Goal: Task Accomplishment & Management: Manage account settings

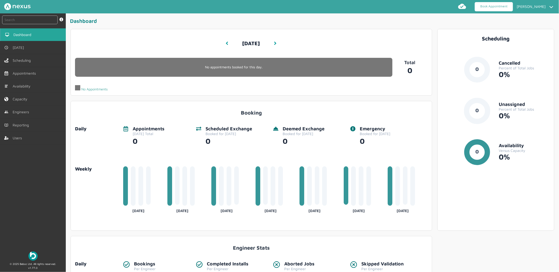
click at [493, 6] on link "Book Appointment" at bounding box center [493, 6] width 38 height 9
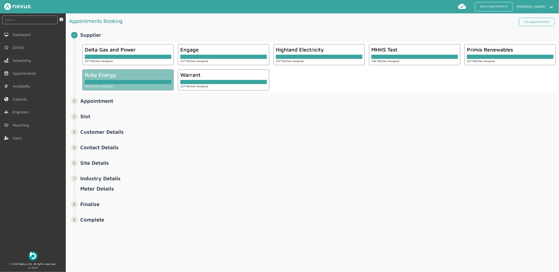
click at [135, 74] on div "Ruby Energy" at bounding box center [128, 75] width 87 height 6
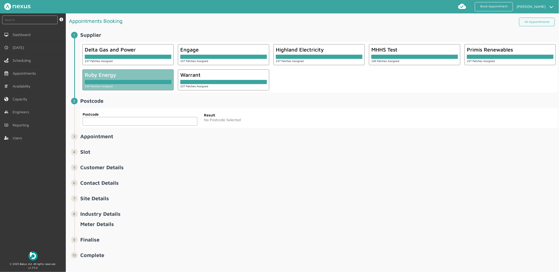
click at [137, 119] on input "text" at bounding box center [140, 121] width 115 height 9
type input "L1 2TE"
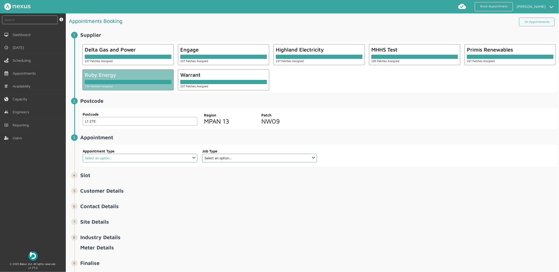
click at [157, 157] on select "Select an option... Additional Work Check Meter Electric Vehicle Emergency Exch…" at bounding box center [140, 158] width 115 height 9
select select "14: 5e6b4c2e4fc5f2587355e76f"
click at [83, 154] on select "Select an option... Additional Work Check Meter Electric Vehicle Emergency Exch…" at bounding box center [140, 158] width 115 height 9
click at [260, 158] on select "Select an option... De-energise De-energise / Energise Smart De-energise / Ener…" at bounding box center [259, 158] width 115 height 9
select select "6: 5e765c5c2921cf3754cdace5"
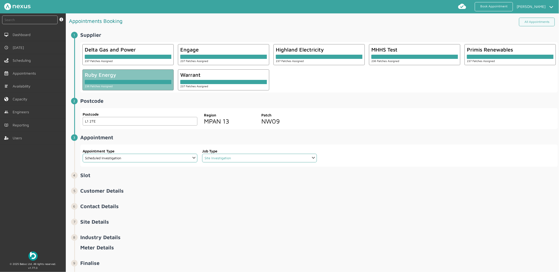
click at [202, 154] on select "Select an option... De-energise De-energise / Energise Smart De-energise / Ener…" at bounding box center [259, 158] width 115 height 9
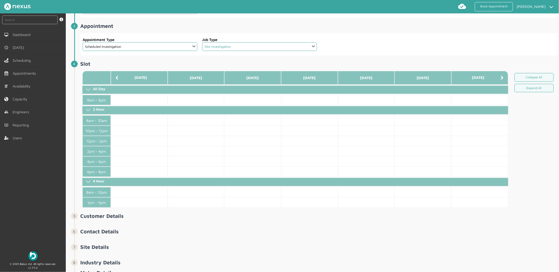
scroll to position [117, 0]
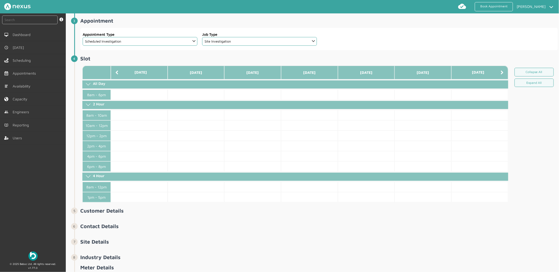
click at [105, 55] on li "Appointment ️️️ Appointment Type Select an option... Additional Work Check Mete…" at bounding box center [315, 37] width 483 height 38
click at [105, 55] on h2 "Slot ️️️" at bounding box center [318, 58] width 477 height 6
drag, startPoint x: 105, startPoint y: 55, endPoint x: 92, endPoint y: 60, distance: 14.1
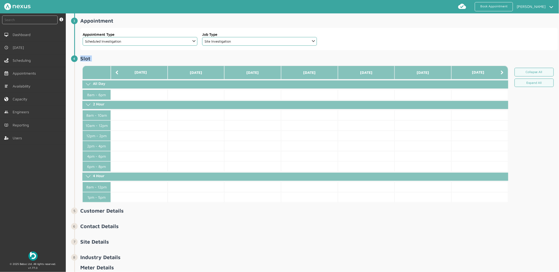
click at [93, 60] on h2 "Slot ️️️" at bounding box center [318, 58] width 477 height 6
click at [117, 55] on li "Appointment ️️️ Appointment Type Select an option... Additional Work Check Mete…" at bounding box center [315, 37] width 483 height 38
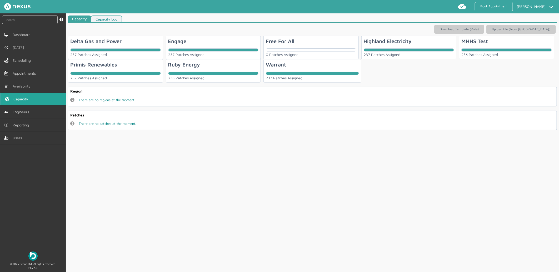
click at [212, 75] on div "236 Patches Assigned" at bounding box center [213, 76] width 90 height 8
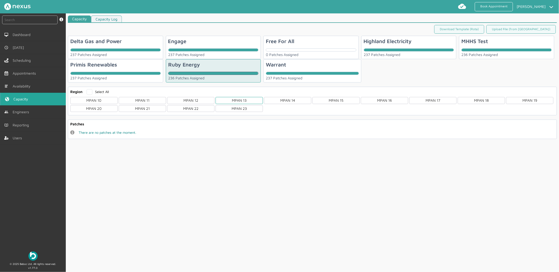
click at [256, 102] on div "MPAN 13" at bounding box center [238, 100] width 47 height 7
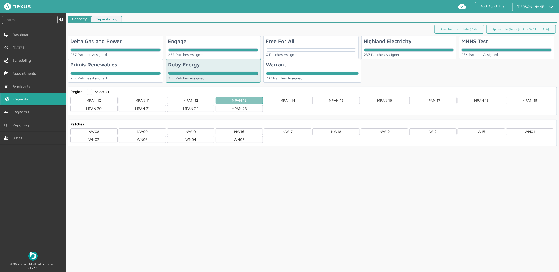
click at [245, 102] on div "MPAN 13" at bounding box center [238, 100] width 47 height 7
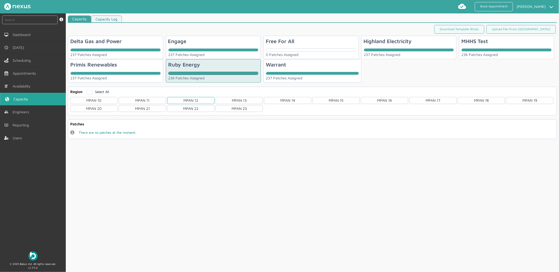
click at [203, 99] on div "MPAN 12" at bounding box center [190, 100] width 47 height 7
click at [235, 97] on div "MPAN 13" at bounding box center [238, 100] width 47 height 7
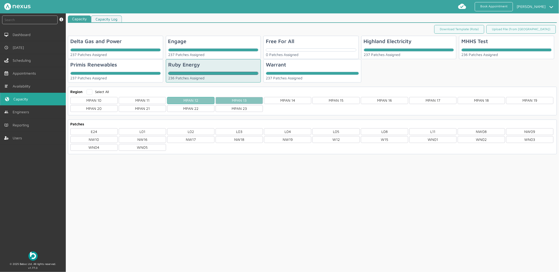
click at [195, 101] on div "MPAN 12" at bounding box center [190, 100] width 47 height 7
click at [248, 101] on div "MPAN 13" at bounding box center [238, 100] width 47 height 7
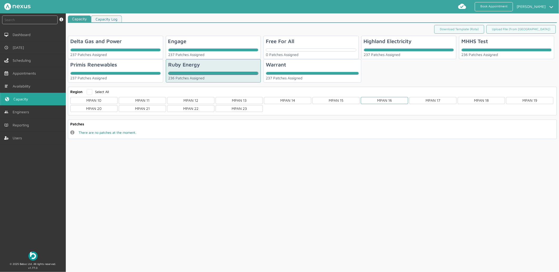
click at [395, 103] on div "MPAN 16" at bounding box center [384, 100] width 47 height 7
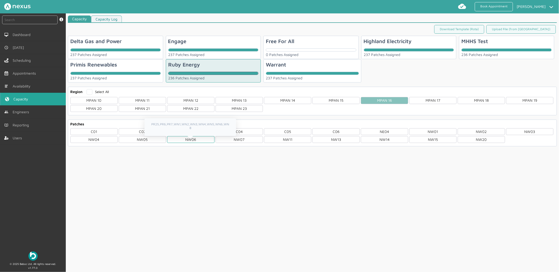
click at [177, 141] on div "NW06" at bounding box center [190, 139] width 47 height 7
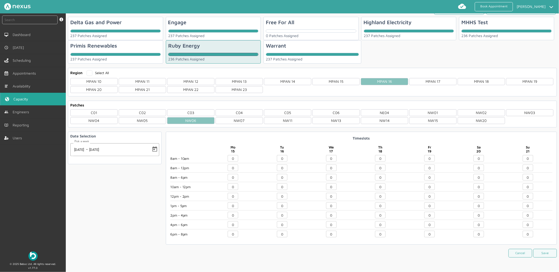
scroll to position [21, 0]
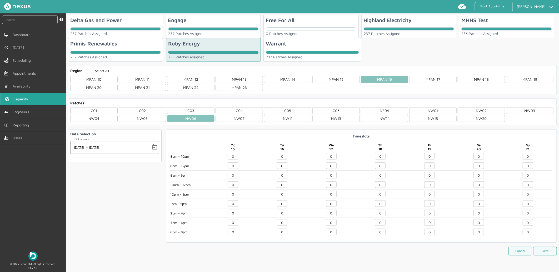
drag, startPoint x: 430, startPoint y: 174, endPoint x: 366, endPoint y: 173, distance: 64.7
click at [366, 173] on div "8am - 10am 8am - 12pm 8am - 6pm 10am - 12pm 12pm - 2pm 1pm - 5pm 2pm - 4pm 4pm …" at bounding box center [361, 195] width 382 height 85
type input "20"
click at [544, 251] on button "Save" at bounding box center [545, 251] width 24 height 9
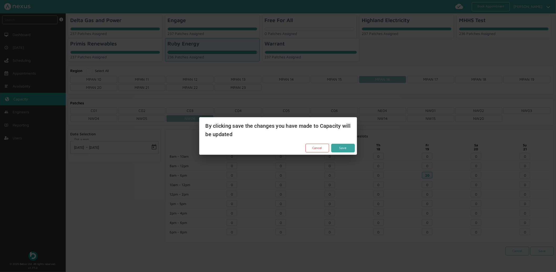
click at [347, 147] on button "Save" at bounding box center [343, 148] width 24 height 9
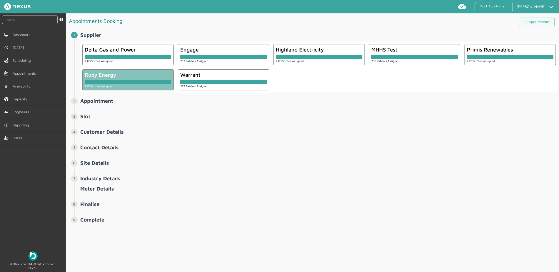
click at [139, 84] on div at bounding box center [128, 82] width 87 height 4
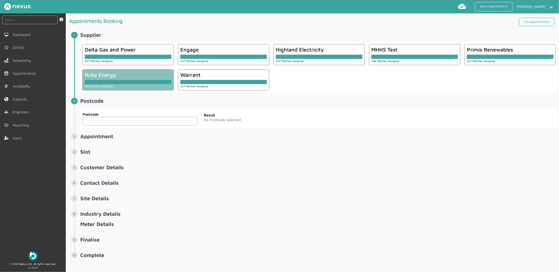
click at [122, 121] on input "text" at bounding box center [140, 121] width 115 height 9
type input "L1 2TE"
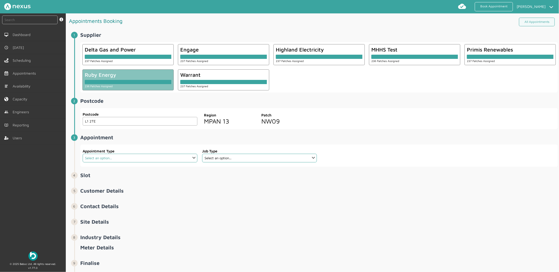
click at [176, 160] on select "Select an option... Additional Work Check Meter Electric Vehicle Emergency Exch…" at bounding box center [140, 158] width 115 height 9
select select "14: 5e6b4c2e4fc5f2587355e76f"
click at [83, 154] on select "Select an option... Additional Work Check Meter Electric Vehicle Emergency Exch…" at bounding box center [140, 158] width 115 height 9
click at [240, 154] on select "Select an option... De-energise De-energise / Energise Smart De-energise / Ener…" at bounding box center [259, 158] width 115 height 9
select select "6: 5e765c5c2921cf3754cdace5"
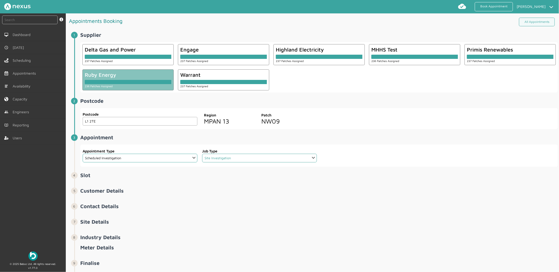
click at [202, 154] on select "Select an option... De-energise De-energise / Energise Smart De-energise / Ener…" at bounding box center [259, 158] width 115 height 9
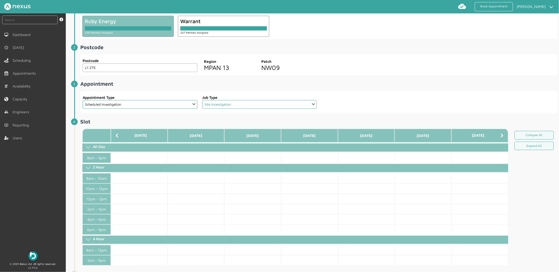
scroll to position [58, 0]
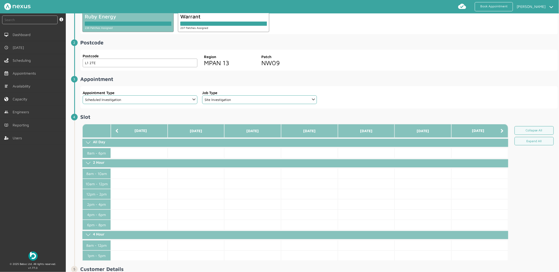
drag, startPoint x: 110, startPoint y: 62, endPoint x: -30, endPoint y: 59, distance: 139.7
click at [0, 59] on html "Book Appointment Jacob Henderson My profile Return to Hub Logout instant search…" at bounding box center [279, 136] width 559 height 272
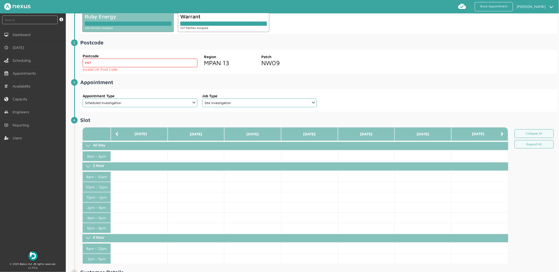
click at [127, 65] on input "PR7" at bounding box center [140, 63] width 115 height 9
click at [90, 62] on input "PR76TE" at bounding box center [140, 63] width 115 height 9
click at [91, 62] on input "PR76TE" at bounding box center [140, 63] width 115 height 9
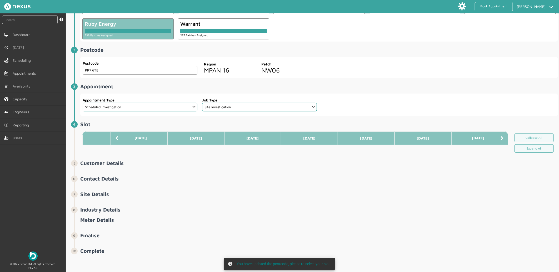
type input "PR7 6TE"
click at [130, 131] on th "[DATE]" at bounding box center [139, 138] width 57 height 14
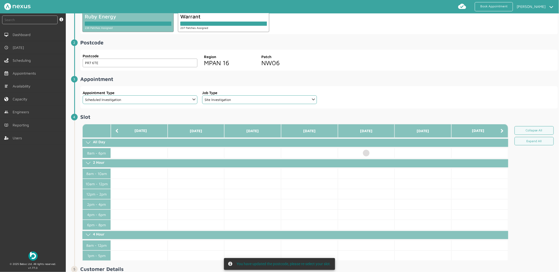
click at [425, 79] on h2 "Appointment ️️️" at bounding box center [318, 79] width 477 height 6
click at [364, 151] on td at bounding box center [366, 153] width 57 height 10
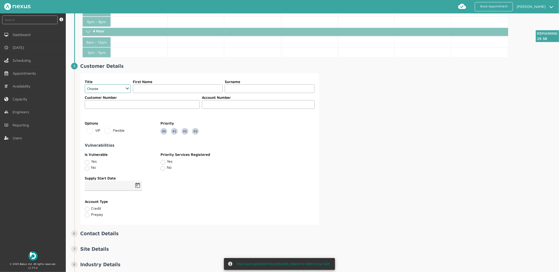
scroll to position [263, 0]
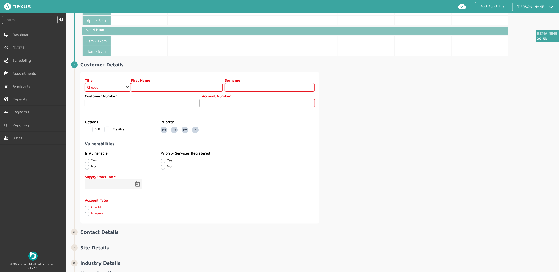
click at [167, 161] on label "Yes" at bounding box center [170, 160] width 6 height 4
click at [162, 161] on input "Yes" at bounding box center [162, 160] width 4 height 5
radio input "true"
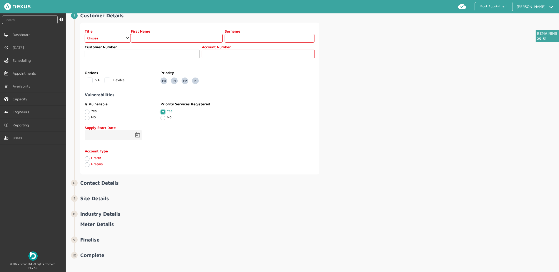
scroll to position [317, 0]
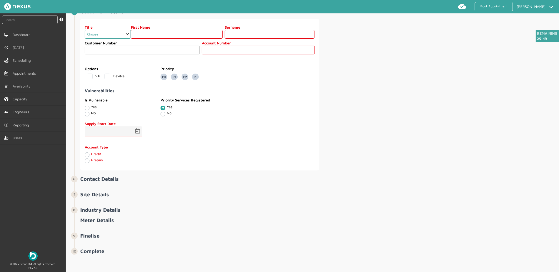
click at [104, 34] on select "Choose Dr Mr Mrs Miss Ms Mx Sir Lady" at bounding box center [108, 34] width 46 height 9
drag, startPoint x: 162, startPoint y: 105, endPoint x: 162, endPoint y: 109, distance: 3.4
click at [162, 105] on div "Yes" at bounding box center [198, 108] width 76 height 6
click at [105, 34] on select "Choose Dr Mr Mrs Miss Ms [PERSON_NAME][DEMOGRAPHIC_DATA]" at bounding box center [108, 34] width 46 height 9
select select "2: Mr"
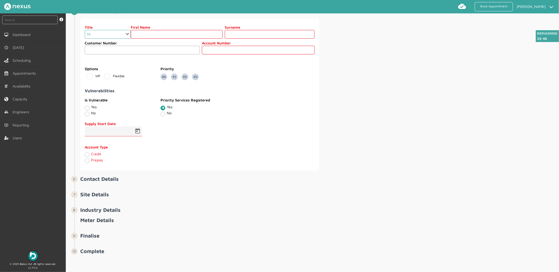
click at [85, 30] on select "Choose Dr Mr Mrs Miss Ms [PERSON_NAME][DEMOGRAPHIC_DATA]" at bounding box center [108, 34] width 46 height 9
click at [154, 35] on input "text" at bounding box center [177, 34] width 92 height 9
type input "Customer"
click at [235, 52] on input "text" at bounding box center [258, 50] width 113 height 9
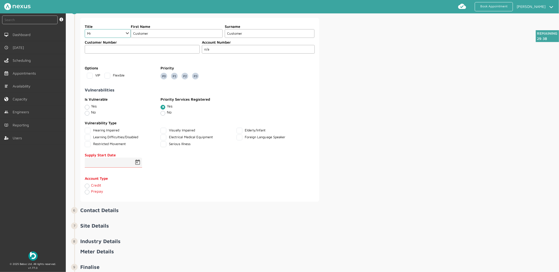
type input "n/a"
click at [353, 84] on div "Title Choose Dr Mr Mrs Miss Ms Mx Sir Lady First Name Customer Surname Customer…" at bounding box center [318, 110] width 477 height 184
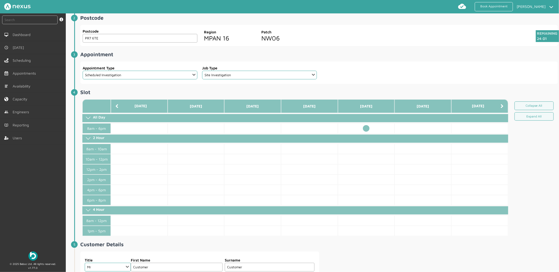
scroll to position [0, 0]
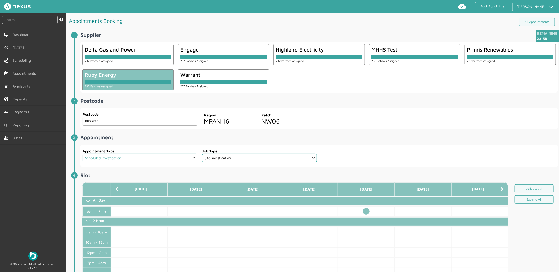
click at [143, 156] on select "Select an option... Additional Work Check Meter Electric Vehicle Emergency Exch…" at bounding box center [140, 158] width 115 height 9
select select "13: 5da647ca4fc5f258734955ce"
click at [83, 154] on select "Select an option... Additional Work Check Meter Electric Vehicle Emergency Exch…" at bounding box center [140, 158] width 115 height 9
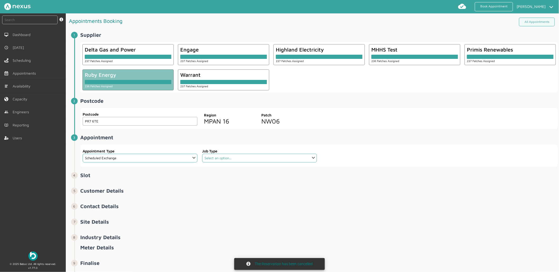
click at [222, 159] on select "Select an option... Dual Fuel Dual Fuel - SMETS 2 Electric Electric - SMETS 2 E…" at bounding box center [259, 158] width 115 height 9
select select "10: 5cc9657c13944aebe30702ae"
click at [202, 154] on select "Select an option... Dual Fuel Dual Fuel - SMETS 2 Electric Electric - SMETS 2 E…" at bounding box center [259, 158] width 115 height 9
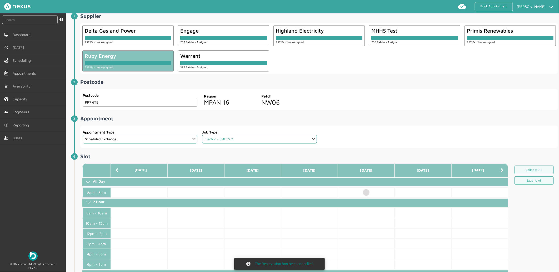
scroll to position [29, 0]
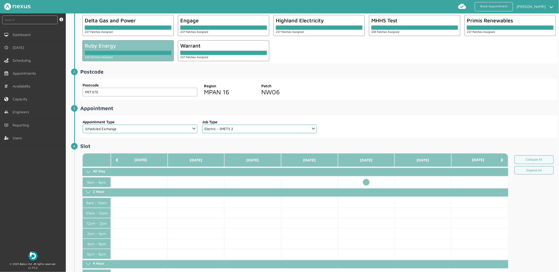
click at [364, 181] on td at bounding box center [366, 182] width 57 height 10
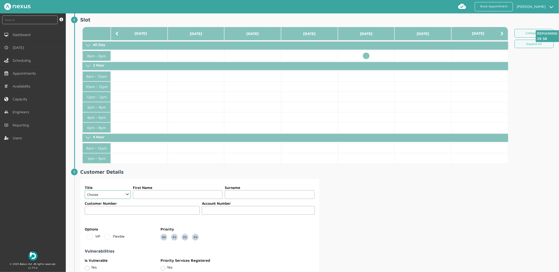
scroll to position [175, 0]
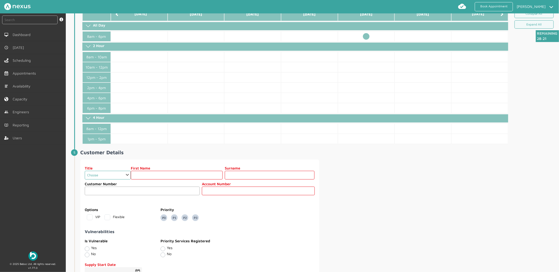
click at [104, 173] on select "Choose Dr Mr Mrs Miss Ms Mx Sir Lady" at bounding box center [108, 175] width 46 height 9
select select "2: Mr"
click at [85, 171] on select "Choose Dr Mr Mrs Miss Ms Mx Sir Lady" at bounding box center [108, 175] width 46 height 9
click at [148, 179] on input "text" at bounding box center [177, 175] width 92 height 9
type input "Customer"
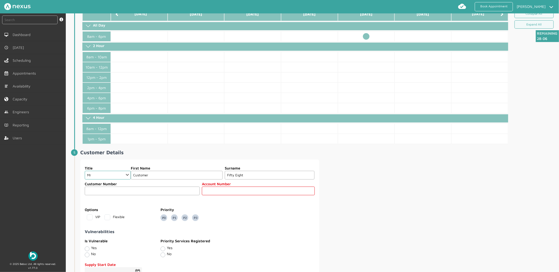
type input "Fifty Eight"
click at [262, 190] on input "text" at bounding box center [258, 191] width 113 height 9
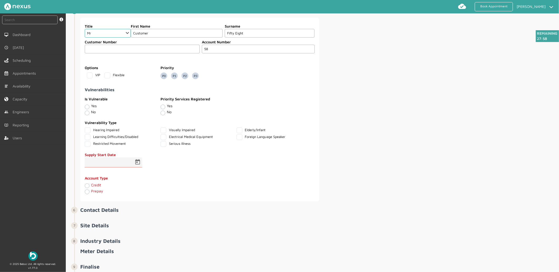
scroll to position [321, 0]
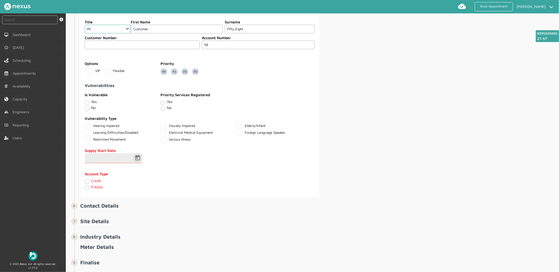
type input "58"
click at [136, 156] on span "Open calendar" at bounding box center [137, 158] width 13 height 13
click at [105, 226] on span "15" at bounding box center [102, 228] width 9 height 9
type input "15/09/2025"
click at [91, 183] on label "Credit" at bounding box center [96, 181] width 10 height 4
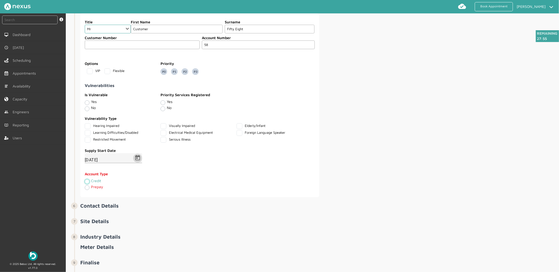
click at [87, 184] on input "Credit" at bounding box center [87, 181] width 4 height 5
radio input "true"
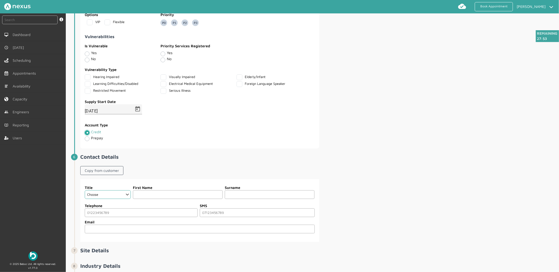
scroll to position [380, 0]
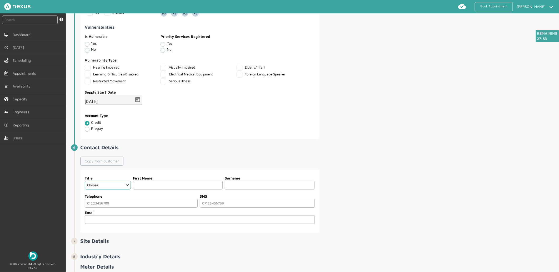
click at [111, 162] on link "Copy from customer" at bounding box center [101, 161] width 43 height 9
select select "2: Mr"
type input "Customer"
type input "Fifty Eight"
click at [118, 206] on input "tel" at bounding box center [141, 203] width 113 height 9
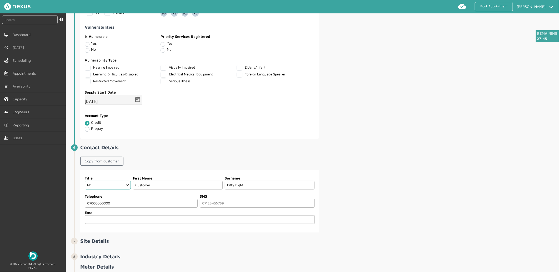
type input "07000000000"
click at [389, 174] on div "Title Choose Dr Mr Mrs Miss Ms Mx Sir Lady First Name Customer Surname Fifty Ei…" at bounding box center [318, 201] width 477 height 63
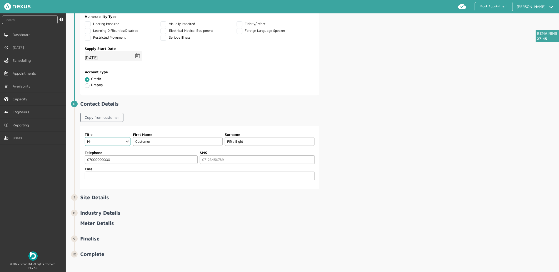
scroll to position [428, 0]
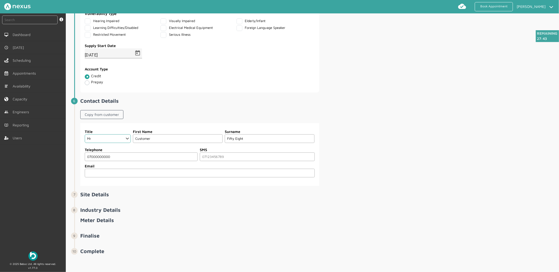
click at [186, 173] on input "email" at bounding box center [200, 173] width 230 height 9
click at [240, 157] on input "tel" at bounding box center [257, 157] width 115 height 9
click at [396, 158] on div "Title Choose Dr Mr Mrs Miss Ms Mx Sir Lady First Name Customer Surname Fifty Ei…" at bounding box center [318, 154] width 477 height 63
click at [138, 159] on input "07000000000" at bounding box center [141, 157] width 113 height 9
click at [224, 159] on input "tel" at bounding box center [257, 157] width 115 height 9
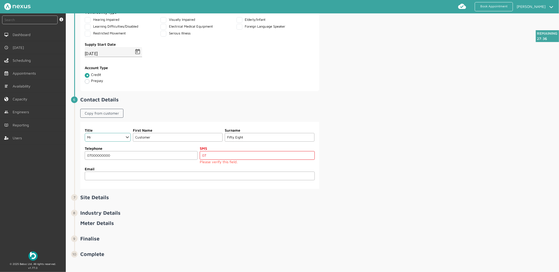
type input "0"
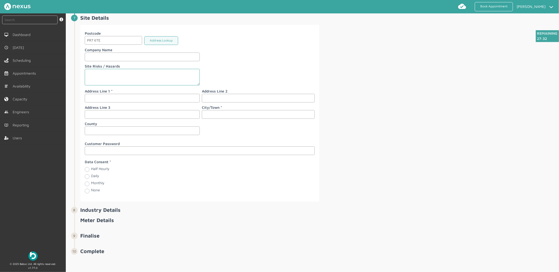
scroll to position [605, 0]
click at [103, 95] on input "text" at bounding box center [142, 98] width 115 height 9
type input "58 Customer Road"
type input "Preston"
click at [91, 185] on label "Monthly" at bounding box center [97, 183] width 13 height 4
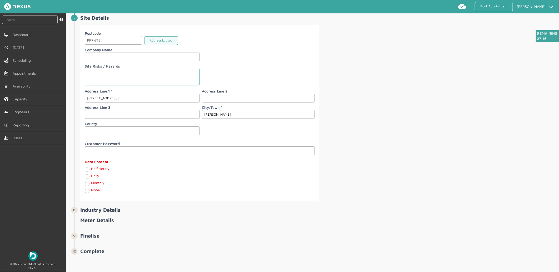
click at [87, 185] on input "Monthly" at bounding box center [87, 183] width 4 height 5
radio input "true"
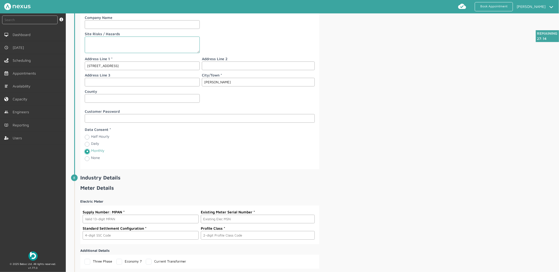
scroll to position [679, 0]
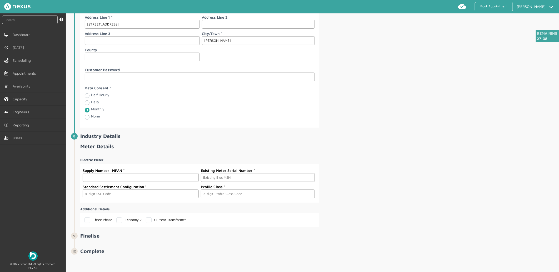
click at [131, 175] on input "text" at bounding box center [141, 177] width 116 height 9
type input "v"
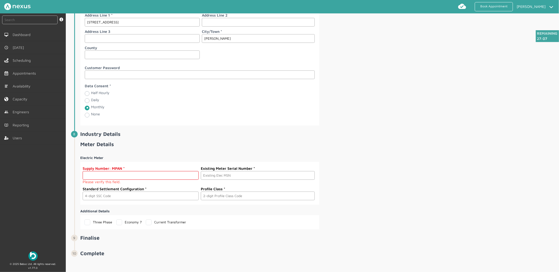
paste input "2302000000156"
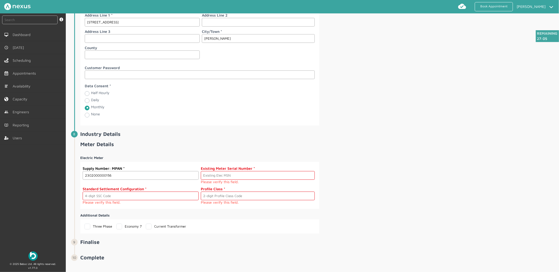
type input "2302000000156"
click at [229, 177] on input "text" at bounding box center [258, 175] width 114 height 9
click at [218, 176] on input "text" at bounding box center [258, 175] width 114 height 9
paste input "S000000016"
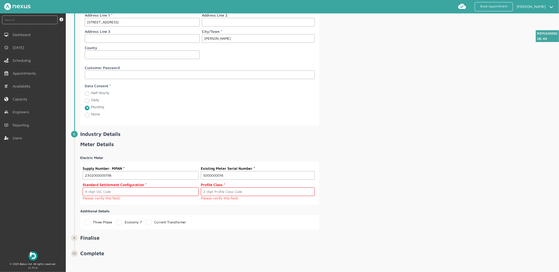
type input "S000000016"
click at [131, 187] on label "Standard Settlement Configuration" at bounding box center [141, 185] width 116 height 6
click at [125, 196] on input "text" at bounding box center [141, 191] width 116 height 9
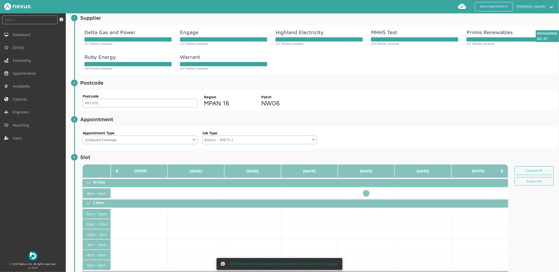
scroll to position [0, 0]
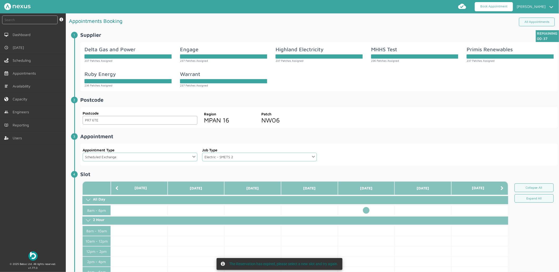
click at [503, 5] on link "Book Appointment" at bounding box center [493, 6] width 38 height 9
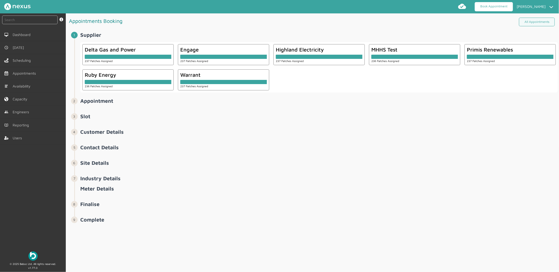
click at [493, 9] on link "Book Appointment" at bounding box center [493, 6] width 38 height 9
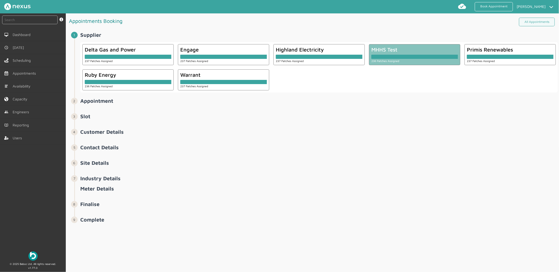
click at [414, 48] on div "MHHS Test" at bounding box center [414, 50] width 87 height 6
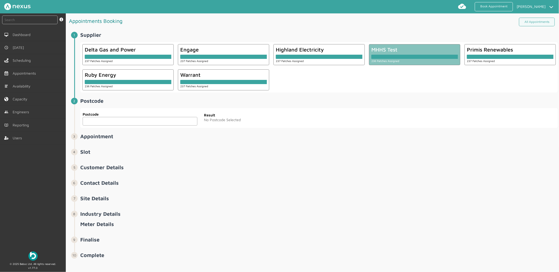
click at [128, 119] on input "text" at bounding box center [140, 121] width 115 height 9
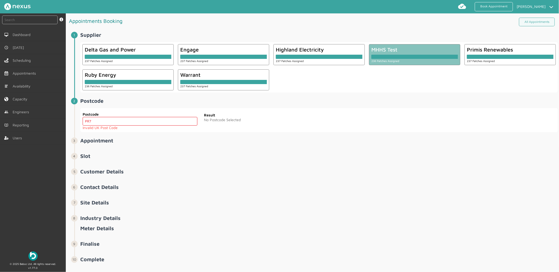
click at [161, 120] on input "PR7" at bounding box center [140, 121] width 115 height 9
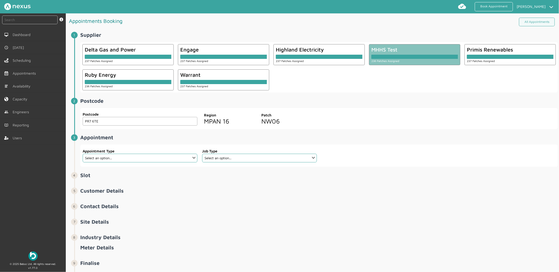
type input "PR7 6TE"
click at [165, 159] on select "Select an option... Additional Work Check Meter Electric Vehicle Emergency Exch…" at bounding box center [140, 158] width 115 height 9
select select "13: 5da647ca4fc5f258734955ce"
click at [83, 154] on select "Select an option... Additional Work Check Meter Electric Vehicle Emergency Exch…" at bounding box center [140, 158] width 115 height 9
click at [245, 158] on select "Select an option... Dual Fuel Dual Fuel - SMETS 2 Electric Electric - SMETS 2 E…" at bounding box center [259, 158] width 115 height 9
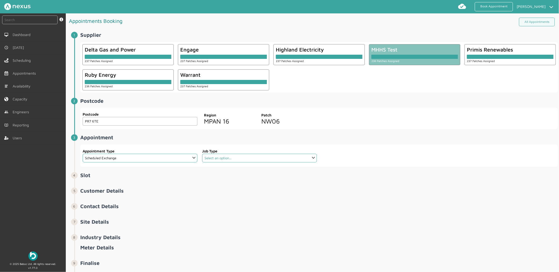
select select "4: 5cc9657c13944aebe30702ae"
click at [202, 154] on select "Select an option... Dual Fuel Dual Fuel - SMETS 2 Electric Electric - SMETS 2 E…" at bounding box center [259, 158] width 115 height 9
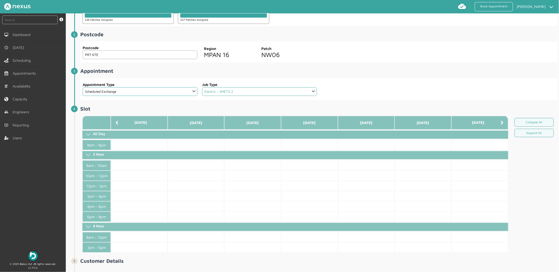
scroll to position [48, 0]
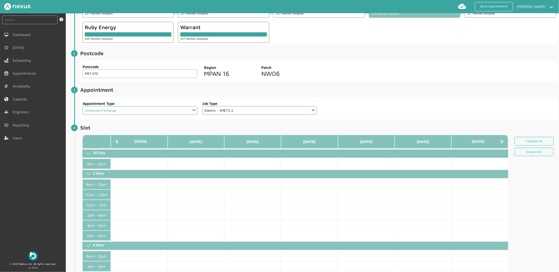
click at [170, 109] on select "Select an option... Additional Work Check Meter Electric Vehicle Emergency Exch…" at bounding box center [140, 110] width 115 height 9
click at [83, 106] on select "Select an option... Additional Work Check Meter Electric Vehicle Emergency Exch…" at bounding box center [140, 110] width 115 height 9
click at [231, 112] on select "Select an option... Dual Fuel Dual Fuel - SMETS 2 Electric Electric - SMETS 2 E…" at bounding box center [259, 110] width 115 height 9
click at [202, 106] on select "Select an option... Dual Fuel Dual Fuel - SMETS 2 Electric Electric - SMETS 2 E…" at bounding box center [259, 110] width 115 height 9
click at [151, 107] on select "Select an option... Additional Work Check Meter Electric Vehicle Emergency Exch…" at bounding box center [140, 110] width 115 height 9
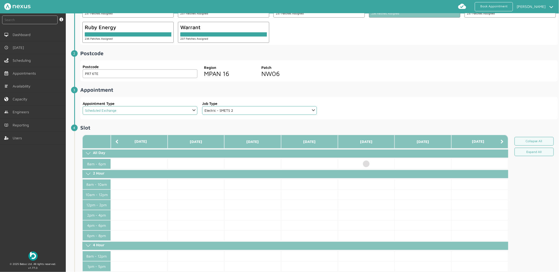
select select "1: 5e765de42921cf3754cdace7"
click at [83, 106] on select "Select an option... Additional Work Check Meter Electric Vehicle Emergency Exch…" at bounding box center [140, 110] width 115 height 9
select select
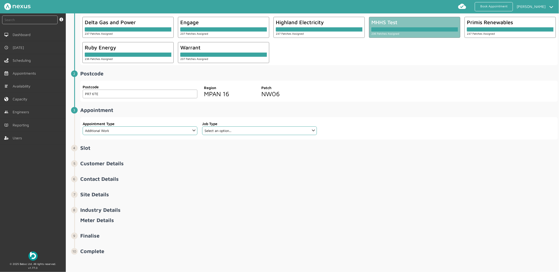
click at [138, 124] on label "Appointment Type" at bounding box center [140, 124] width 115 height 6
click at [135, 128] on select "Select an option... Additional Work Check Meter Electric Vehicle Emergency Exch…" at bounding box center [140, 130] width 115 height 9
click at [83, 126] on select "Select an option... Additional Work Check Meter Electric Vehicle Emergency Exch…" at bounding box center [140, 130] width 115 height 9
click at [125, 130] on select "Select an option... Additional Work Check Meter Electric Vehicle Emergency Exch…" at bounding box center [140, 130] width 115 height 9
select select "13: 5da647ca4fc5f258734955ce"
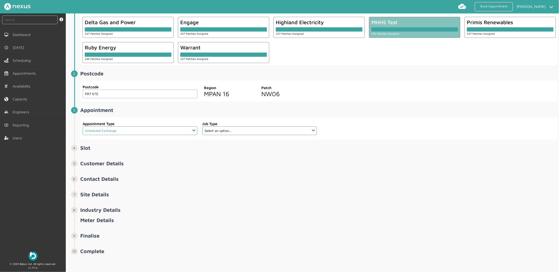
click at [83, 126] on select "Select an option... Additional Work Check Meter Electric Vehicle Emergency Exch…" at bounding box center [140, 130] width 115 height 9
click at [220, 131] on select "Select an option... Dual Fuel Dual Fuel - SMETS 2 Electric Electric - SMETS 2 E…" at bounding box center [259, 130] width 115 height 9
select select "32: 5cc9657c13944aebe30702ae"
click at [202, 126] on select "Select an option... Dual Fuel Dual Fuel - SMETS 2 Electric Electric - SMETS 2 E…" at bounding box center [259, 130] width 115 height 9
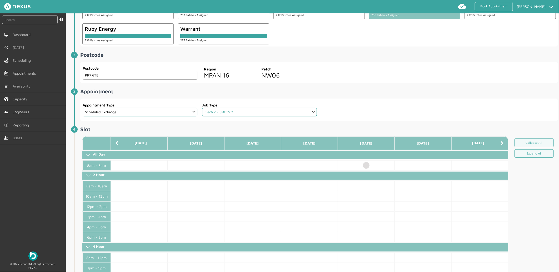
scroll to position [57, 0]
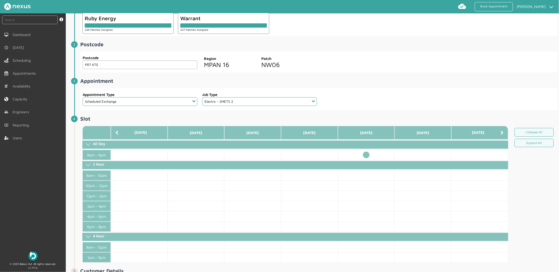
click at [367, 152] on td at bounding box center [366, 155] width 57 height 10
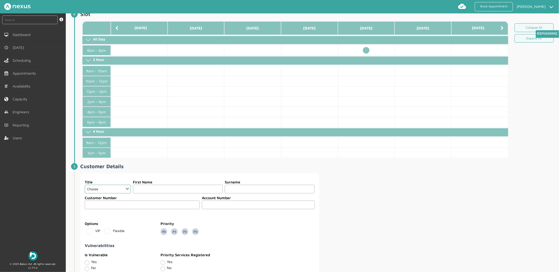
scroll to position [232, 0]
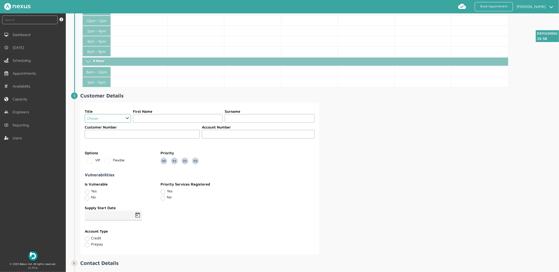
click at [109, 120] on select "Choose Dr Mr Mrs Miss Ms Mx Sir Lady" at bounding box center [108, 118] width 46 height 9
select select "2: Mr"
click at [85, 114] on select "Choose Dr Mr Mrs Miss Ms Mx Sir Lady" at bounding box center [108, 118] width 46 height 9
click at [162, 117] on input "text" at bounding box center [178, 118] width 90 height 9
type input "Customer"
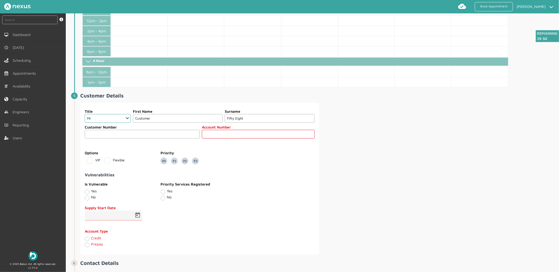
type input "Fifty Eight"
click at [222, 133] on input "text" at bounding box center [258, 134] width 113 height 9
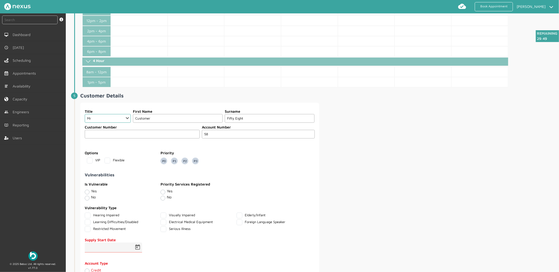
type input "58"
click at [354, 162] on div "Title Choose Dr Mr Mrs Miss Ms Mx Sir Lady First Name Customer Surname Fifty Ei…" at bounding box center [318, 195] width 477 height 184
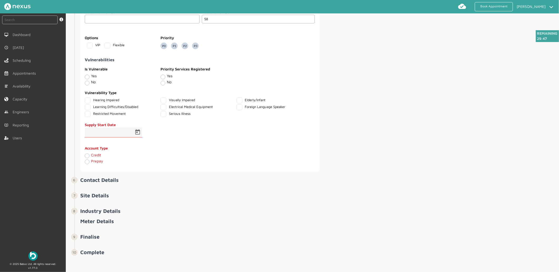
scroll to position [349, 0]
click at [136, 135] on span "Open calendar" at bounding box center [137, 131] width 13 height 13
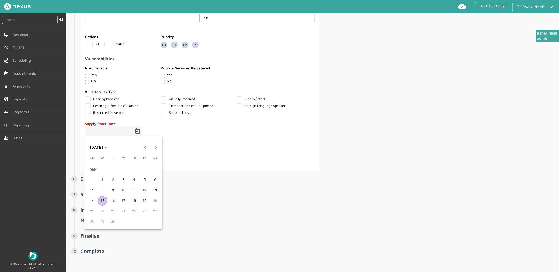
click at [101, 199] on span "15" at bounding box center [102, 200] width 9 height 9
type input "[DATE]"
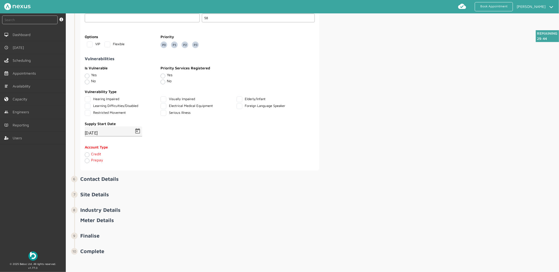
click at [83, 154] on section "Title Choose Dr Mr Mrs Miss Ms Mx Sir Lady First Name Customer Surname Fifty Ei…" at bounding box center [199, 79] width 239 height 184
click at [91, 154] on label "Credit" at bounding box center [96, 154] width 10 height 4
click at [86, 154] on input "Credit" at bounding box center [87, 154] width 4 height 5
radio input "true"
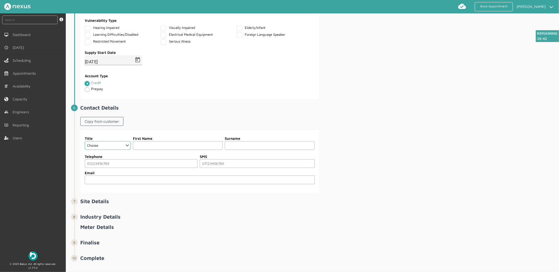
scroll to position [428, 0]
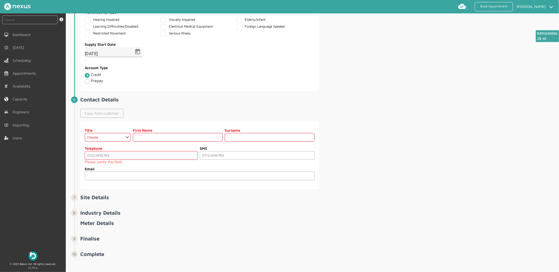
click at [105, 115] on link "Copy from customer" at bounding box center [101, 113] width 43 height 9
select select "2: Mr"
type input "Customer"
type input "Fifty Eight"
click at [116, 155] on input "tel" at bounding box center [141, 155] width 113 height 9
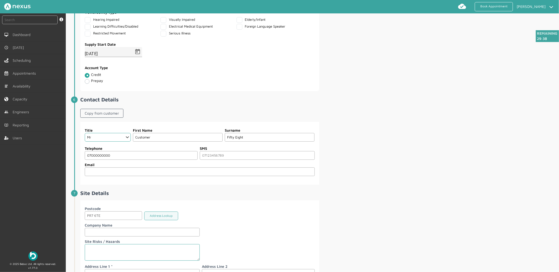
type input "07000000000"
click at [389, 126] on div "Title Choose Dr Mr Mrs Miss Ms [PERSON_NAME] Sir [DEMOGRAPHIC_DATA] First Name …" at bounding box center [318, 153] width 477 height 63
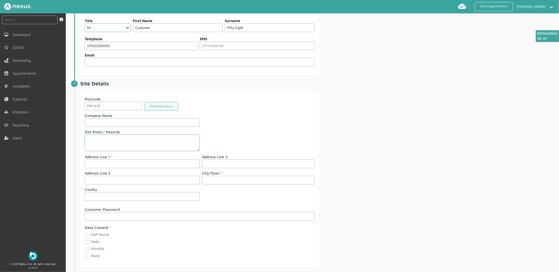
scroll to position [545, 0]
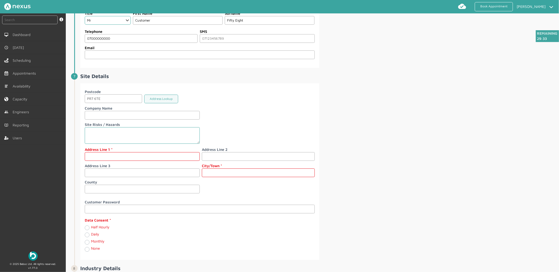
click at [96, 157] on input "text" at bounding box center [142, 156] width 115 height 9
type input "[STREET_ADDRESS]"
click at [282, 172] on input "text" at bounding box center [258, 173] width 113 height 9
type input "[PERSON_NAME]"
click at [409, 152] on div "Postcode PR7 6TE Address Lookup Company Name Site Risks / Hazards Address Line …" at bounding box center [318, 171] width 477 height 177
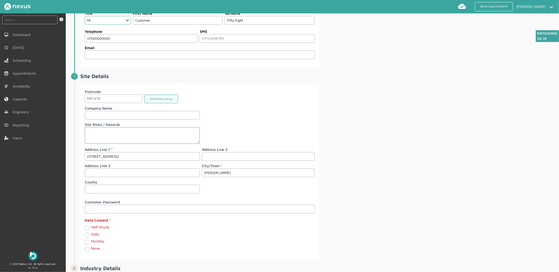
scroll to position [605, 0]
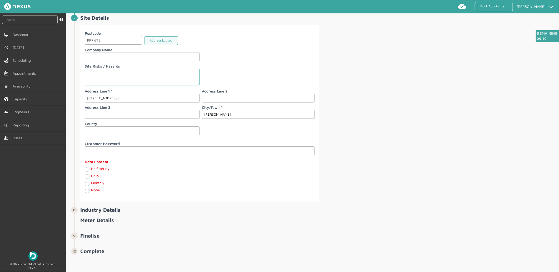
click at [91, 184] on label "Monthly" at bounding box center [97, 183] width 13 height 4
click at [87, 184] on input "Monthly" at bounding box center [87, 183] width 4 height 5
radio input "true"
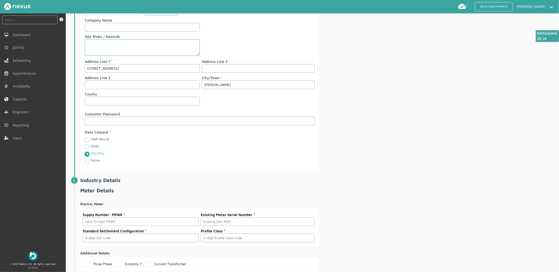
scroll to position [679, 0]
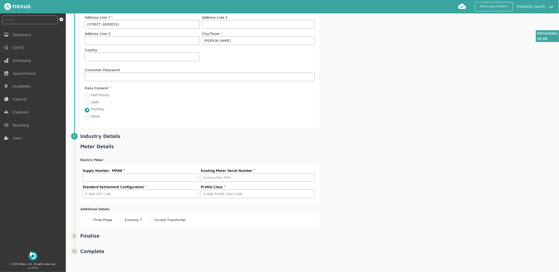
click at [128, 179] on input "text" at bounding box center [141, 177] width 116 height 9
paste input "2302000000156"
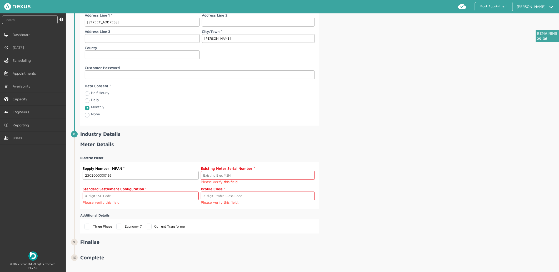
type input "2302000000156"
click at [214, 175] on input "text" at bounding box center [258, 175] width 114 height 9
paste input "S000000016"
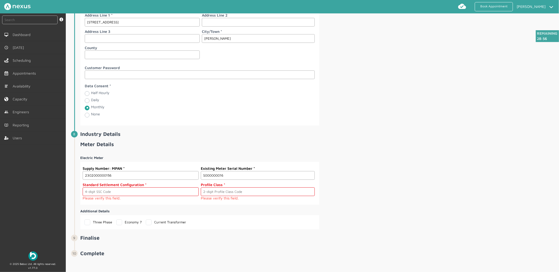
type input "S000000016"
click at [397, 174] on div "Electric Meter Supply Number: MPAN 2302000000156 Existing Meter Serial Number S…" at bounding box center [318, 190] width 477 height 78
click at [99, 187] on label "Standard Settlement Configuration" at bounding box center [141, 185] width 116 height 6
click at [102, 195] on input "text" at bounding box center [141, 191] width 116 height 9
type input "0393"
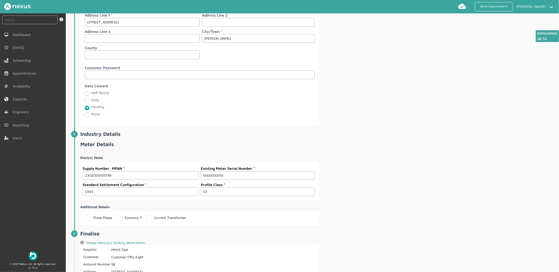
type input "03"
click at [380, 168] on div "Electric Meter Supply Number: MPAN 2302000000156 Existing Meter Serial Number S…" at bounding box center [318, 188] width 477 height 74
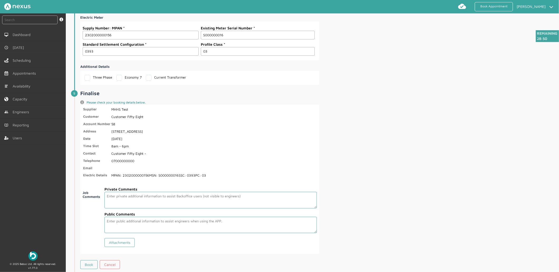
scroll to position [847, 0]
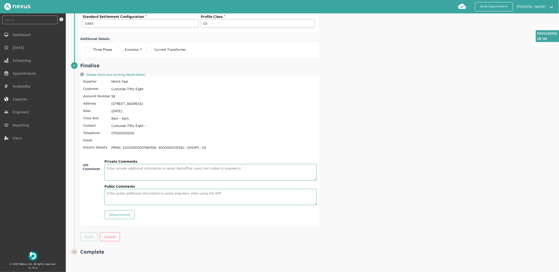
click at [91, 239] on link "Book" at bounding box center [88, 236] width 17 height 9
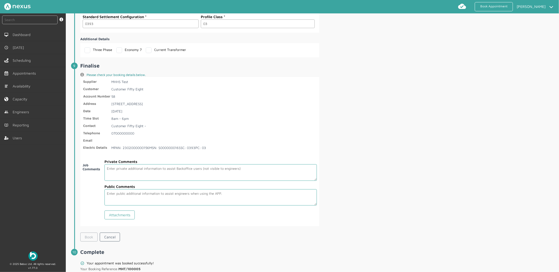
scroll to position [872, 0]
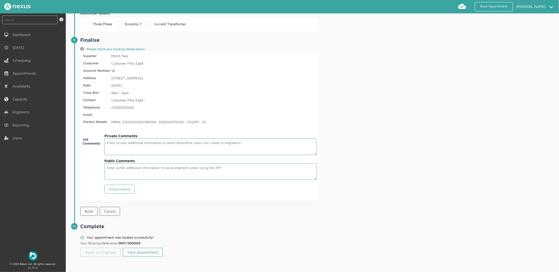
click at [104, 252] on link "Assign an Engineer" at bounding box center [100, 252] width 40 height 9
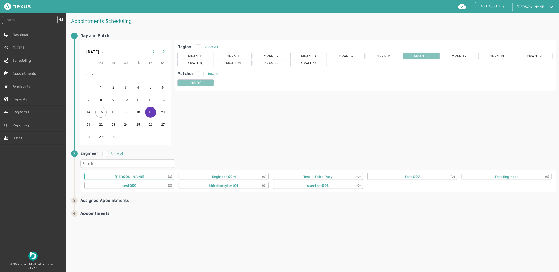
click at [148, 177] on div "Daniel Metcalfe (0)" at bounding box center [129, 176] width 90 height 7
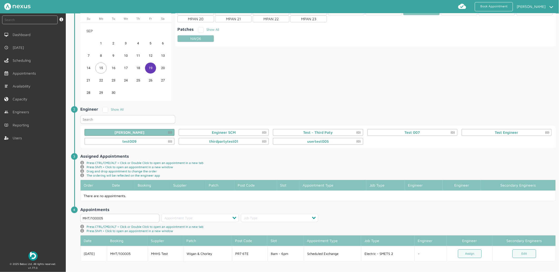
scroll to position [47, 0]
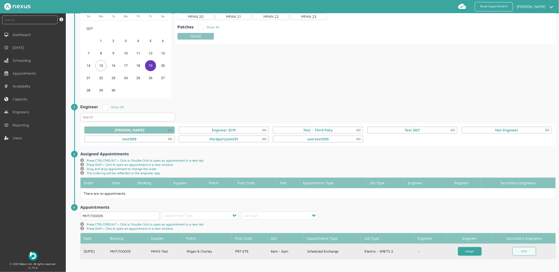
click at [465, 254] on link "Assign" at bounding box center [470, 251] width 24 height 9
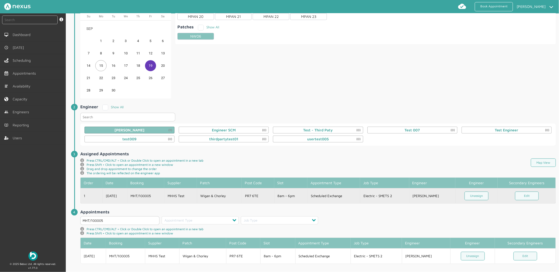
click at [156, 195] on td "MHT/100005" at bounding box center [145, 195] width 37 height 15
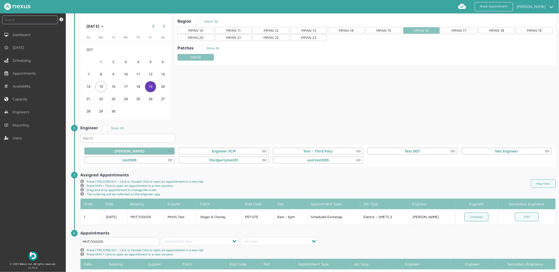
scroll to position [52, 0]
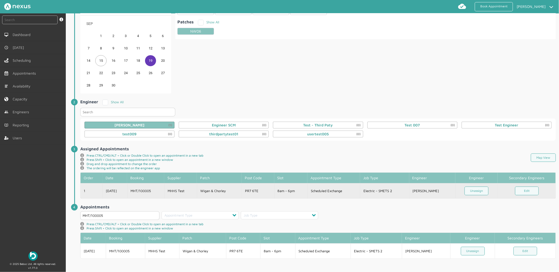
click at [147, 190] on td "MHT/100005" at bounding box center [145, 190] width 37 height 15
click at [164, 187] on td "MHT/100005" at bounding box center [145, 190] width 37 height 15
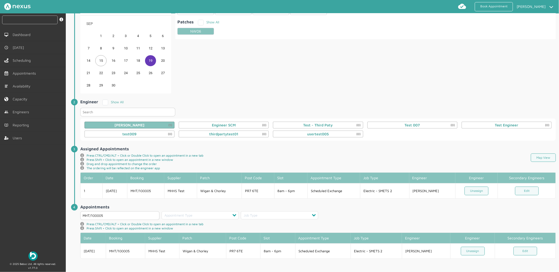
click at [17, 22] on input "text" at bounding box center [29, 20] width 55 height 9
type input "1000005"
click at [32, 16] on input "text" at bounding box center [29, 20] width 55 height 9
click at [32, 22] on input "text" at bounding box center [29, 20] width 55 height 9
type input "MHT/100005"
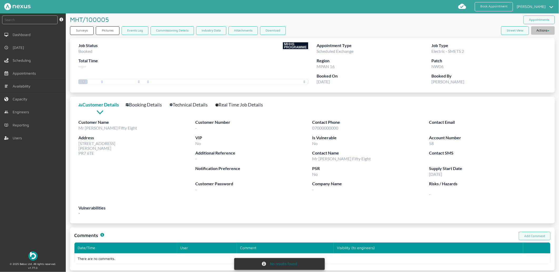
click at [532, 29] on button "Actions" at bounding box center [543, 30] width 24 height 8
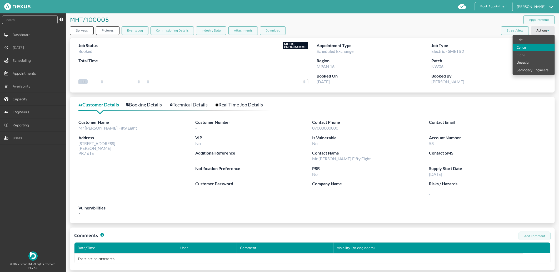
click at [528, 45] on link "Cancel" at bounding box center [533, 48] width 42 height 8
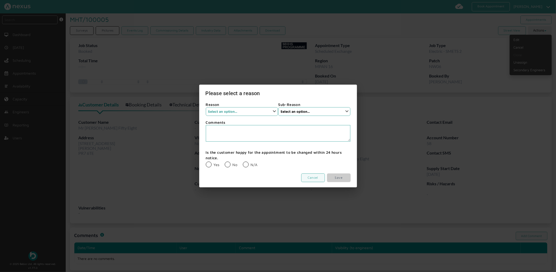
click at [238, 112] on select "Select an option... None Supplier Cancellation Installer Cancellation Customer …" at bounding box center [242, 111] width 72 height 9
select select "1: None"
click at [206, 107] on select "Select an option... None Supplier Cancellation Installer Cancellation Customer …" at bounding box center [242, 111] width 72 height 9
click at [302, 109] on select "Select an option... None" at bounding box center [314, 111] width 72 height 9
select select "1: None"
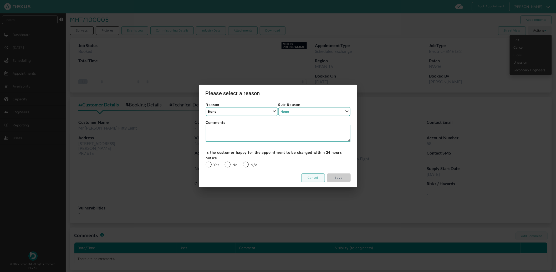
click at [278, 107] on select "Select an option... None" at bounding box center [314, 111] width 72 height 9
click at [247, 165] on label "N/A" at bounding box center [250, 165] width 15 height 4
click at [243, 162] on input "N/A" at bounding box center [243, 161] width 0 height 0
radio input "true"
click at [343, 179] on link "Save" at bounding box center [339, 178] width 24 height 9
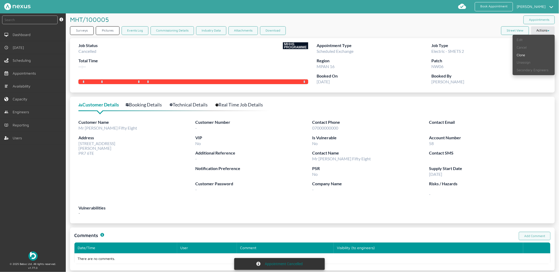
click at [329, 21] on div "MHT/100005 ️️️ Appointments" at bounding box center [312, 19] width 484 height 13
click at [524, 56] on link "Clone" at bounding box center [533, 55] width 42 height 8
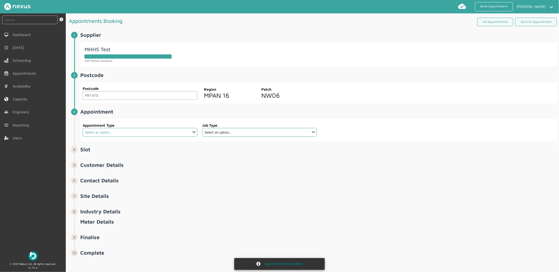
click at [151, 136] on select "Select an option... Additional Work Check Meter Electric Vehicle Emergency Exch…" at bounding box center [140, 132] width 115 height 9
select select "13: 5da647ca4fc5f258734955ce"
click at [83, 128] on select "Select an option... Additional Work Check Meter Electric Vehicle Emergency Exch…" at bounding box center [140, 132] width 115 height 9
click at [252, 136] on select "Select an option... Dual Fuel Dual Fuel - SMETS 2 Electric Electric - SMETS 2 E…" at bounding box center [259, 132] width 115 height 9
select select "4: 5cc9657c13944aebe30702ae"
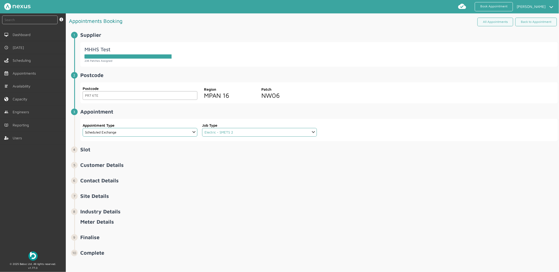
click at [202, 128] on select "Select an option... Dual Fuel Dual Fuel - SMETS 2 Electric Electric - SMETS 2 E…" at bounding box center [259, 132] width 115 height 9
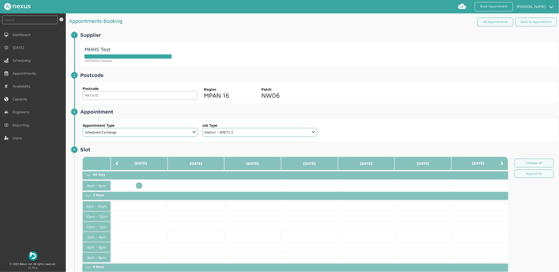
click at [140, 185] on td at bounding box center [139, 186] width 57 height 10
select select "2: Mr"
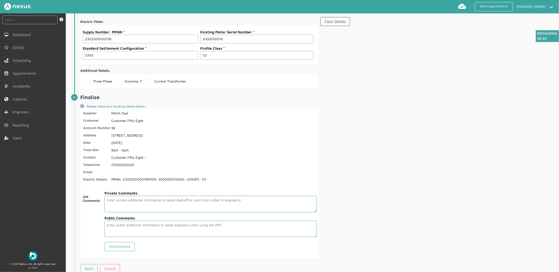
scroll to position [821, 0]
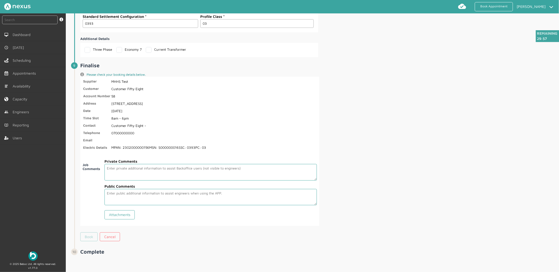
click at [85, 233] on link "Book" at bounding box center [88, 236] width 17 height 9
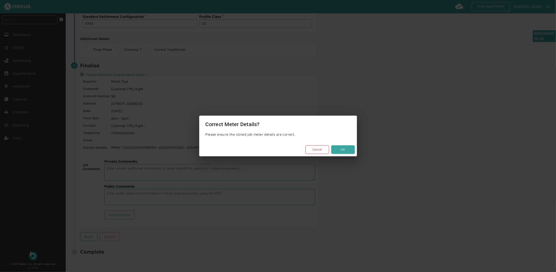
click at [342, 146] on button "OK" at bounding box center [343, 149] width 24 height 9
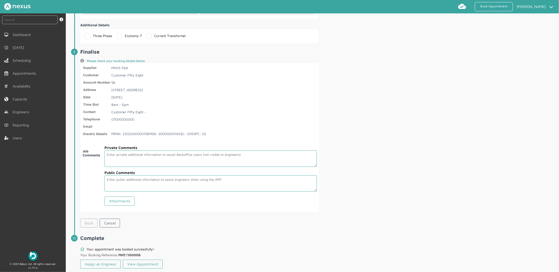
scroll to position [847, 0]
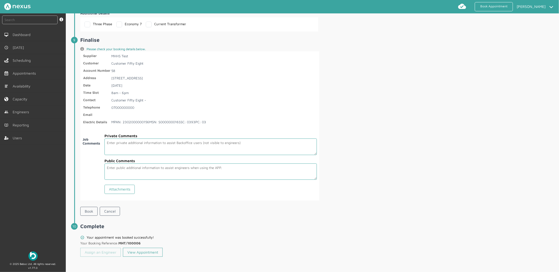
click at [109, 251] on link "Assign an Engineer" at bounding box center [100, 252] width 40 height 9
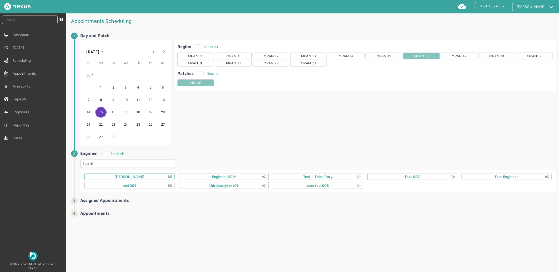
click at [132, 177] on div "Daniel Metcalfe (0)" at bounding box center [129, 177] width 30 height 4
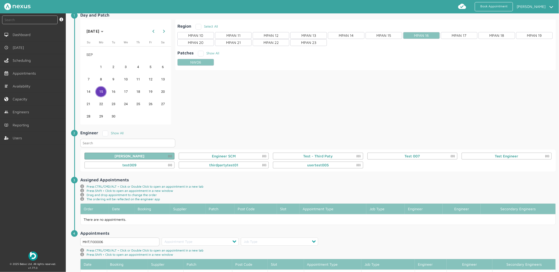
scroll to position [47, 0]
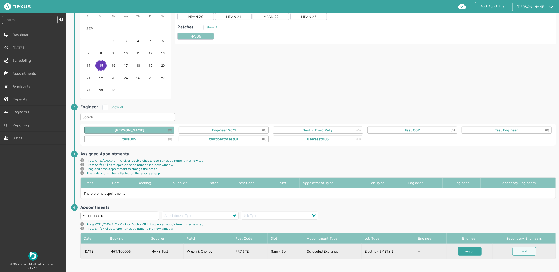
click at [480, 250] on link "Assign" at bounding box center [470, 251] width 24 height 9
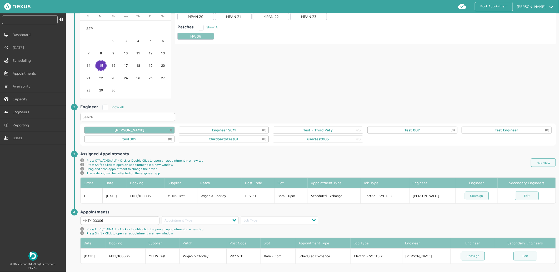
click at [43, 19] on input "text" at bounding box center [29, 20] width 55 height 9
type input "MHT/1000006"
type input "MHT/100006"
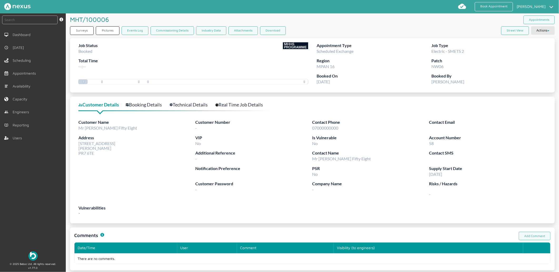
click at [191, 102] on link "Technical Details" at bounding box center [192, 105] width 44 height 8
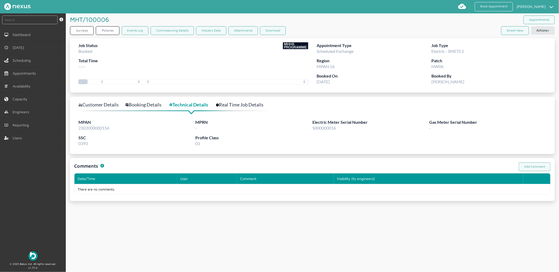
click at [155, 103] on link "Booking Details" at bounding box center [146, 105] width 42 height 8
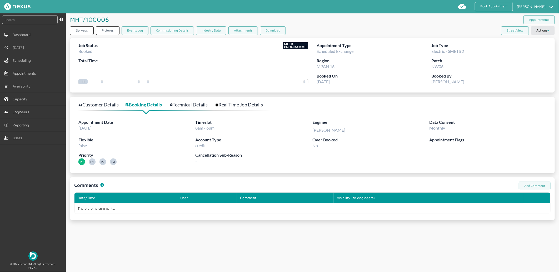
click at [106, 104] on link "Customer Details" at bounding box center [101, 105] width 46 height 8
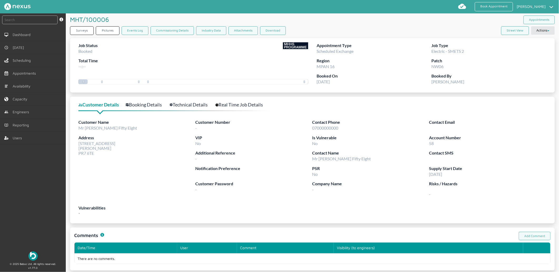
click at [196, 104] on link "Technical Details" at bounding box center [192, 105] width 44 height 8
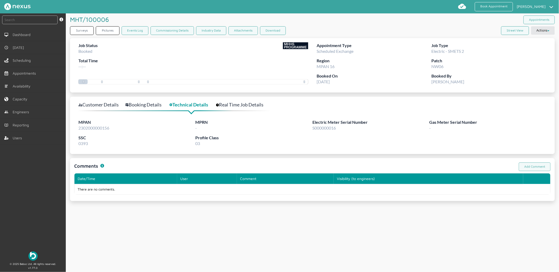
drag, startPoint x: 96, startPoint y: 100, endPoint x: 96, endPoint y: 104, distance: 4.2
click at [96, 100] on div "Customer Details Booking Details Technical Details Real Time Job Details MPAN 2…" at bounding box center [312, 125] width 484 height 57
click at [96, 104] on link "Customer Details" at bounding box center [101, 105] width 46 height 8
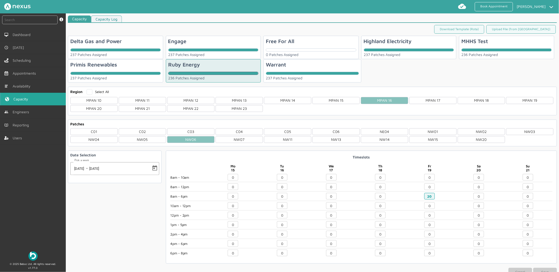
click at [496, 47] on div "MHHS Test 236 Patches Assigned" at bounding box center [506, 47] width 95 height 23
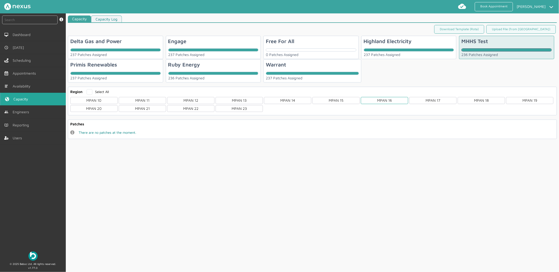
click at [391, 98] on div "MPAN 16" at bounding box center [384, 100] width 47 height 7
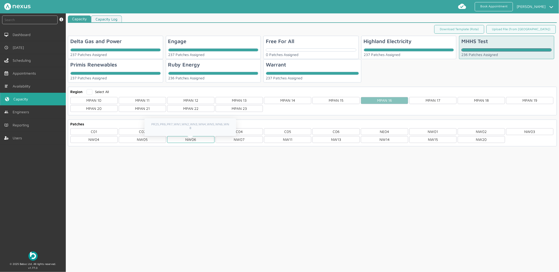
click at [184, 141] on div "NW06" at bounding box center [190, 139] width 47 height 7
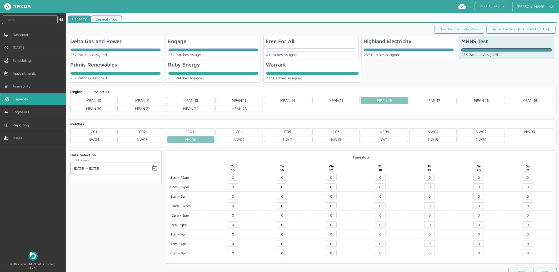
scroll to position [21, 0]
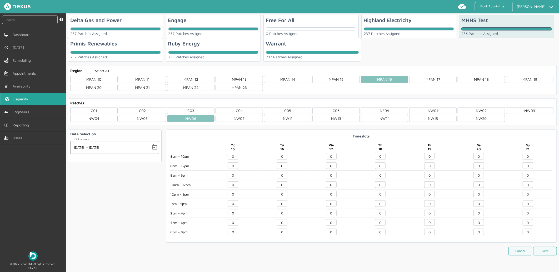
drag, startPoint x: 429, startPoint y: 175, endPoint x: 418, endPoint y: 139, distance: 37.7
click at [413, 176] on div "0" at bounding box center [429, 176] width 49 height 8
click at [540, 251] on button "Save" at bounding box center [545, 251] width 24 height 9
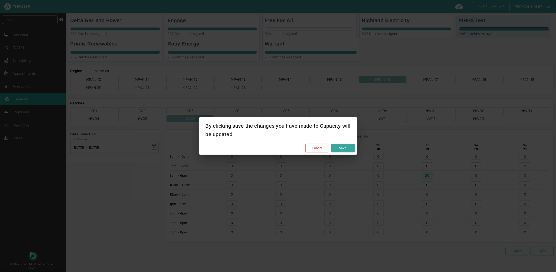
click at [342, 147] on button "Save" at bounding box center [343, 148] width 24 height 9
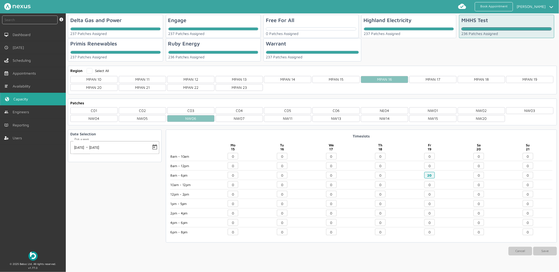
drag, startPoint x: 431, startPoint y: 174, endPoint x: 410, endPoint y: 177, distance: 20.8
click at [411, 177] on div "20" at bounding box center [429, 176] width 49 height 8
type input "0"
drag, startPoint x: 234, startPoint y: 175, endPoint x: 231, endPoint y: 175, distance: 2.9
click at [231, 175] on input "0" at bounding box center [232, 175] width 11 height 7
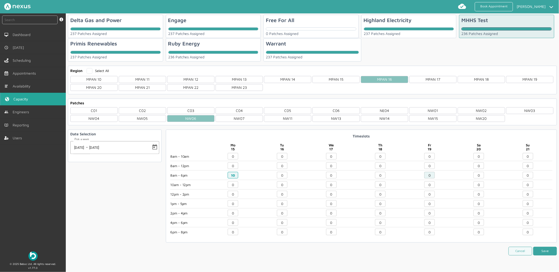
type input "10"
click at [539, 250] on button "Save" at bounding box center [545, 251] width 24 height 9
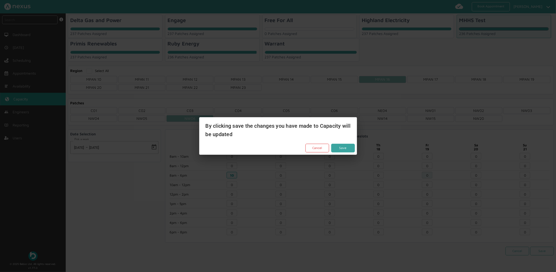
click at [345, 147] on button "Save" at bounding box center [343, 148] width 24 height 9
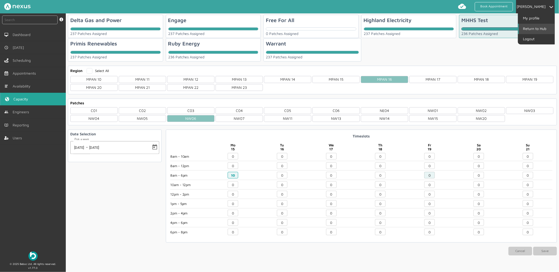
click at [531, 31] on link "Return to Hub" at bounding box center [536, 29] width 36 height 10
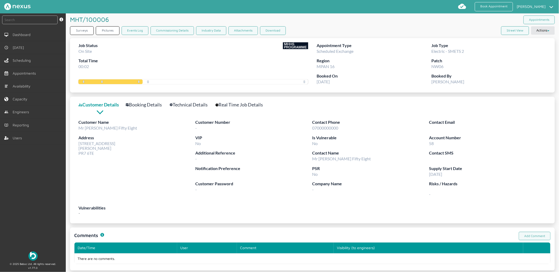
click at [312, 22] on div "MHT/100006 ️️️ Appointments" at bounding box center [312, 19] width 484 height 13
click at [494, 9] on link "Book Appointment" at bounding box center [493, 6] width 38 height 9
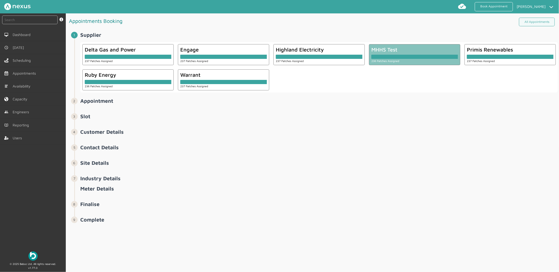
click at [410, 64] on div "MHHS Test 236 Patches Assigned" at bounding box center [414, 54] width 91 height 21
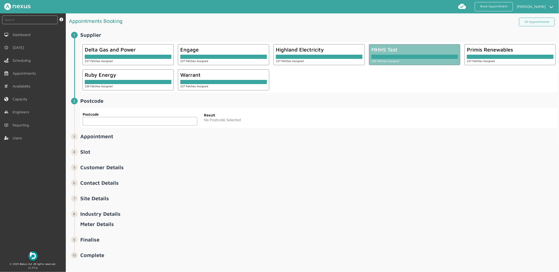
click at [103, 124] on input "text" at bounding box center [140, 121] width 115 height 9
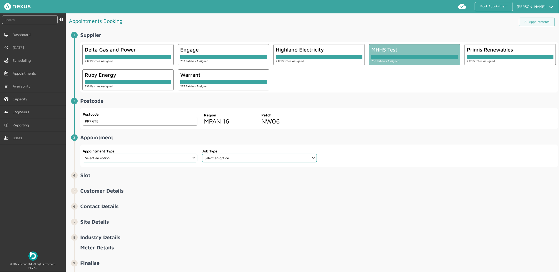
type input "PR7 6TE"
click at [151, 156] on select "Select an option... Additional Work Check Meter Electric Vehicle Emergency Exch…" at bounding box center [140, 158] width 115 height 9
select select "8: 5e6b4c2e4fc5f2587355e76e"
click at [83, 154] on select "Select an option... Additional Work Check Meter Electric Vehicle Emergency Exch…" at bounding box center [140, 158] width 115 height 9
click at [243, 156] on select "Select an option... Dual Fuel Electric Gas Traditional Dual Fuel Traditional El…" at bounding box center [259, 158] width 115 height 9
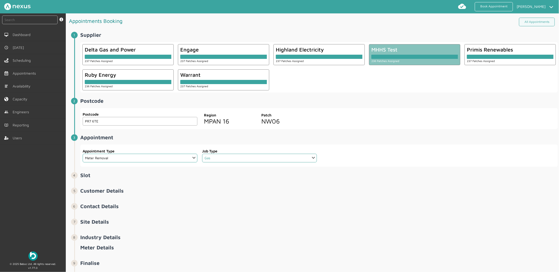
click at [202, 154] on select "Select an option... Dual Fuel Electric Gas Traditional Dual Fuel Traditional El…" at bounding box center [259, 158] width 115 height 9
click at [244, 161] on select "Select an option... Dual Fuel Electric Gas Traditional Dual Fuel Traditional El…" at bounding box center [259, 158] width 115 height 9
select select "2: 5cc9657c13944aebe30702a4"
click at [202, 154] on select "Select an option... Dual Fuel Electric Gas Traditional Dual Fuel Traditional El…" at bounding box center [259, 158] width 115 height 9
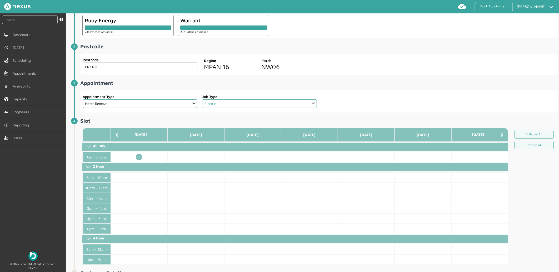
scroll to position [58, 0]
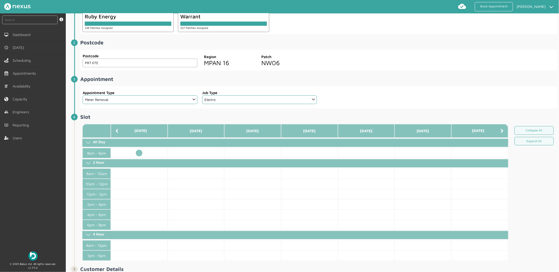
click at [142, 151] on td at bounding box center [139, 153] width 57 height 10
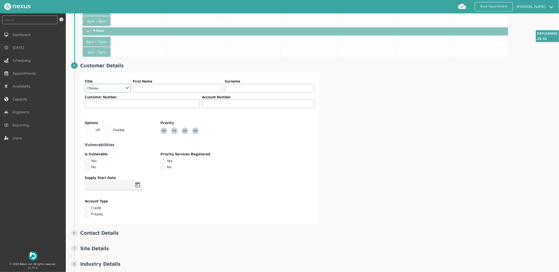
scroll to position [263, 0]
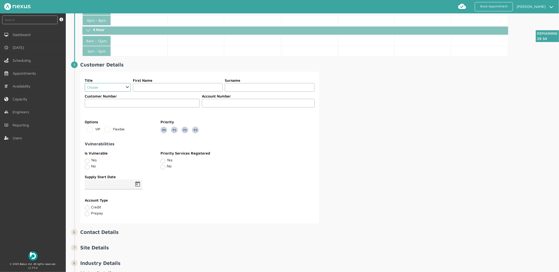
click at [125, 89] on select "Choose Dr Mr Mrs Miss Ms Mx Sir Lady" at bounding box center [108, 87] width 46 height 9
select select "2: Mr"
click at [85, 83] on select "Choose Dr Mr Mrs Miss Ms Mx Sir Lady" at bounding box center [108, 87] width 46 height 9
click at [155, 92] on fieldset "Customer Number Account Number" at bounding box center [199, 101] width 230 height 18
click at [162, 87] on input "text" at bounding box center [178, 87] width 90 height 9
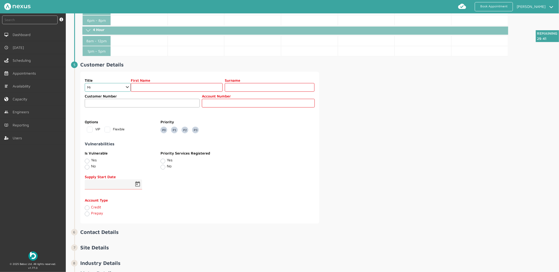
click at [160, 84] on input "text" at bounding box center [177, 87] width 92 height 9
type input "Customer"
type input "Sixty"
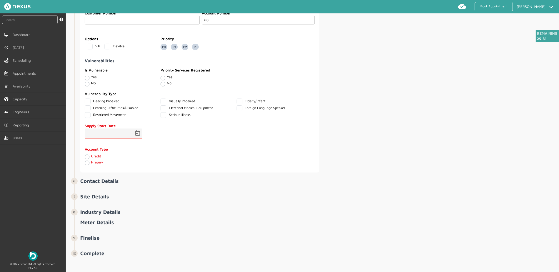
scroll to position [349, 0]
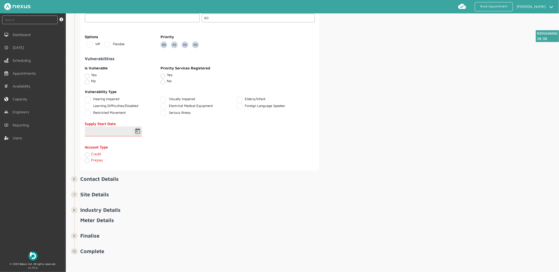
type input "60"
click at [139, 134] on span "Open calendar" at bounding box center [137, 131] width 13 height 13
click at [101, 200] on span "15" at bounding box center [102, 200] width 9 height 9
type input "15/09/2025"
click at [91, 153] on label "Credit" at bounding box center [96, 154] width 10 height 4
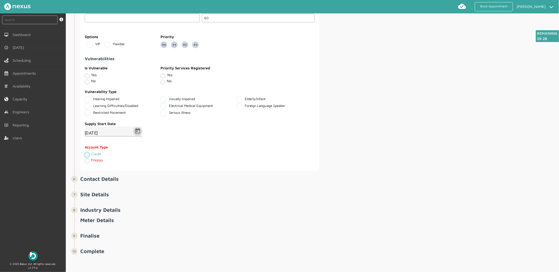
click at [86, 153] on input "Credit" at bounding box center [87, 154] width 4 height 5
radio input "true"
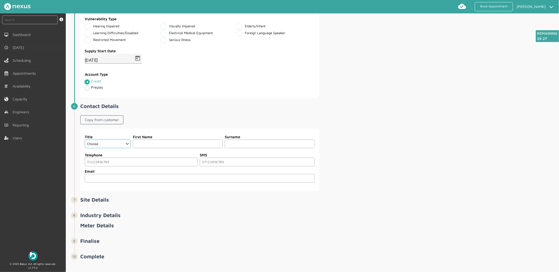
scroll to position [428, 0]
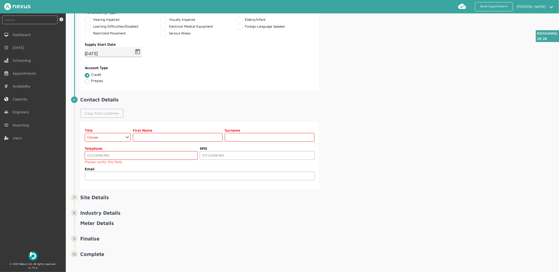
click at [111, 113] on link "Copy from customer" at bounding box center [101, 113] width 43 height 9
select select "2: Mr"
type input "Customer"
type input "Sixty"
click at [120, 154] on input "tel" at bounding box center [141, 155] width 113 height 9
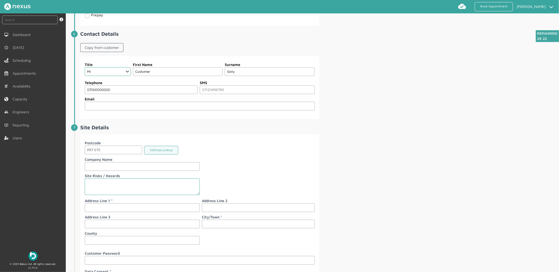
scroll to position [545, 0]
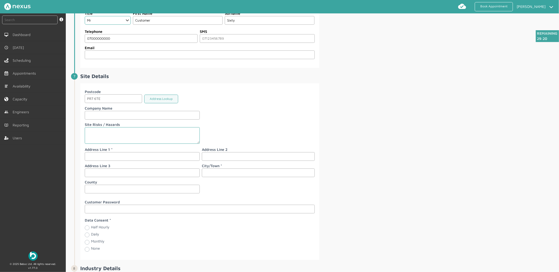
type input "07000000000"
click at [110, 118] on input "text" at bounding box center [142, 115] width 115 height 9
click at [109, 156] on input "text" at bounding box center [142, 156] width 115 height 9
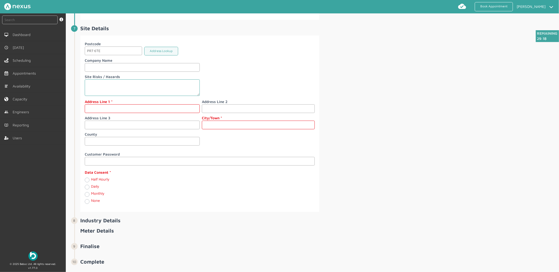
scroll to position [605, 0]
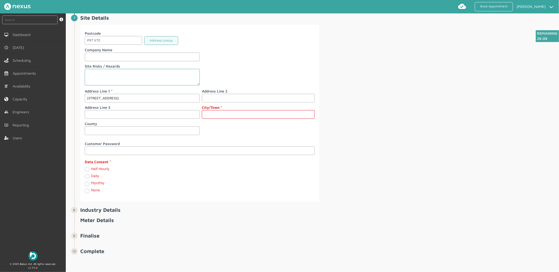
type input "60 Customer Road"
click at [277, 113] on input "text" at bounding box center [258, 114] width 113 height 9
type input "Preston"
click at [341, 111] on div "Postcode PR7 6TE Address Lookup Company Name Site Risks / Hazards Address Line …" at bounding box center [318, 113] width 477 height 177
click at [91, 185] on label "Monthly" at bounding box center [97, 183] width 13 height 4
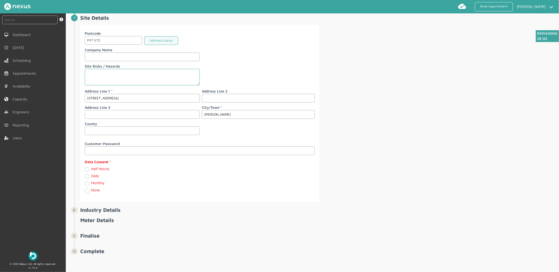
click at [87, 185] on input "Monthly" at bounding box center [87, 183] width 4 height 5
radio input "true"
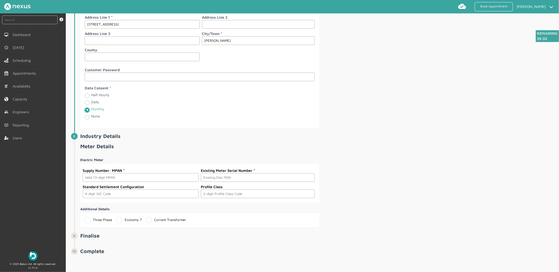
scroll to position [679, 0]
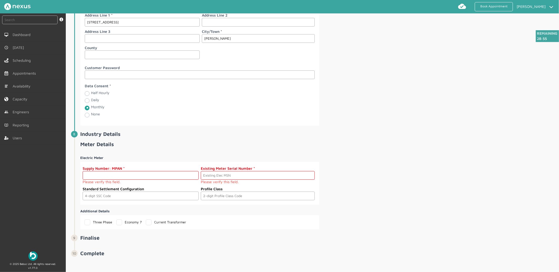
click at [119, 175] on input "text" at bounding box center [141, 175] width 116 height 9
paste input "2302000000174"
type input "2302000000174"
click at [257, 175] on input "text" at bounding box center [258, 175] width 114 height 9
paste input "S000000018"
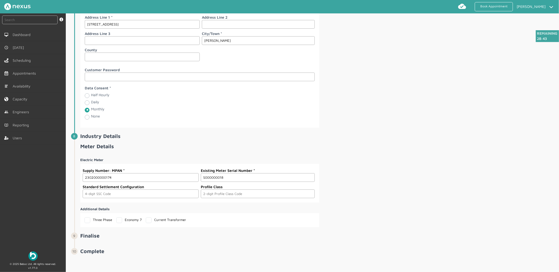
type input "S000000018"
click at [412, 146] on h2 "Meter Details" at bounding box center [318, 146] width 477 height 6
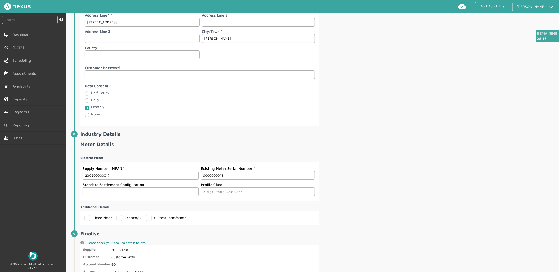
drag, startPoint x: 88, startPoint y: 195, endPoint x: 165, endPoint y: 203, distance: 77.4
click at [88, 195] on input "text" at bounding box center [141, 191] width 116 height 9
click at [390, 116] on div "Postcode PR7 6TE Address Lookup Company Name Site Risks / Hazards Address Line …" at bounding box center [318, 37] width 477 height 177
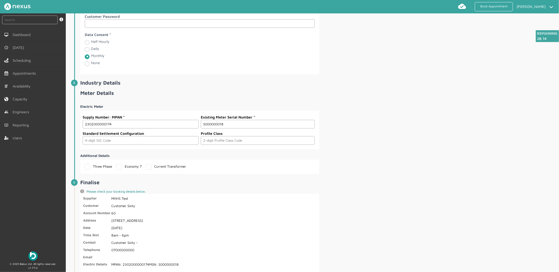
scroll to position [737, 0]
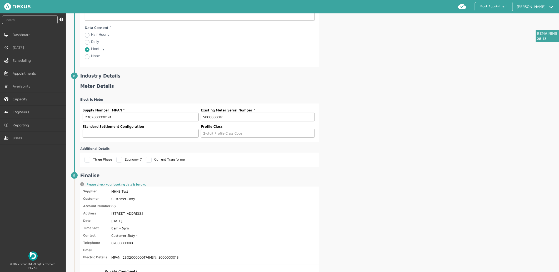
drag, startPoint x: 102, startPoint y: 134, endPoint x: 112, endPoint y: 134, distance: 10.3
click at [102, 134] on input "text" at bounding box center [141, 133] width 116 height 9
type input "0393"
click at [262, 140] on fieldset "Supply Number: MPAN 2302000000174 Existing Meter Serial Number S000000018 Stand…" at bounding box center [198, 123] width 232 height 34
click at [264, 138] on input "text" at bounding box center [258, 133] width 114 height 9
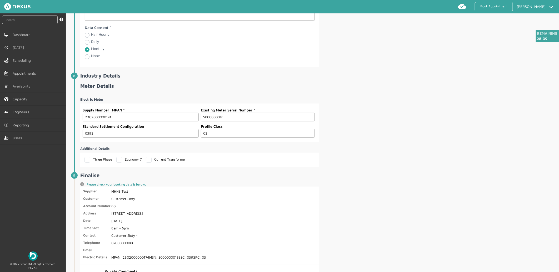
type input "03"
click at [378, 159] on div "Electric Meter Supply Number: MPAN 2302000000174 Existing Meter Serial Number S…" at bounding box center [318, 130] width 477 height 74
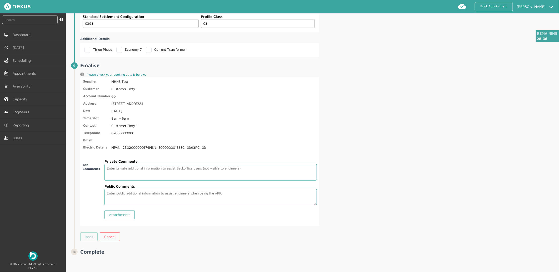
click at [90, 232] on link "Book" at bounding box center [88, 236] width 17 height 9
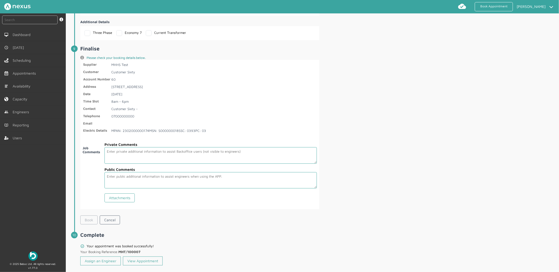
scroll to position [872, 0]
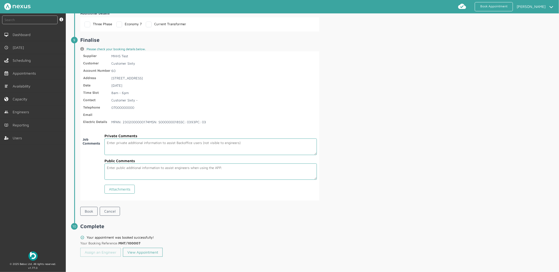
click at [97, 248] on link "Assign an Engineer" at bounding box center [100, 252] width 40 height 9
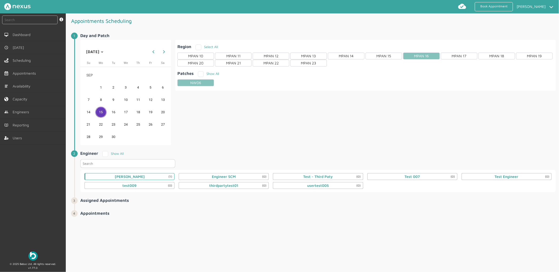
click at [140, 177] on div "Daniel Metcalfe (1)" at bounding box center [130, 177] width 30 height 4
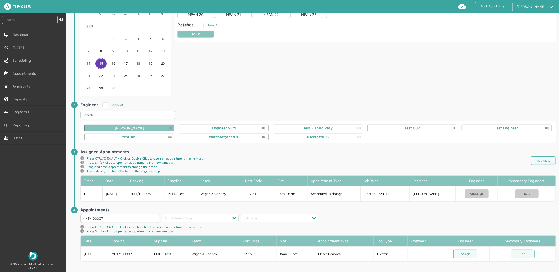
scroll to position [52, 0]
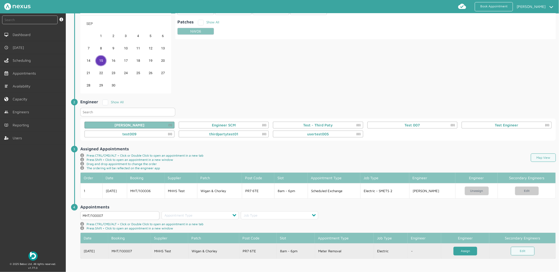
click at [460, 251] on link "Assign" at bounding box center [465, 251] width 24 height 9
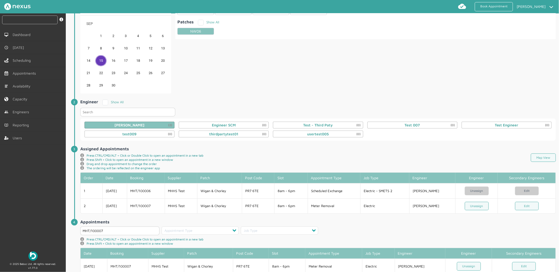
click at [22, 22] on input "text" at bounding box center [29, 20] width 55 height 9
type input "MHT/100007"
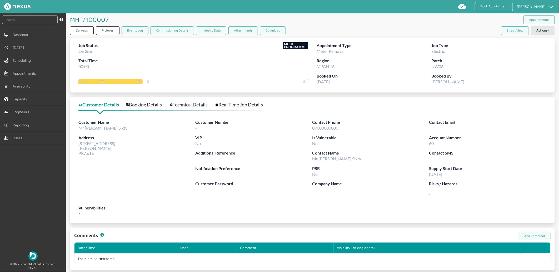
click at [200, 103] on link "Technical Details" at bounding box center [192, 105] width 44 height 8
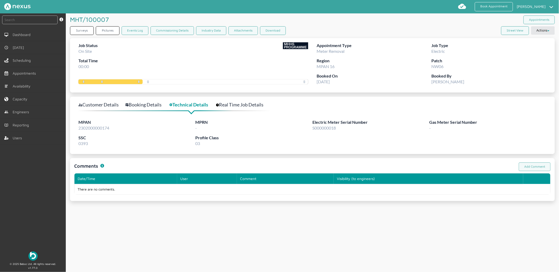
drag, startPoint x: 335, startPoint y: 128, endPoint x: 317, endPoint y: 128, distance: 17.9
click at [317, 128] on div "Electric Meter Serial Number S000000018" at bounding box center [370, 126] width 117 height 15
drag, startPoint x: 317, startPoint y: 128, endPoint x: 314, endPoint y: 128, distance: 3.4
click at [314, 128] on span "S000000018" at bounding box center [323, 127] width 23 height 5
click at [315, 128] on span "S000000018" at bounding box center [323, 127] width 23 height 5
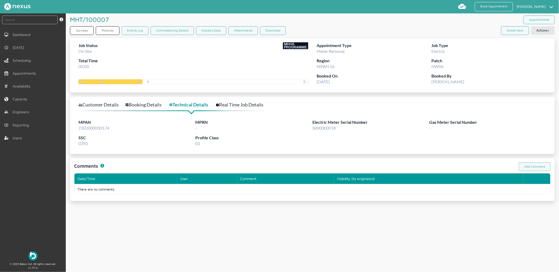
click at [331, 129] on span "S000000018" at bounding box center [323, 127] width 23 height 5
click at [329, 129] on span "S000000018" at bounding box center [323, 127] width 23 height 5
drag, startPoint x: 329, startPoint y: 128, endPoint x: 320, endPoint y: 128, distance: 9.7
click at [320, 128] on span "S000000018" at bounding box center [323, 127] width 23 height 5
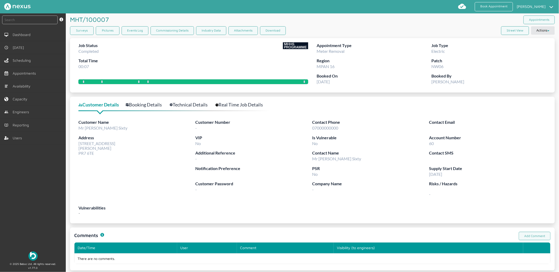
click at [420, 20] on div "MHT/100007 ️️️ Appointments" at bounding box center [312, 19] width 484 height 13
click at [368, 22] on div "MHT/100007 ️️️ Appointments" at bounding box center [312, 19] width 484 height 13
click at [302, 23] on div "MHT/100007 ️️️" at bounding box center [191, 19] width 242 height 12
click at [78, 30] on link "Surveys" at bounding box center [82, 30] width 24 height 9
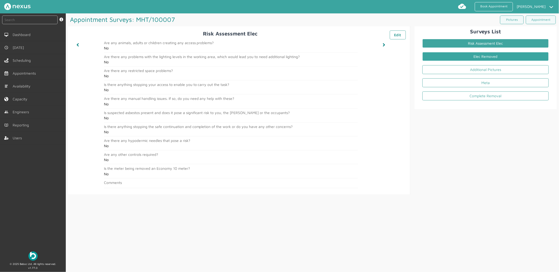
click at [468, 55] on link "Elec Removed" at bounding box center [485, 56] width 126 height 9
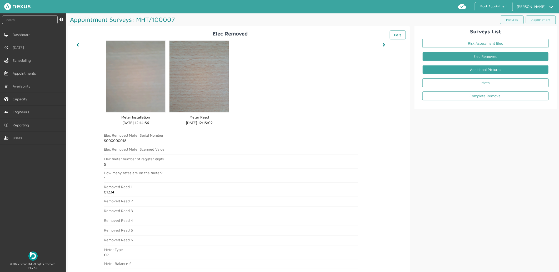
click at [487, 68] on link "Additional Pictures" at bounding box center [485, 69] width 126 height 9
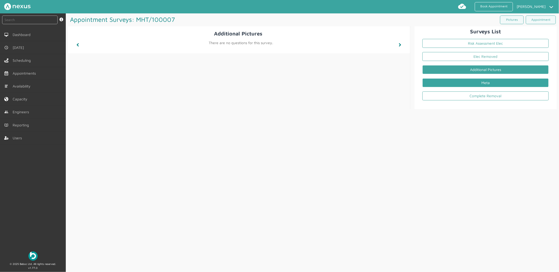
click at [475, 85] on link "Meta" at bounding box center [485, 82] width 126 height 9
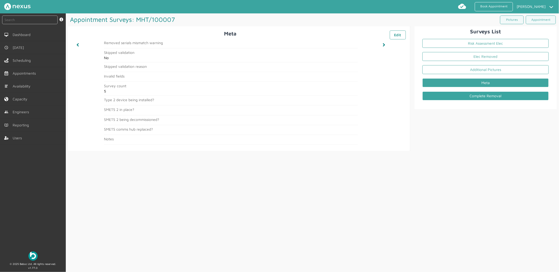
click at [468, 99] on link "Complete Removal" at bounding box center [485, 96] width 126 height 9
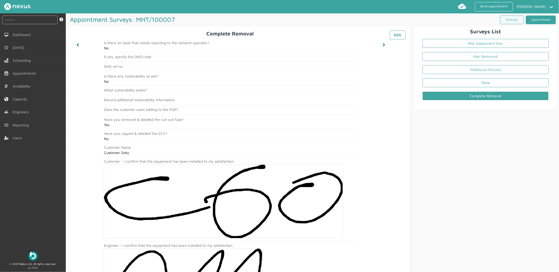
click at [544, 20] on link "Appointment" at bounding box center [540, 20] width 30 height 9
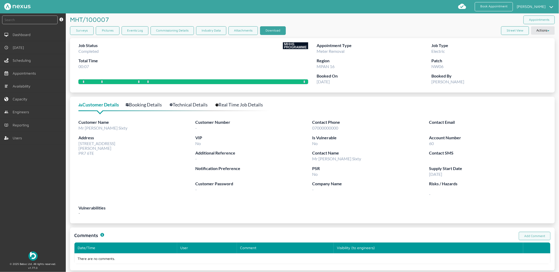
click at [273, 30] on button "Download" at bounding box center [273, 30] width 26 height 9
click at [261, 32] on button "Download" at bounding box center [273, 30] width 26 height 9
click at [491, 3] on link "Book Appointment" at bounding box center [493, 6] width 38 height 9
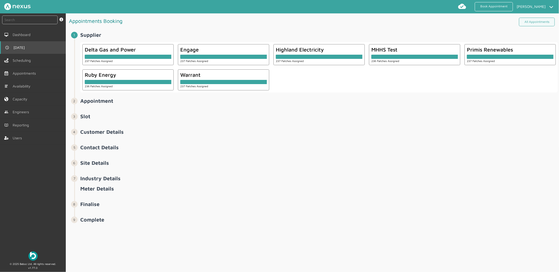
click at [32, 50] on link "[DATE]" at bounding box center [33, 47] width 66 height 13
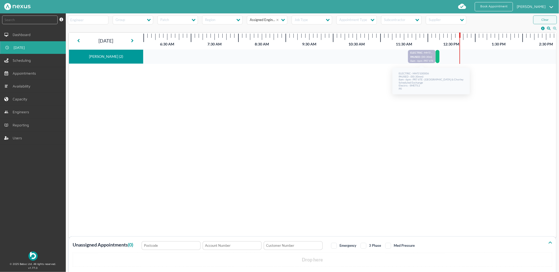
click at [417, 56] on span "PAUSED" at bounding box center [415, 56] width 10 height 3
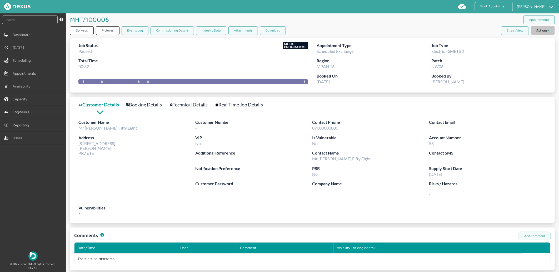
click at [537, 30] on button "Actions" at bounding box center [543, 30] width 24 height 8
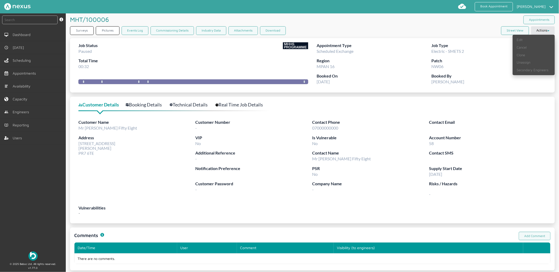
click at [408, 28] on div "Surveys Pictures Events Log Commissioning Details Industry Data Attachments Dow…" at bounding box center [312, 31] width 484 height 11
click at [432, 23] on div "MHT/100006 ️️️ Appointments" at bounding box center [312, 19] width 484 height 13
click at [323, 32] on div "Surveys Pictures Events Log Commissioning Details Industry Data Attachments Dow…" at bounding box center [312, 31] width 484 height 11
click at [133, 66] on div "Job Status Paused Total Time 00:32" at bounding box center [193, 57] width 230 height 31
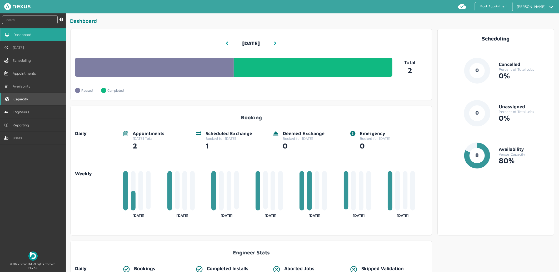
click at [27, 98] on span "Capacity" at bounding box center [21, 99] width 17 height 4
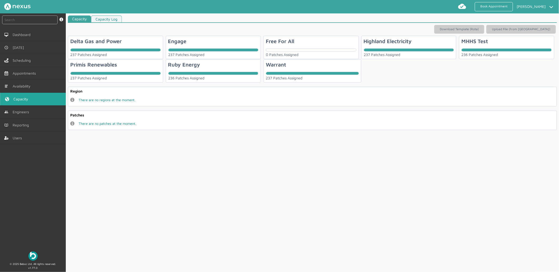
click at [243, 76] on div "236 Patches Assigned" at bounding box center [213, 78] width 90 height 4
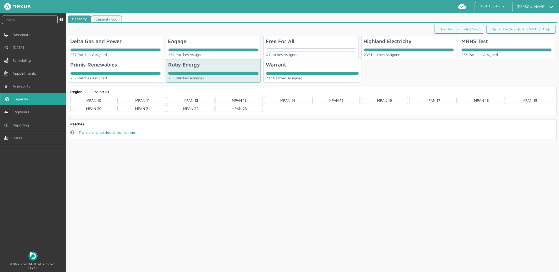
click at [391, 100] on div "MPAN 16" at bounding box center [384, 100] width 47 height 7
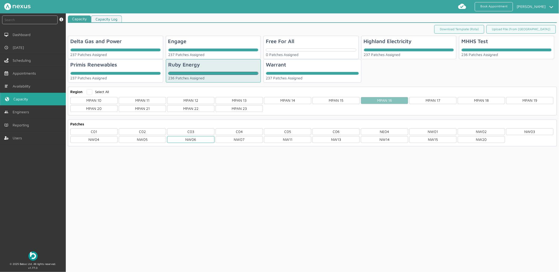
click at [188, 137] on div "NW06" at bounding box center [190, 139] width 47 height 7
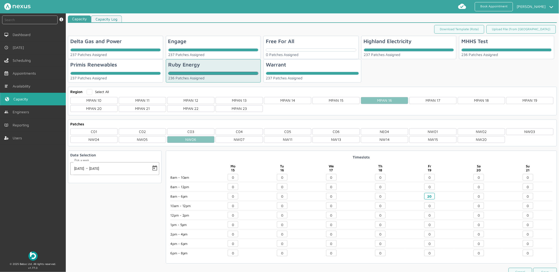
drag, startPoint x: 432, startPoint y: 195, endPoint x: 406, endPoint y: 199, distance: 25.7
click at [406, 199] on div "20" at bounding box center [429, 197] width 49 height 8
type input "0"
drag, startPoint x: 235, startPoint y: 197, endPoint x: 206, endPoint y: 198, distance: 29.2
click at [206, 198] on div "8am - 10am 8am - 12pm 8am - 6pm 10am - 12pm 12pm - 2pm 1pm - 5pm 2pm - 4pm 4pm …" at bounding box center [361, 216] width 382 height 85
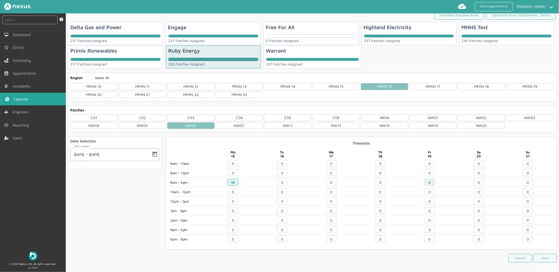
scroll to position [21, 0]
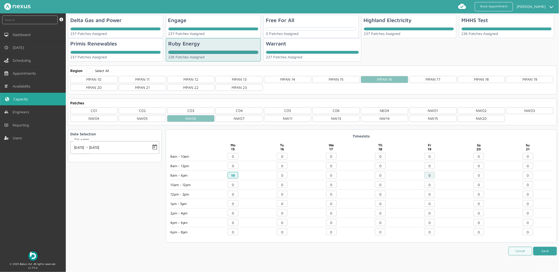
type input "10"
click at [540, 253] on button "Save" at bounding box center [545, 251] width 24 height 9
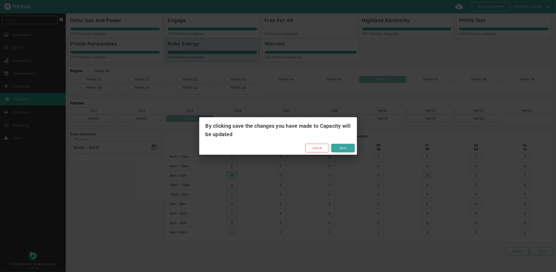
click at [335, 147] on button "Save" at bounding box center [343, 148] width 24 height 9
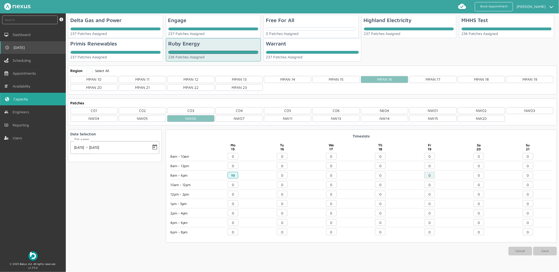
click at [20, 51] on link "[DATE]" at bounding box center [33, 47] width 66 height 13
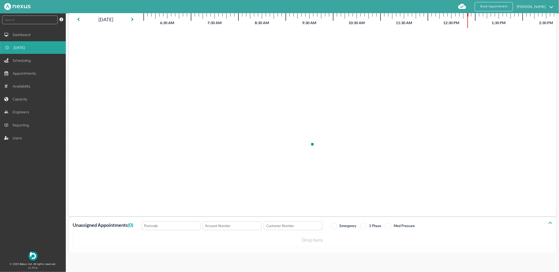
scroll to position [2, 0]
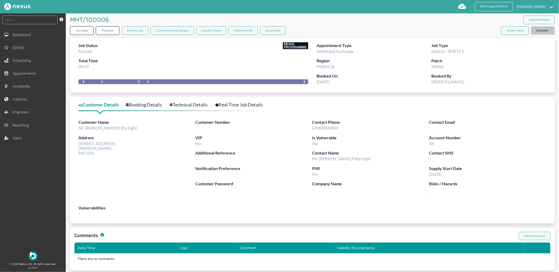
click at [544, 27] on button "Actions" at bounding box center [543, 30] width 24 height 8
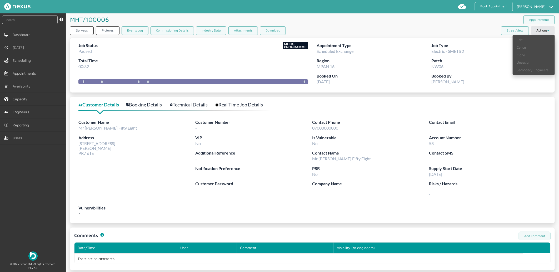
click at [522, 56] on link "Clone" at bounding box center [533, 55] width 42 height 8
click at [319, 25] on div "MHT/100006 ️️️ Appointments" at bounding box center [312, 19] width 484 height 13
click at [396, 27] on div "Surveys Pictures Events Log Commissioning Details Industry Data Attachments Dow…" at bounding box center [312, 31] width 484 height 11
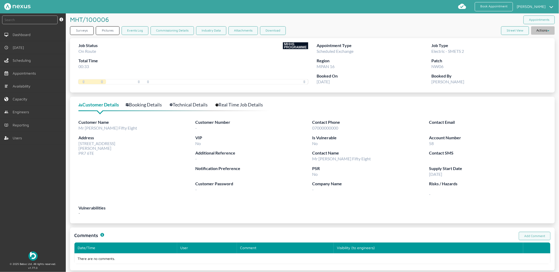
click at [547, 31] on icon at bounding box center [548, 30] width 2 height 1
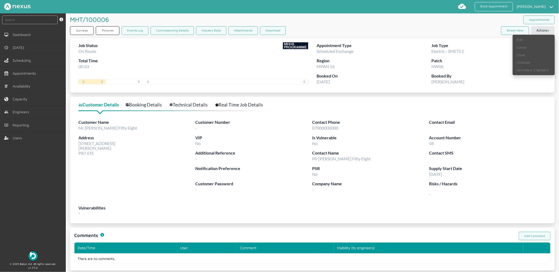
click at [419, 17] on div "MHT/100006 ️️️ Appointments" at bounding box center [312, 19] width 484 height 13
click at [414, 30] on div "Surveys Pictures Events Log Commissioning Details Industry Data Attachments Dow…" at bounding box center [312, 31] width 484 height 11
click at [434, 24] on div "MHT/100006 ️️️ Appointments" at bounding box center [312, 19] width 484 height 13
click at [22, 138] on span "Users" at bounding box center [18, 138] width 11 height 4
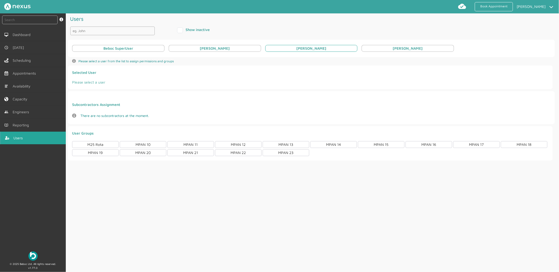
click at [336, 46] on div "[PERSON_NAME]" at bounding box center [311, 48] width 92 height 7
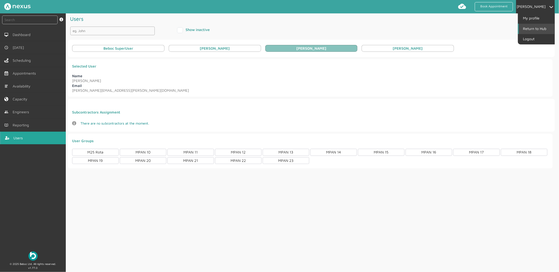
click at [534, 31] on link "Return to Hub" at bounding box center [536, 29] width 36 height 10
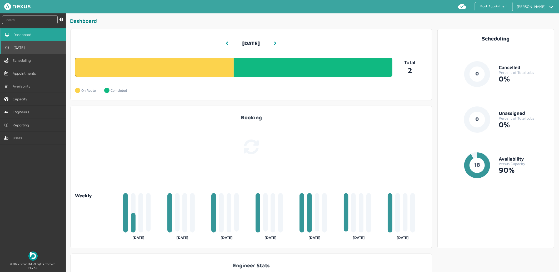
click at [40, 48] on link "[DATE]" at bounding box center [33, 47] width 66 height 13
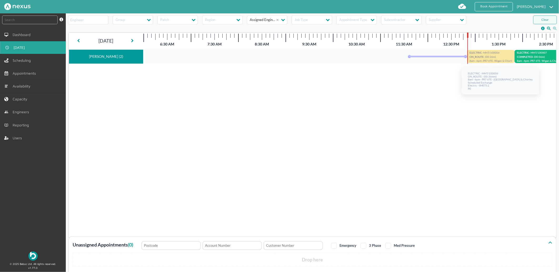
click at [489, 54] on p "ELECTRIC - MHT/100006" at bounding box center [490, 53] width 43 height 4
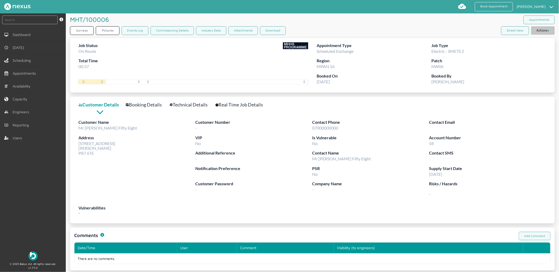
click at [545, 27] on button "Actions" at bounding box center [543, 30] width 24 height 8
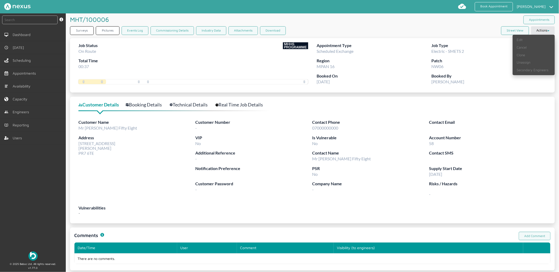
click at [388, 23] on div "MHT/100006 ️️️ Appointments" at bounding box center [312, 19] width 484 height 13
click at [346, 24] on div "MHT/100006 ️️️ Appointments" at bounding box center [312, 19] width 484 height 13
click at [311, 22] on div "MHT/100006 ️️️ Appointments" at bounding box center [312, 19] width 484 height 13
click at [9, 143] on link "Users" at bounding box center [33, 138] width 66 height 13
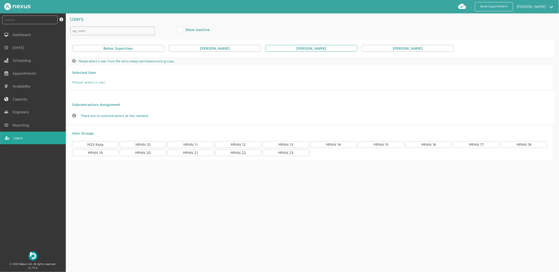
click at [343, 50] on div "[PERSON_NAME]" at bounding box center [311, 48] width 92 height 7
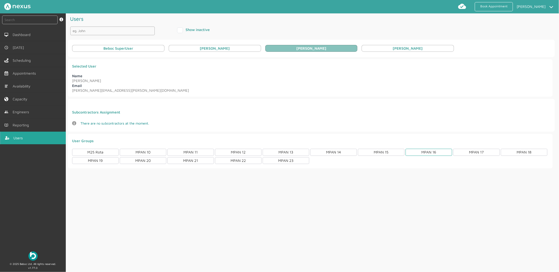
click at [428, 155] on div "MPAN 16" at bounding box center [428, 152] width 47 height 7
click at [425, 149] on div "MPAN 16" at bounding box center [428, 152] width 47 height 7
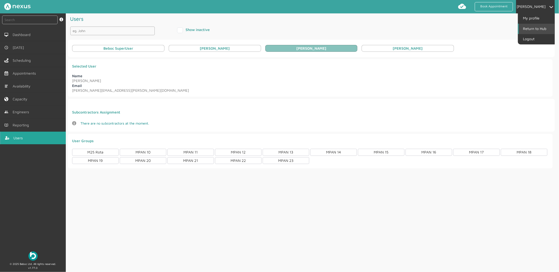
click at [532, 29] on link "Return to Hub" at bounding box center [536, 29] width 36 height 10
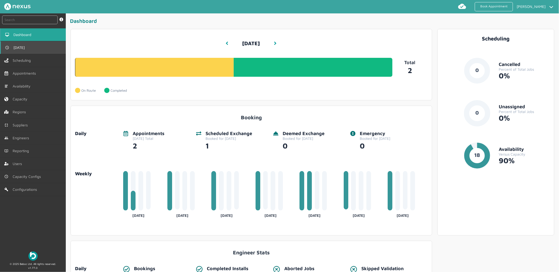
click at [7, 45] on img at bounding box center [7, 47] width 4 height 4
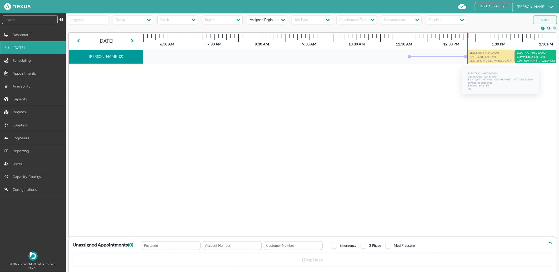
click at [484, 53] on p "ELECTRIC - MHT/100006" at bounding box center [490, 53] width 43 height 4
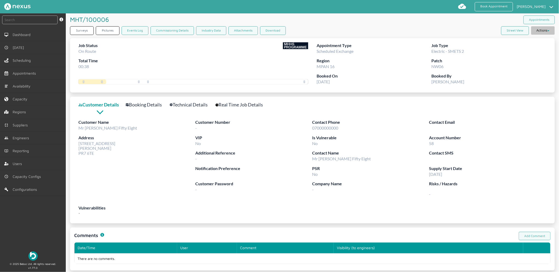
click at [540, 30] on button "Actions" at bounding box center [543, 30] width 24 height 8
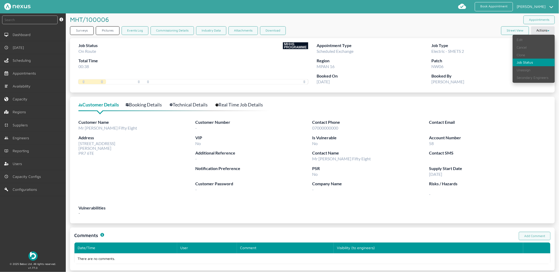
click at [525, 64] on link "Job Status" at bounding box center [533, 63] width 42 height 8
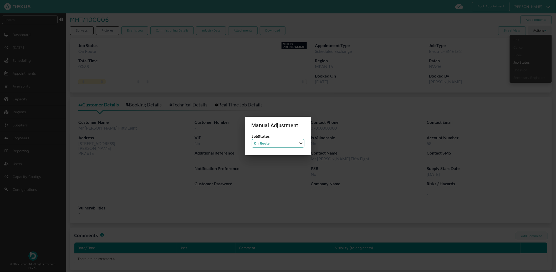
click at [273, 143] on select "Job Status Completed Started On Site On Route Aborted Booked Paused" at bounding box center [278, 143] width 53 height 9
select select "6: BOOKED"
click at [252, 139] on select "Job Status Completed Started On Site On Route Aborted Booked Paused" at bounding box center [278, 143] width 53 height 9
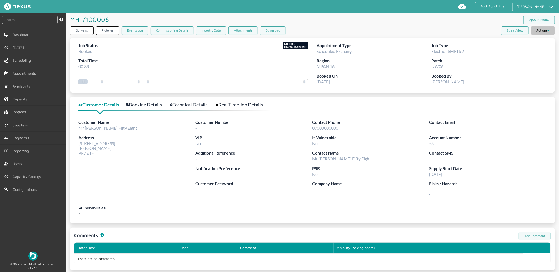
click at [544, 32] on button "Actions" at bounding box center [543, 30] width 24 height 8
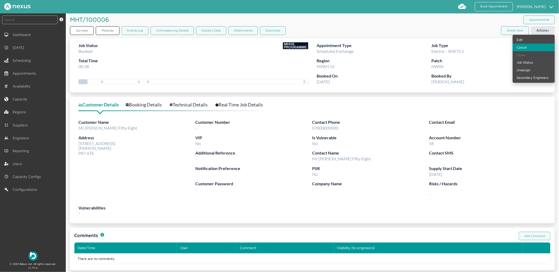
click at [529, 48] on link "Cancel" at bounding box center [533, 48] width 42 height 8
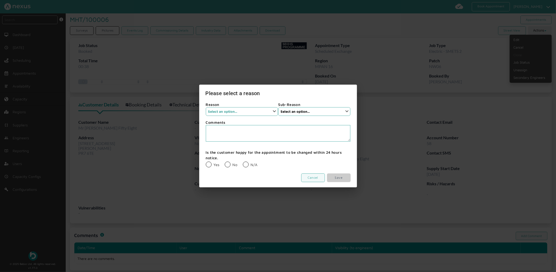
drag, startPoint x: 237, startPoint y: 110, endPoint x: 238, endPoint y: 115, distance: 5.0
click at [237, 110] on select "Select an option... None Supplier Cancellation Installer Cancellation Customer …" at bounding box center [242, 111] width 72 height 9
select select "1: None"
click at [206, 107] on select "Select an option... None Supplier Cancellation Installer Cancellation Customer …" at bounding box center [242, 111] width 72 height 9
click at [301, 110] on select "Select an option... None" at bounding box center [314, 111] width 72 height 9
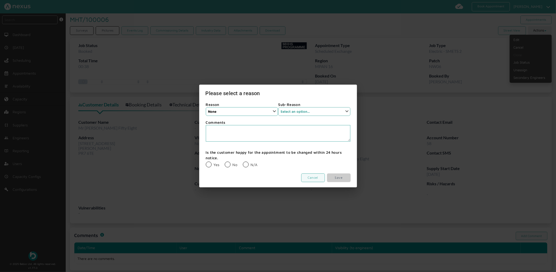
select select "1: None"
click at [278, 107] on select "Select an option... None" at bounding box center [314, 111] width 72 height 9
click at [247, 166] on label "N/A" at bounding box center [250, 165] width 15 height 4
click at [243, 162] on input "N/A" at bounding box center [243, 161] width 0 height 0
radio input "true"
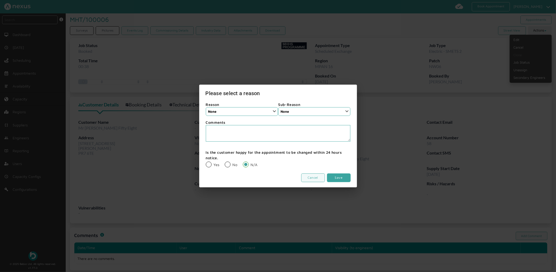
click at [343, 175] on link "Save" at bounding box center [339, 178] width 24 height 9
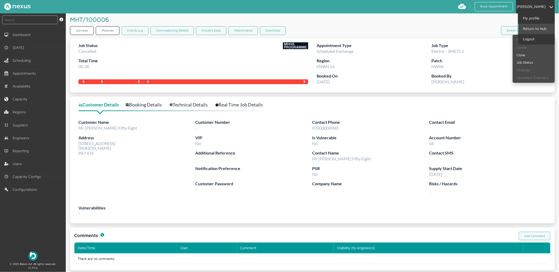
click at [535, 30] on link "Return to Hub" at bounding box center [536, 29] width 36 height 10
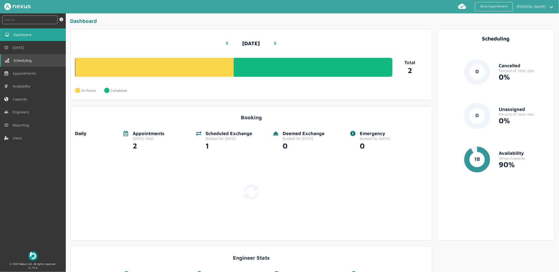
click at [19, 55] on link "Scheduling" at bounding box center [33, 60] width 66 height 13
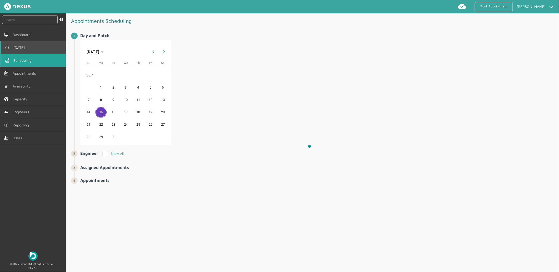
click at [21, 45] on link "[DATE]" at bounding box center [33, 47] width 66 height 13
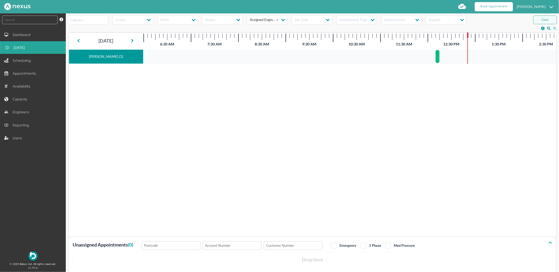
click at [491, 5] on link "Book Appointment" at bounding box center [493, 6] width 38 height 9
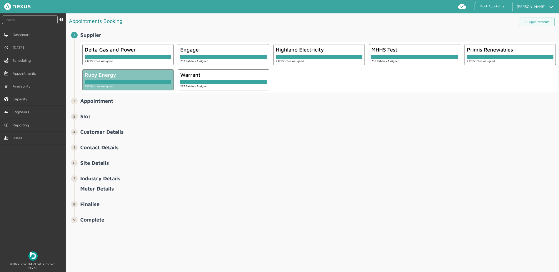
click at [117, 81] on div at bounding box center [128, 82] width 87 height 4
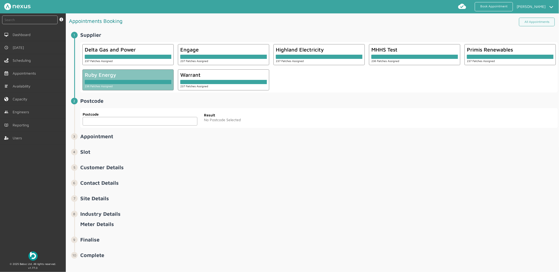
click at [119, 124] on input "text" at bounding box center [140, 121] width 115 height 9
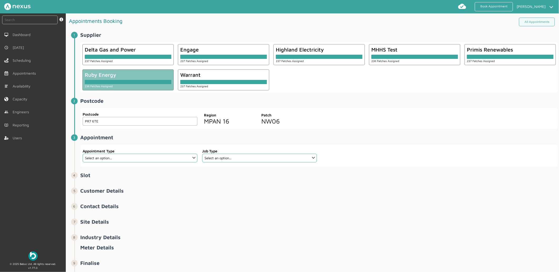
type input "PR7 6TE"
click at [148, 163] on fieldset "Appointment Type Select an option... Additional Work Check Meter Electric Vehic…" at bounding box center [139, 156] width 115 height 18
click at [149, 156] on select "Select an option... Additional Work Check Meter Electric Vehicle Emergency Exch…" at bounding box center [140, 158] width 115 height 9
select select "13: 5da647ca4fc5f258734955ce"
click at [83, 154] on select "Select an option... Additional Work Check Meter Electric Vehicle Emergency Exch…" at bounding box center [140, 158] width 115 height 9
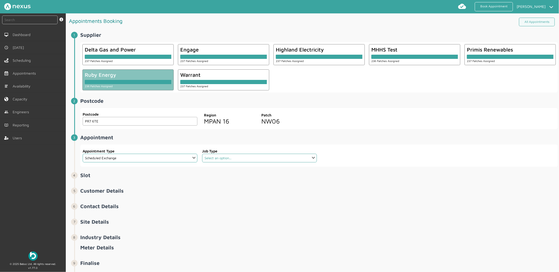
click at [249, 161] on select "Select an option... Dual Fuel Dual Fuel - SMETS 2 Electric Electric - SMETS 2 E…" at bounding box center [259, 158] width 115 height 9
select select "4: 5cc9657c13944aebe30702ae"
click at [202, 154] on select "Select an option... Dual Fuel Dual Fuel - SMETS 2 Electric Electric - SMETS 2 E…" at bounding box center [259, 158] width 115 height 9
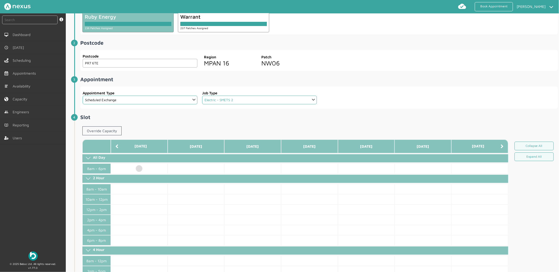
scroll to position [58, 0]
drag, startPoint x: 138, startPoint y: 167, endPoint x: 143, endPoint y: 166, distance: 4.3
click at [138, 167] on td at bounding box center [139, 168] width 57 height 10
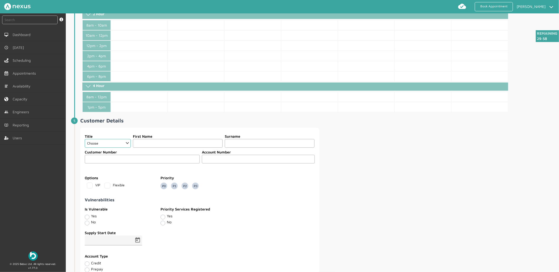
scroll to position [234, 0]
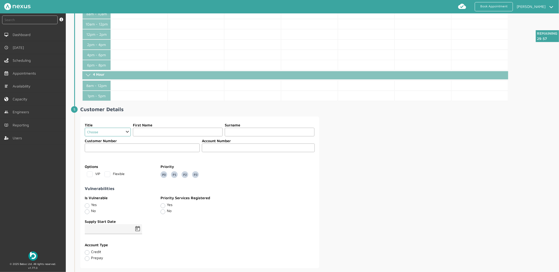
click at [120, 132] on select "Choose Dr Mr Mrs Miss Ms Mx Sir Lady" at bounding box center [108, 132] width 46 height 9
select select "2: Mr"
click at [85, 128] on select "Choose Dr Mr Mrs Miss Ms Mx Sir Lady" at bounding box center [108, 132] width 46 height 9
click at [158, 131] on input "text" at bounding box center [178, 132] width 90 height 9
click at [151, 136] on input "text" at bounding box center [177, 132] width 92 height 9
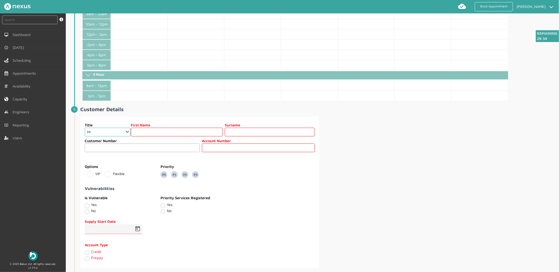
click at [151, 137] on fieldset "Customer Number Account Number" at bounding box center [199, 146] width 230 height 18
click at [151, 133] on input "text" at bounding box center [177, 132] width 92 height 9
type input "Customer"
type input "Fifty Eight"
click at [228, 148] on input "text" at bounding box center [258, 148] width 113 height 9
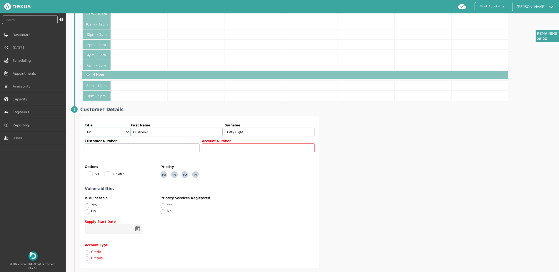
click at [217, 149] on input "text" at bounding box center [258, 148] width 113 height 9
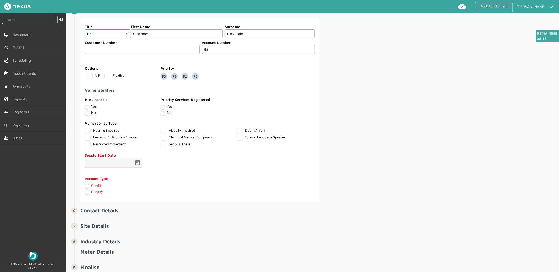
scroll to position [364, 0]
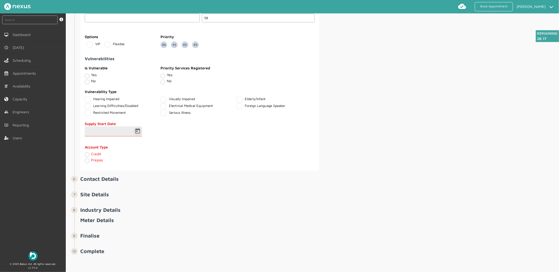
type input "58"
click at [141, 131] on span "Open calendar" at bounding box center [137, 131] width 13 height 13
click at [102, 200] on span "15" at bounding box center [102, 200] width 9 height 9
type input "15/09/2025"
click at [91, 155] on label "Credit" at bounding box center [96, 154] width 10 height 4
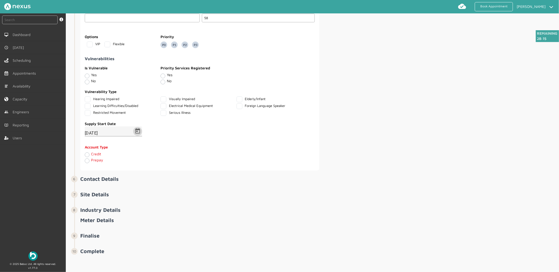
click at [86, 155] on input "Credit" at bounding box center [87, 154] width 4 height 5
radio input "true"
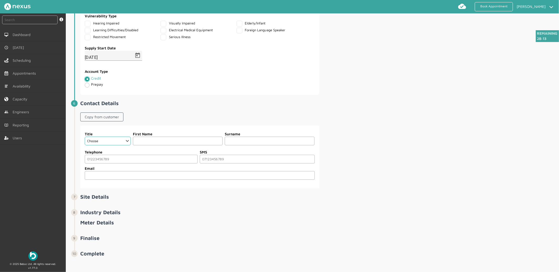
scroll to position [443, 0]
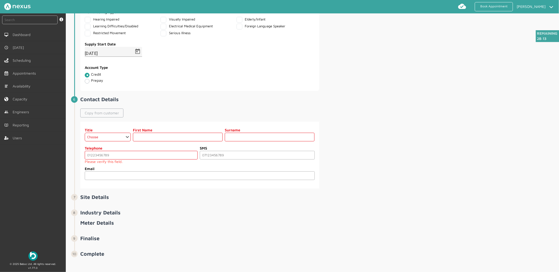
click at [95, 110] on link "Copy from customer" at bounding box center [101, 113] width 43 height 9
select select "2: Mr"
type input "Customer"
type input "Fifty Eight"
click at [114, 159] on input "tel" at bounding box center [141, 155] width 113 height 9
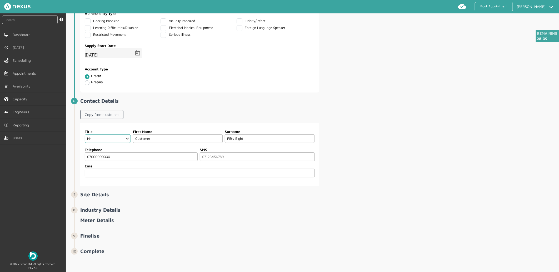
type input "07000000000"
click at [343, 137] on div "Title Choose Dr Mr Mrs Miss Ms Mx Sir Lady First Name Customer Surname Fifty Ei…" at bounding box center [318, 154] width 477 height 63
click at [245, 157] on input "tel" at bounding box center [257, 157] width 115 height 9
click at [174, 173] on input "email" at bounding box center [200, 173] width 230 height 9
click at [224, 156] on input "tel" at bounding box center [257, 157] width 115 height 9
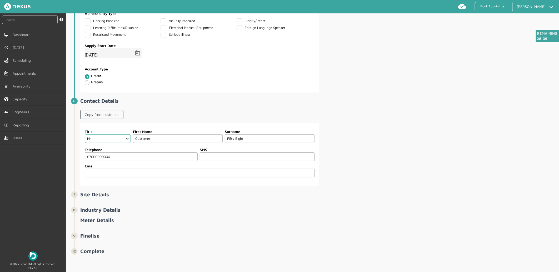
type input "0"
click at [369, 166] on div "Title Choose Dr Mr Mrs Miss Ms Mx Sir Lady First Name Customer Surname Fifty Ei…" at bounding box center [318, 154] width 477 height 63
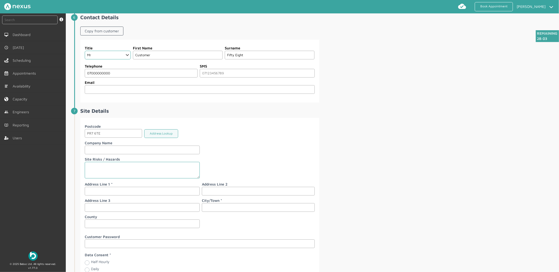
scroll to position [589, 0]
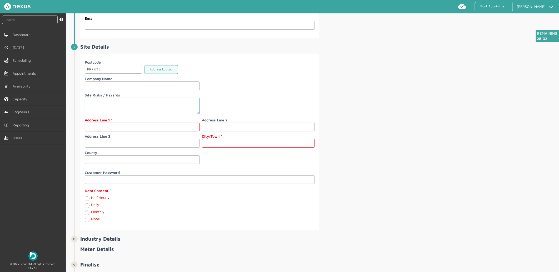
click at [117, 134] on div "Postcode PR7 6TE Address Lookup Company Name Site Risks / Hazards Address Line …" at bounding box center [200, 112] width 230 height 106
click at [117, 128] on input "text" at bounding box center [142, 127] width 115 height 9
type input "[STREET_ADDRESS]"
type input "[PERSON_NAME]"
click at [91, 214] on label "Monthly" at bounding box center [97, 212] width 13 height 4
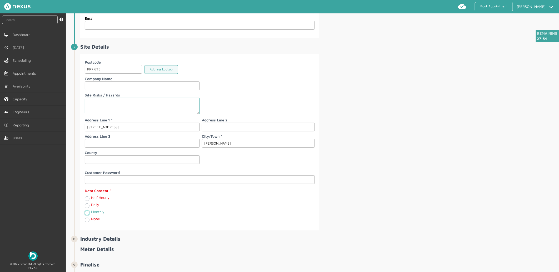
click at [88, 214] on input "Monthly" at bounding box center [87, 212] width 4 height 5
radio input "true"
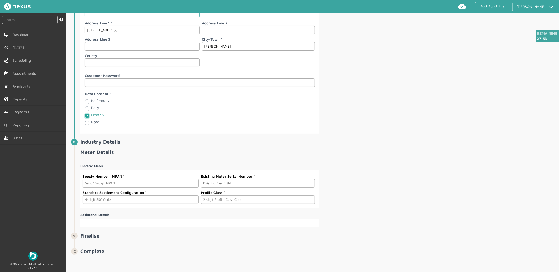
scroll to position [688, 0]
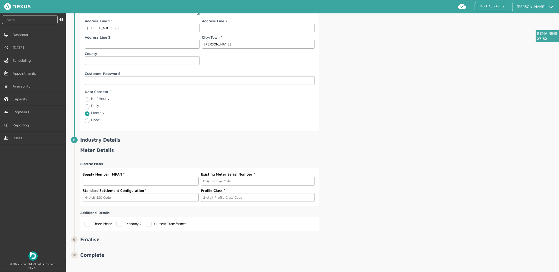
click at [124, 180] on input "text" at bounding box center [141, 181] width 116 height 9
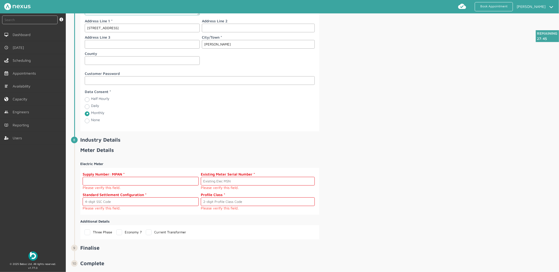
click at [154, 181] on input "text" at bounding box center [141, 181] width 116 height 9
paste input "2302000000156"
type input "2302000000156"
click at [230, 182] on input "text" at bounding box center [258, 181] width 114 height 9
paste input "S000000016"
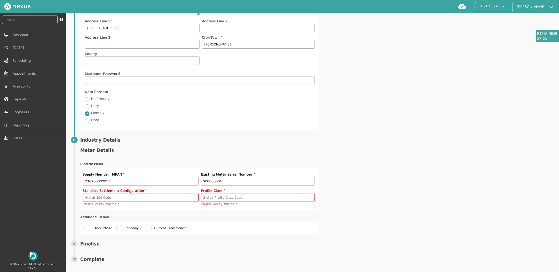
type input "S000000016"
click at [103, 199] on input "text" at bounding box center [141, 197] width 116 height 9
type input "0393"
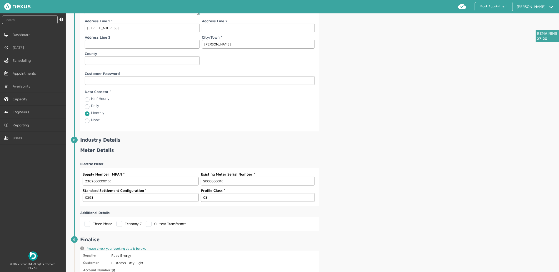
type input "03"
click at [424, 145] on span "Industry Details" at bounding box center [318, 142] width 477 height 10
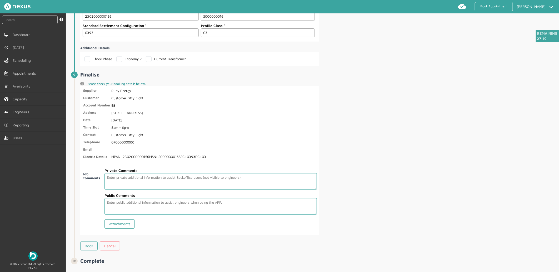
scroll to position [863, 0]
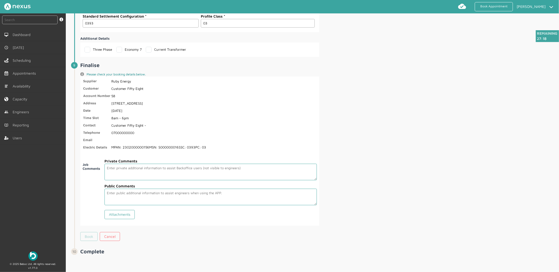
click at [84, 236] on link "Book" at bounding box center [88, 236] width 17 height 9
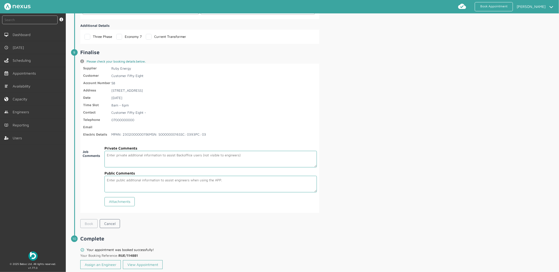
scroll to position [887, 0]
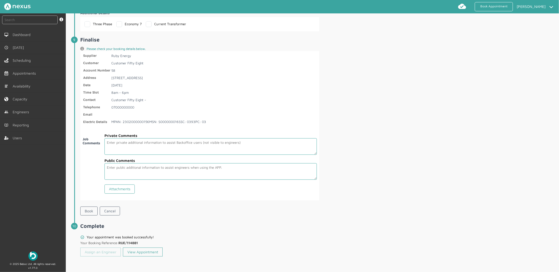
click at [106, 253] on link "Assign an Engineer" at bounding box center [100, 252] width 40 height 9
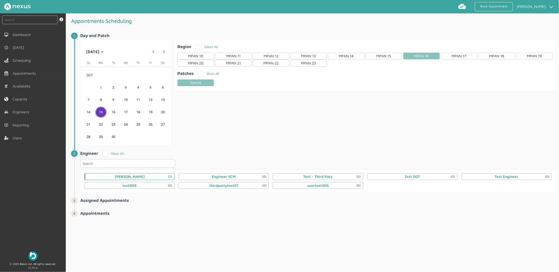
click at [149, 175] on div "Daniel Metcalfe (2)" at bounding box center [129, 176] width 90 height 7
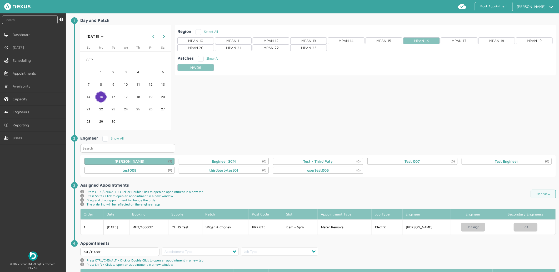
scroll to position [52, 0]
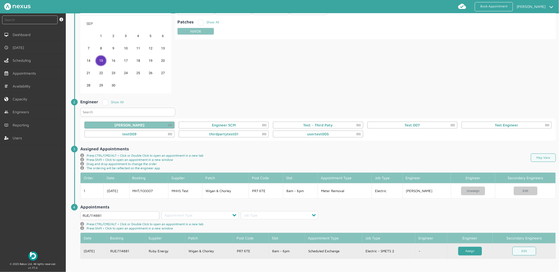
click at [471, 248] on link "Assign" at bounding box center [470, 251] width 24 height 9
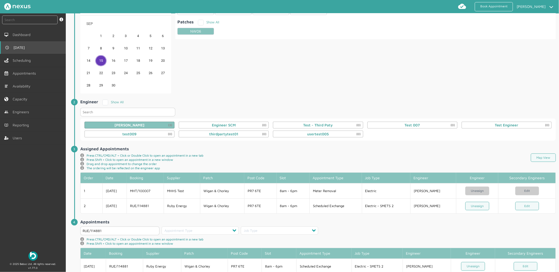
click at [24, 45] on link "[DATE]" at bounding box center [33, 47] width 66 height 13
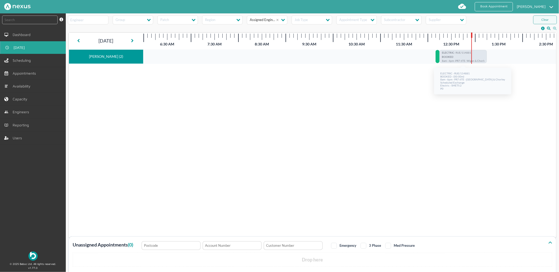
click at [454, 61] on span "8am - 6pm -" at bounding box center [448, 60] width 13 height 3
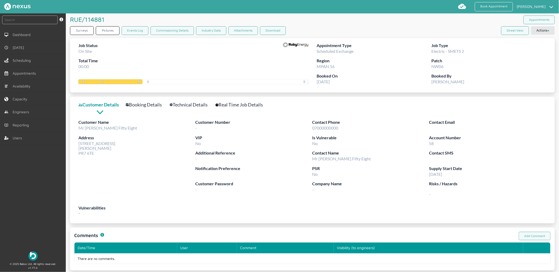
click at [146, 103] on link "Booking Details" at bounding box center [147, 105] width 42 height 8
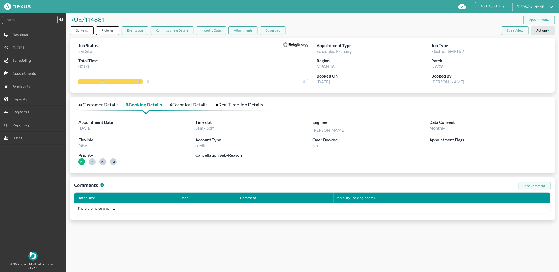
click at [189, 101] on link "Technical Details" at bounding box center [192, 105] width 44 height 8
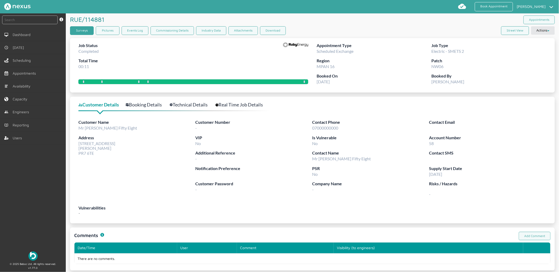
click at [86, 31] on link "Surveys" at bounding box center [82, 30] width 24 height 9
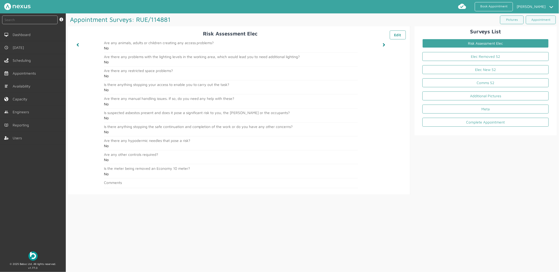
click at [467, 51] on li "Elec Removed S2" at bounding box center [485, 57] width 135 height 13
click at [467, 55] on link "Elec Removed S2" at bounding box center [485, 56] width 126 height 9
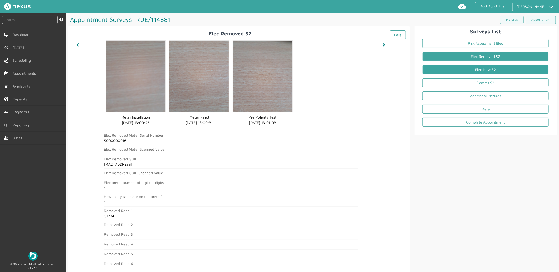
click at [480, 70] on link "Elec New S2" at bounding box center [485, 69] width 126 height 9
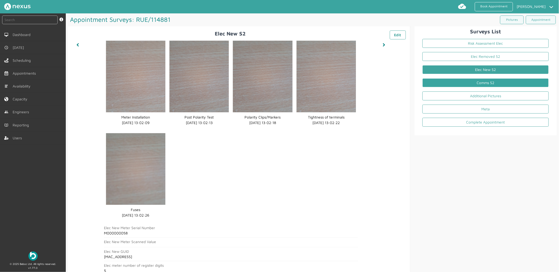
click at [462, 82] on link "Comms S2" at bounding box center [485, 82] width 126 height 9
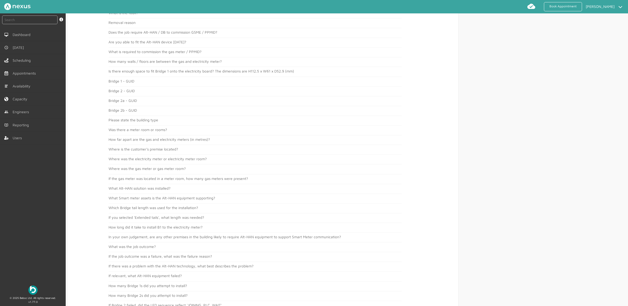
scroll to position [391, 0]
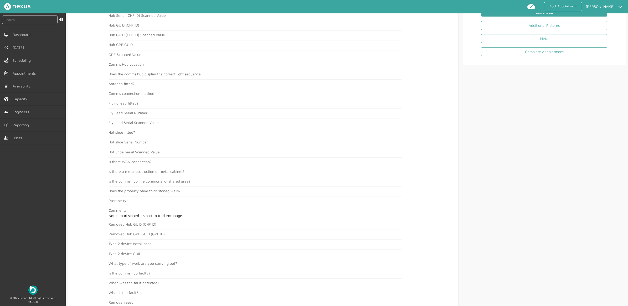
scroll to position [0, 0]
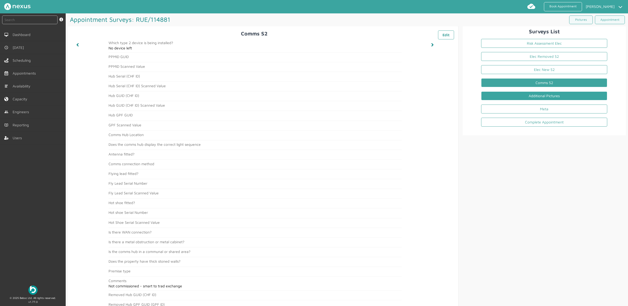
click at [537, 93] on link "Additional Pictures" at bounding box center [544, 96] width 126 height 9
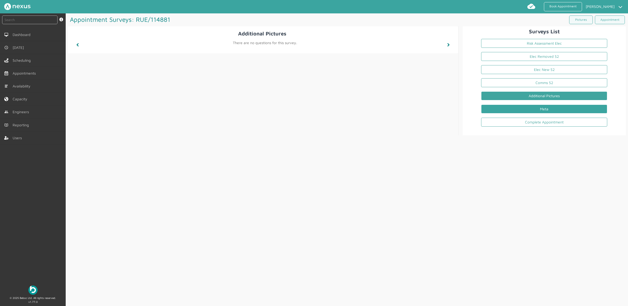
click at [516, 107] on link "Meta" at bounding box center [544, 109] width 126 height 9
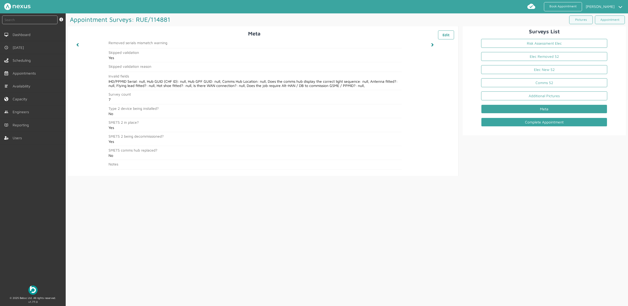
click at [558, 124] on link "Complete Appointment" at bounding box center [544, 122] width 126 height 9
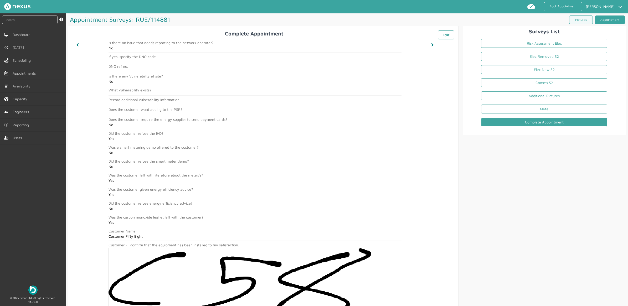
click at [558, 22] on link "Appointment" at bounding box center [610, 20] width 30 height 9
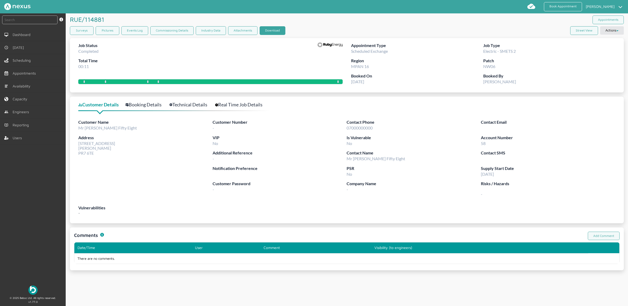
click at [266, 32] on button "Download" at bounding box center [273, 30] width 26 height 9
click at [346, 12] on nav "Book Appointment Jacob Henderson My profile Return to Hub Logout" at bounding box center [314, 6] width 628 height 13
click at [15, 48] on span "[DATE]" at bounding box center [19, 47] width 13 height 4
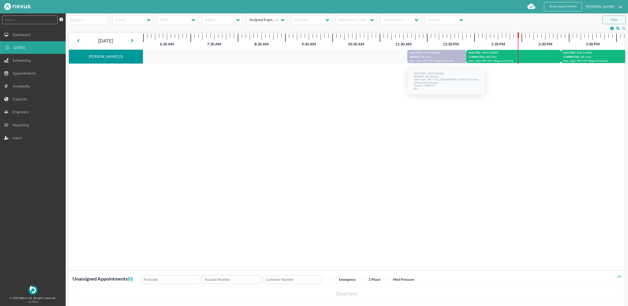
click at [441, 55] on p "ELECTRIC - MHT/100006" at bounding box center [437, 53] width 54 height 4
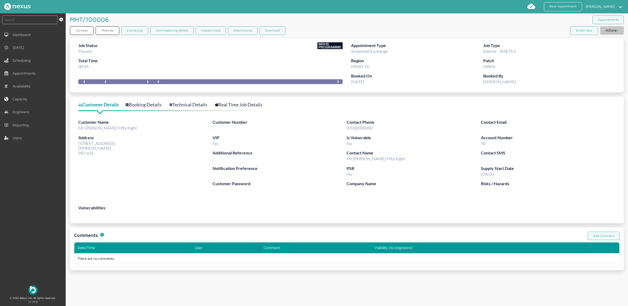
click at [558, 30] on button "Actions" at bounding box center [613, 30] width 24 height 8
click at [445, 26] on div "MHT/100006 ️️️ Appointments" at bounding box center [347, 19] width 554 height 13
click at [362, 27] on div "Surveys Pictures Events Log Commissioning Details Industry Data Attachments Dow…" at bounding box center [347, 31] width 554 height 11
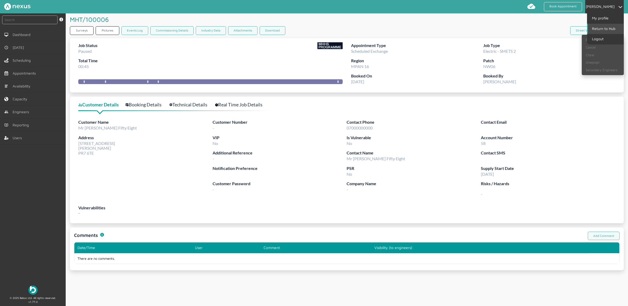
click at [558, 29] on link "Return to Hub" at bounding box center [606, 29] width 36 height 10
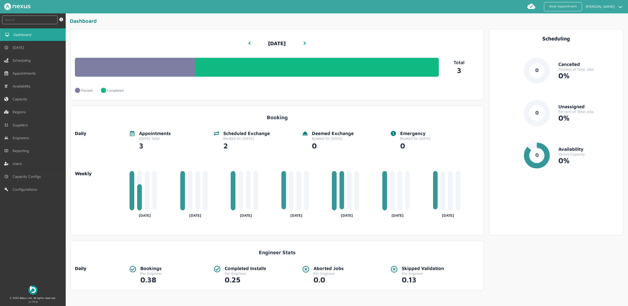
click at [24, 41] on link "Dashboard" at bounding box center [33, 34] width 66 height 13
click at [18, 47] on span "[DATE]" at bounding box center [19, 47] width 13 height 4
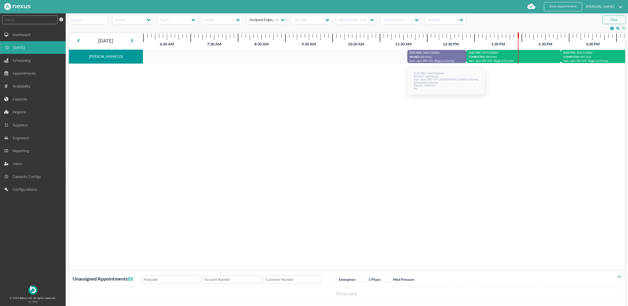
click at [418, 51] on div "ELECTRIC - MHT/100006 PAUSED - (00:43mm) 8am - 6pm - PR7 6TE - Wigan & Chorley …" at bounding box center [437, 56] width 59 height 14
click at [418, 55] on p "ELECTRIC - MHT/100006" at bounding box center [437, 53] width 54 height 4
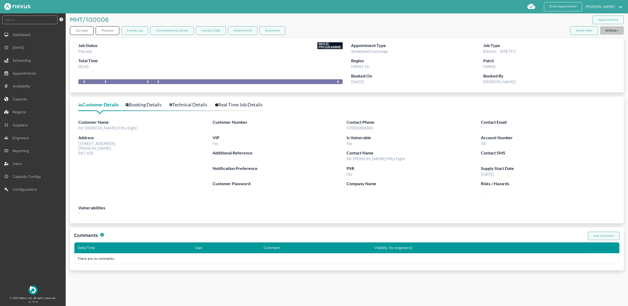
click at [616, 32] on button "Actions" at bounding box center [613, 30] width 24 height 8
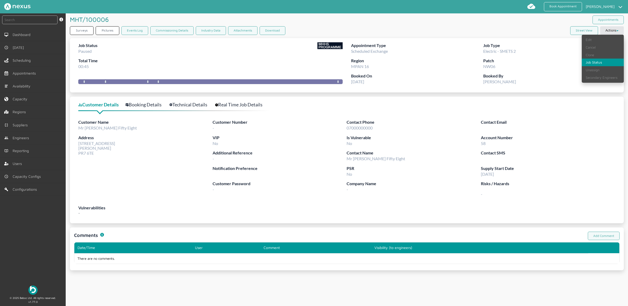
click at [585, 65] on link "Job Status" at bounding box center [603, 63] width 42 height 8
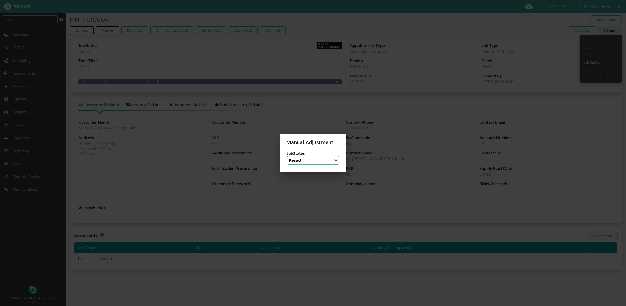
click at [308, 161] on select "Job Status Completed Started On Site On Route Aborted Booked Paused" at bounding box center [313, 160] width 53 height 9
select select "6: BOOKED"
click at [287, 156] on select "Job Status Completed Started On Site On Route Aborted Booked Paused" at bounding box center [313, 160] width 53 height 9
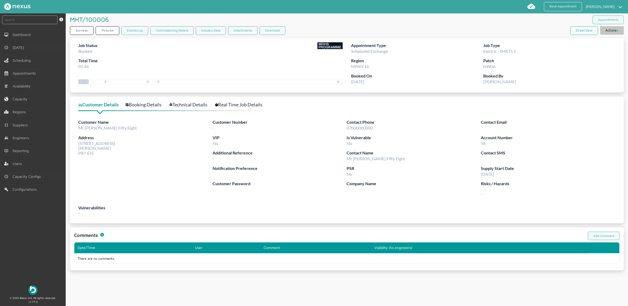
click at [610, 32] on button "Actions" at bounding box center [613, 30] width 24 height 8
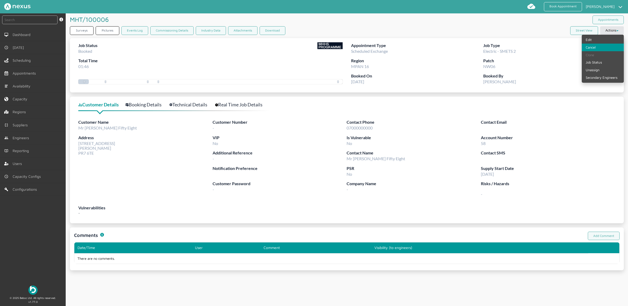
click at [587, 48] on link "Cancel" at bounding box center [603, 48] width 42 height 8
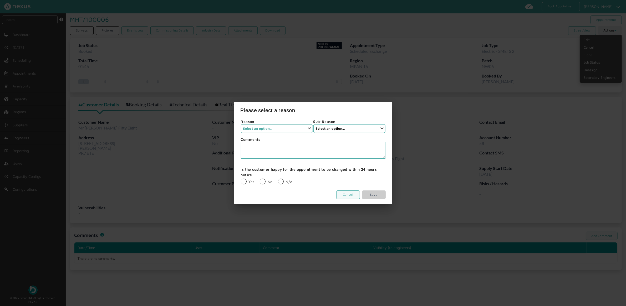
click at [279, 128] on select "Select an option... None Supplier Cancellation Installer Cancellation Customer …" at bounding box center [277, 128] width 72 height 9
click at [241, 124] on select "Select an option... None Supplier Cancellation Installer Cancellation Customer …" at bounding box center [277, 128] width 72 height 9
click at [260, 128] on select "Select an option... None Supplier Cancellation Installer Cancellation Customer …" at bounding box center [277, 128] width 72 height 9
select select "1: None"
click at [241, 124] on select "Select an option... None Supplier Cancellation Installer Cancellation Customer …" at bounding box center [277, 128] width 72 height 9
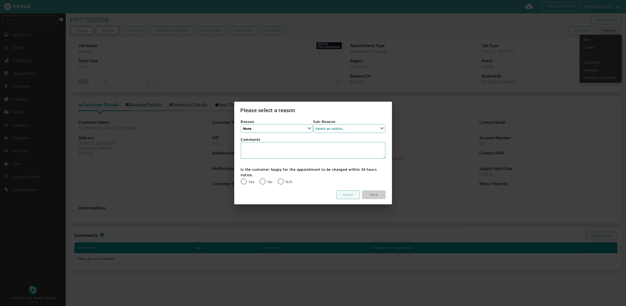
click at [347, 125] on select "Select an option... None" at bounding box center [349, 128] width 72 height 9
select select "12: None"
click at [313, 124] on select "Select an option... None" at bounding box center [349, 128] width 72 height 9
click at [278, 183] on label "N/A" at bounding box center [285, 182] width 15 height 4
click at [278, 179] on input "N/A" at bounding box center [278, 179] width 0 height 0
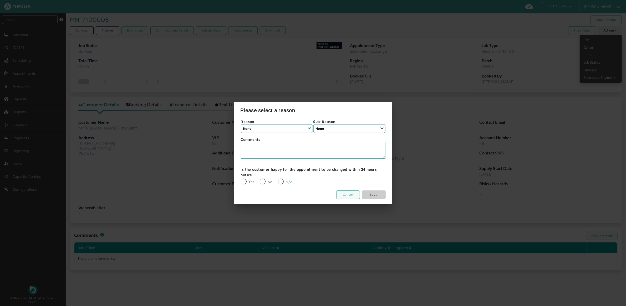
radio input "true"
click at [374, 196] on link "Save" at bounding box center [374, 195] width 24 height 9
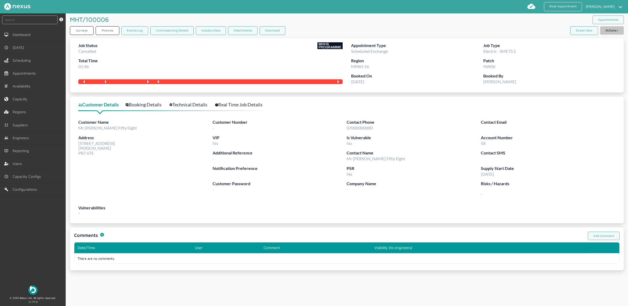
click at [614, 32] on button "Actions" at bounding box center [613, 30] width 24 height 8
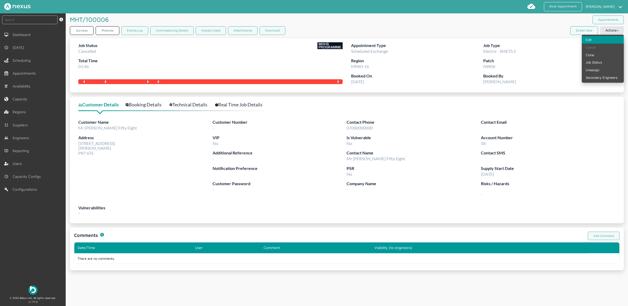
click at [597, 41] on link "Edit" at bounding box center [603, 40] width 42 height 8
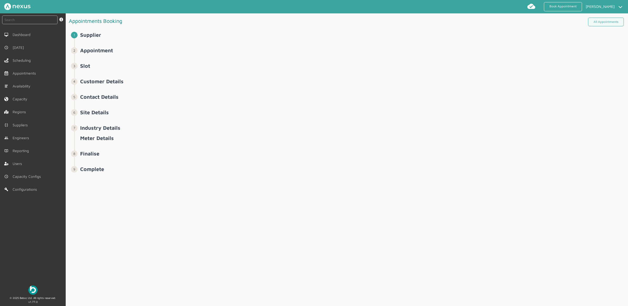
select select "14: 5da647ca4fc5f258734955ce"
select select "6: 5cc9657c13944aebe30702ae"
select select "2: Mr"
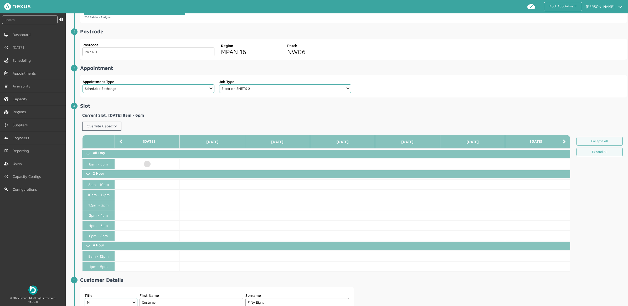
scroll to position [99, 0]
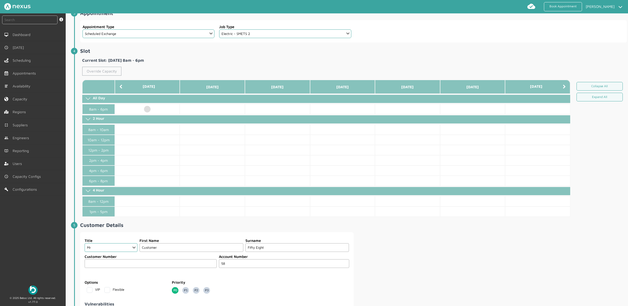
click at [108, 72] on link "Override Capacity" at bounding box center [101, 71] width 39 height 9
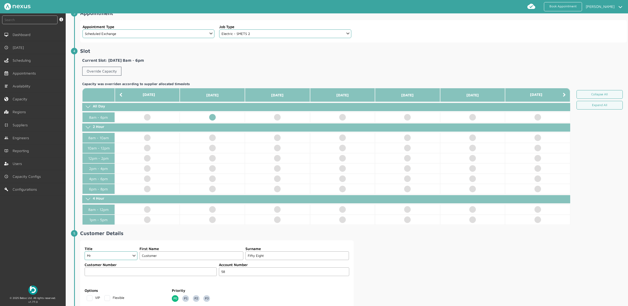
click at [211, 116] on td at bounding box center [212, 117] width 65 height 10
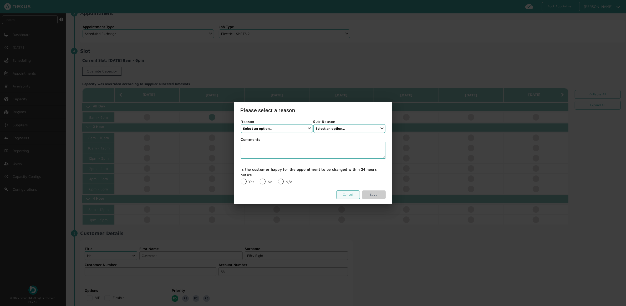
drag, startPoint x: 280, startPoint y: 127, endPoint x: 272, endPoint y: 132, distance: 9.1
click at [280, 127] on select "Select an option... None Supplier Cancellation Installer Cancellation Customer …" at bounding box center [277, 128] width 72 height 9
select select "1: None"
click at [241, 124] on select "Select an option... None Supplier Cancellation Installer Cancellation Customer …" at bounding box center [277, 128] width 72 height 9
drag, startPoint x: 352, startPoint y: 127, endPoint x: 337, endPoint y: 133, distance: 15.7
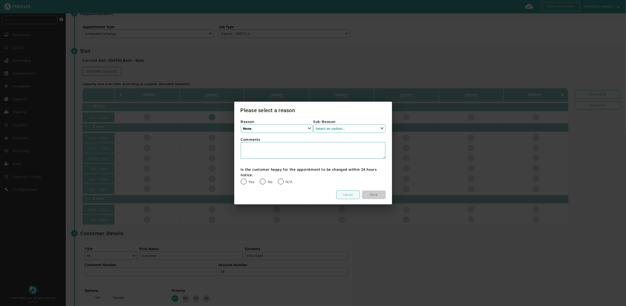
click at [352, 127] on select "Select an option... None" at bounding box center [349, 128] width 72 height 9
select select "1: None"
click at [313, 124] on select "Select an option... None" at bounding box center [349, 128] width 72 height 9
click at [282, 183] on label "N/A" at bounding box center [285, 182] width 15 height 4
click at [278, 179] on input "N/A" at bounding box center [278, 179] width 0 height 0
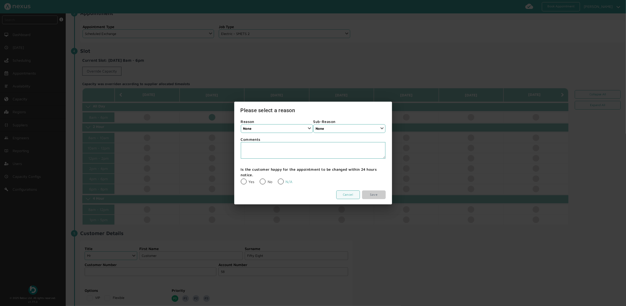
radio input "true"
click at [376, 192] on link "Save" at bounding box center [374, 195] width 24 height 9
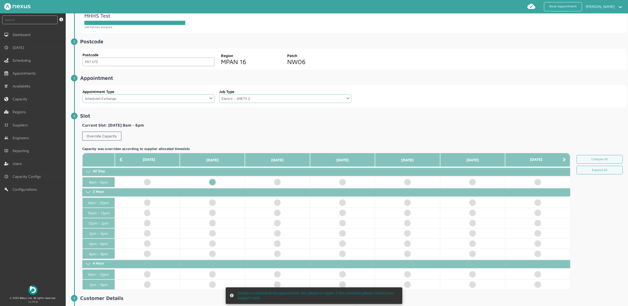
scroll to position [0, 0]
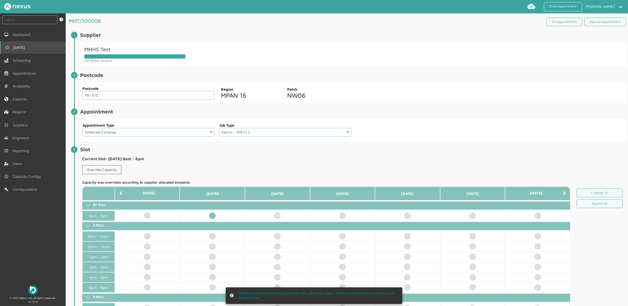
click at [15, 45] on span "[DATE]" at bounding box center [19, 47] width 13 height 4
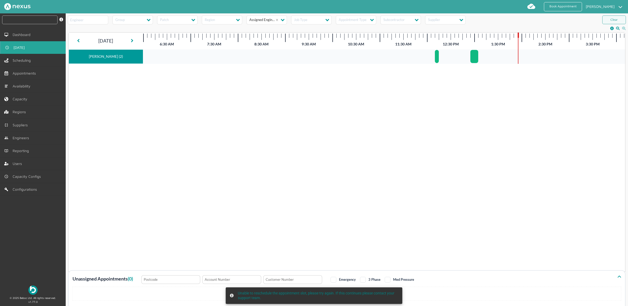
click at [27, 21] on input "text" at bounding box center [29, 20] width 55 height 9
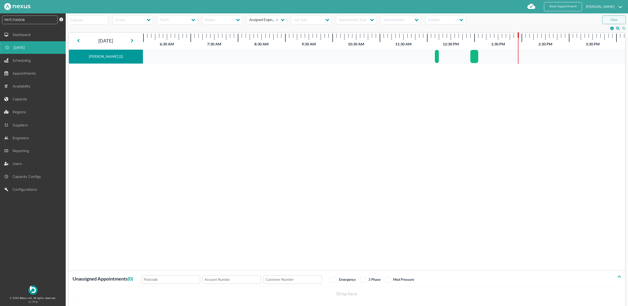
type input "MHT/100006"
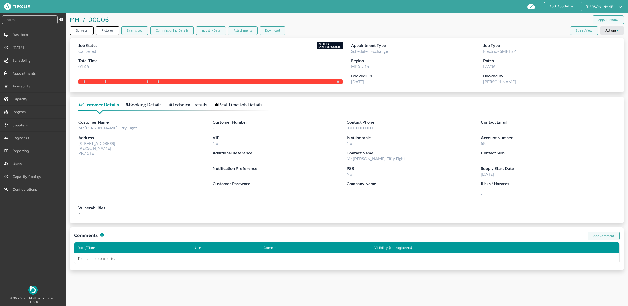
click at [145, 102] on link "Booking Details" at bounding box center [147, 105] width 42 height 8
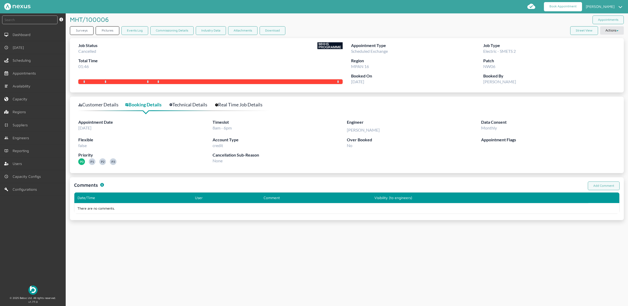
click at [567, 5] on link "Book Appointment" at bounding box center [563, 6] width 38 height 9
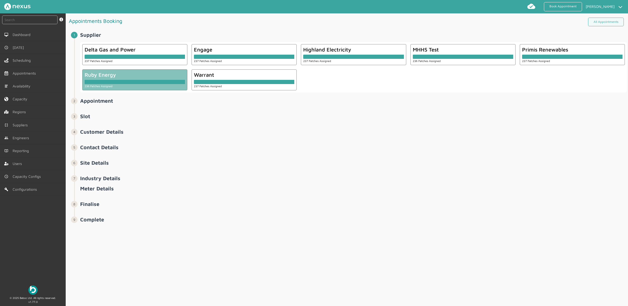
click at [149, 80] on div at bounding box center [135, 82] width 100 height 4
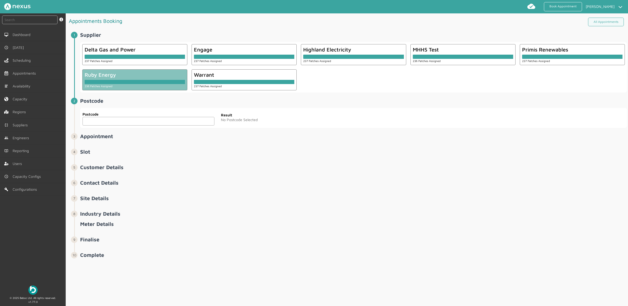
click at [133, 118] on input "text" at bounding box center [149, 121] width 132 height 9
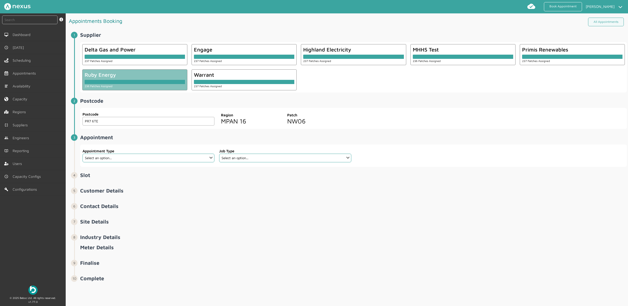
type input "PR7 6TE"
click at [113, 155] on select "Select an option... Additional Work Check Meter Electric Vehicle Emergency Exch…" at bounding box center [149, 158] width 132 height 9
click at [83, 154] on select "Select an option... Additional Work Check Meter Electric Vehicle Emergency Exch…" at bounding box center [149, 158] width 132 height 9
click at [264, 160] on select "Select an option... De-energise De-energise / Energise Smart De-energise / Ener…" at bounding box center [285, 158] width 132 height 9
click at [155, 159] on select "Select an option... Additional Work Check Meter Electric Vehicle Emergency Exch…" at bounding box center [149, 158] width 132 height 9
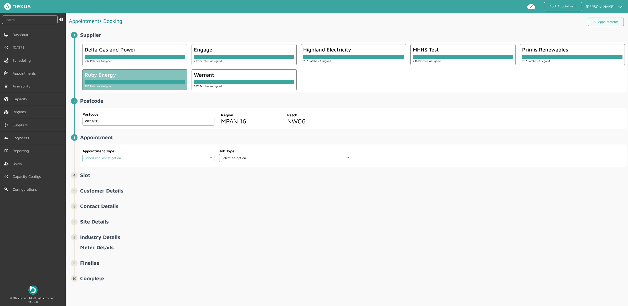
click at [83, 154] on select "Select an option... Additional Work Check Meter Electric Vehicle Emergency Exch…" at bounding box center [149, 158] width 132 height 9
click at [242, 156] on select "Select an option... Meter Read visit - Dual Fuel﻿ Meter Read visit - Elec Meter…" at bounding box center [285, 158] width 132 height 9
click at [166, 163] on fieldset "Appointment Type Select an option... Additional Work Check Meter Electric Vehic…" at bounding box center [148, 156] width 133 height 18
click at [168, 160] on select "Select an option... Additional Work Check Meter Electric Vehicle Emergency Exch…" at bounding box center [149, 158] width 132 height 9
click at [83, 154] on select "Select an option... Additional Work Check Meter Electric Vehicle Emergency Exch…" at bounding box center [149, 158] width 132 height 9
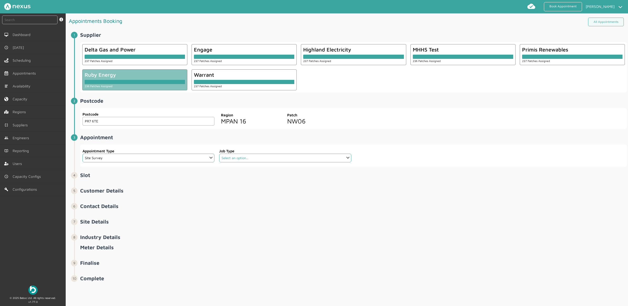
click at [258, 157] on select "Select an option... Dual Fuel Electric Gas Traditional Electric Traditional Gas" at bounding box center [285, 158] width 132 height 9
click at [159, 157] on select "Select an option... Additional Work Check Meter Electric Vehicle Emergency Exch…" at bounding box center [149, 158] width 132 height 9
select select "16: 669e629fd4737637839dc7b3"
click at [83, 154] on select "Select an option... Additional Work Check Meter Electric Vehicle Emergency Exch…" at bounding box center [149, 158] width 132 height 9
click at [263, 158] on select "Select an option... Cold Call Meter Accuracy Test" at bounding box center [285, 158] width 132 height 9
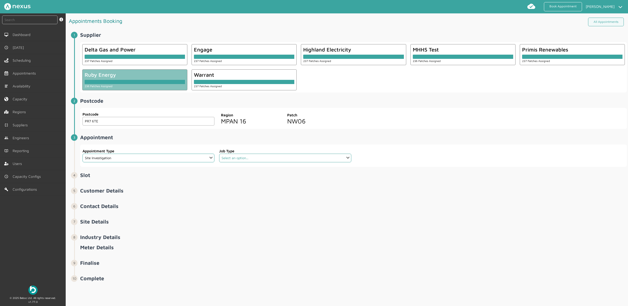
select select "20: 68244b43200790108d8c3e49"
click at [219, 154] on select "Select an option... Cold Call Meter Accuracy Test" at bounding box center [285, 158] width 132 height 9
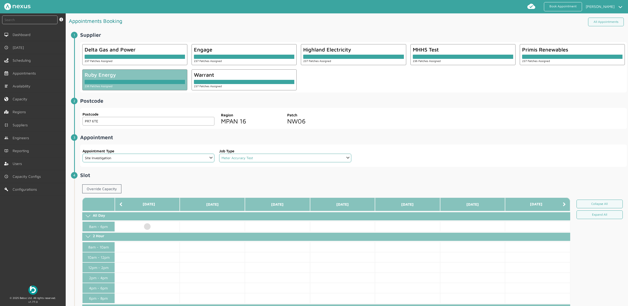
scroll to position [33, 0]
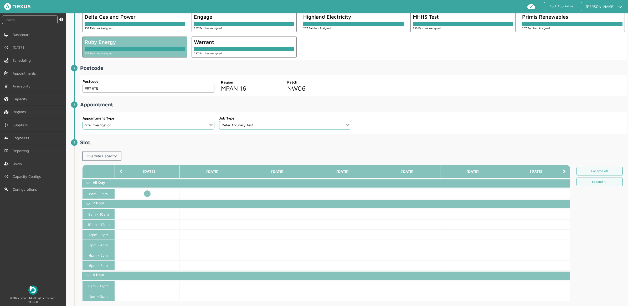
click at [148, 196] on td at bounding box center [147, 194] width 65 height 10
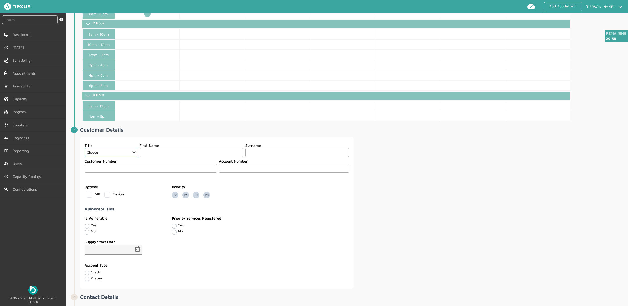
scroll to position [230, 0]
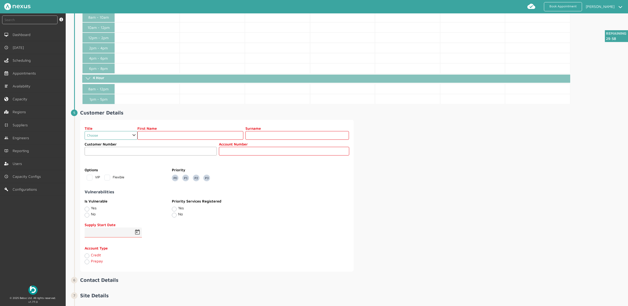
click at [114, 138] on select "Choose Dr Mr Mrs Miss Ms [PERSON_NAME][DEMOGRAPHIC_DATA]" at bounding box center [111, 135] width 53 height 9
select select "2: Mr"
click at [85, 134] on select "Choose Dr Mr Mrs Miss Ms [PERSON_NAME][DEMOGRAPHIC_DATA]" at bounding box center [111, 135] width 53 height 9
click at [162, 138] on input "text" at bounding box center [191, 135] width 106 height 9
type input "Customer"
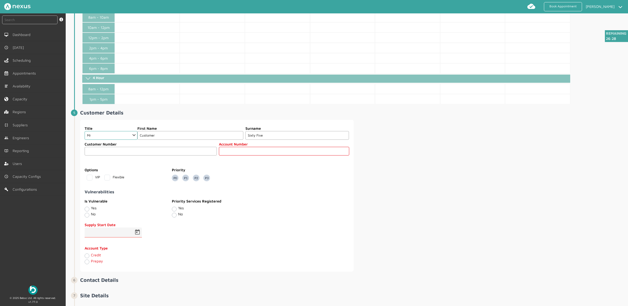
type input "Sixty Five"
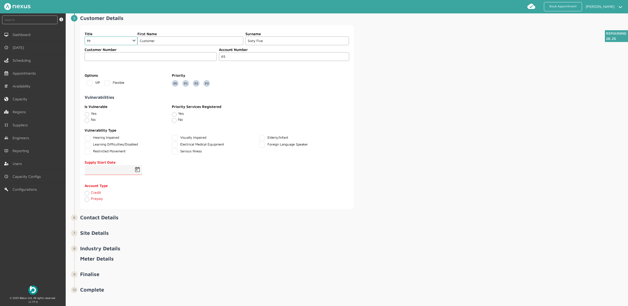
scroll to position [333, 0]
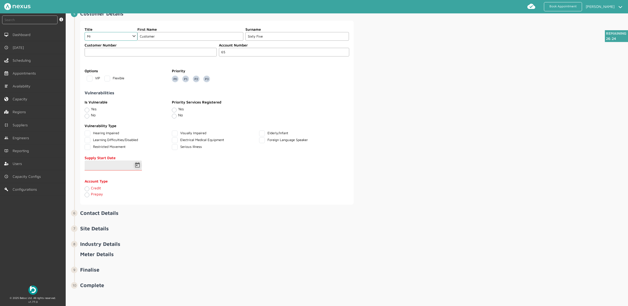
type input "65"
click at [136, 164] on span "Open calendar" at bounding box center [137, 165] width 13 height 13
click at [105, 232] on span "15" at bounding box center [102, 234] width 9 height 9
type input "15/09/2025"
click at [91, 190] on label "Credit" at bounding box center [96, 188] width 10 height 4
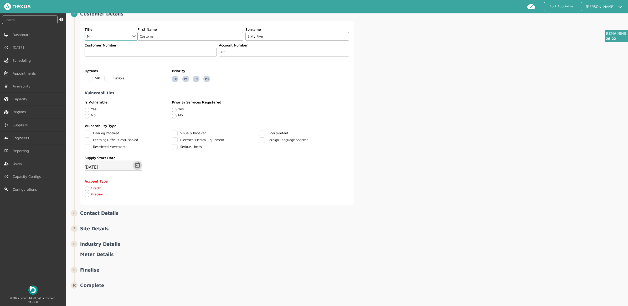
click at [87, 190] on input "Credit" at bounding box center [87, 188] width 4 height 5
radio input "true"
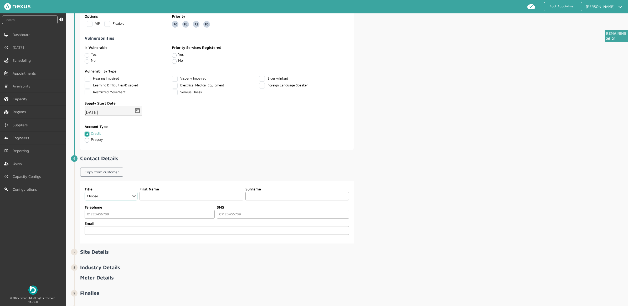
scroll to position [412, 0]
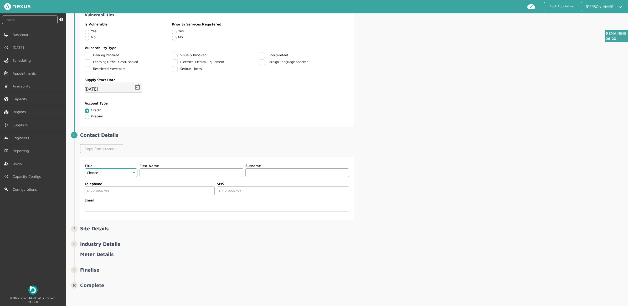
click at [99, 150] on link "Copy from customer" at bounding box center [101, 148] width 43 height 9
select select "2: Mr"
type input "Customer"
type input "Sixty Five"
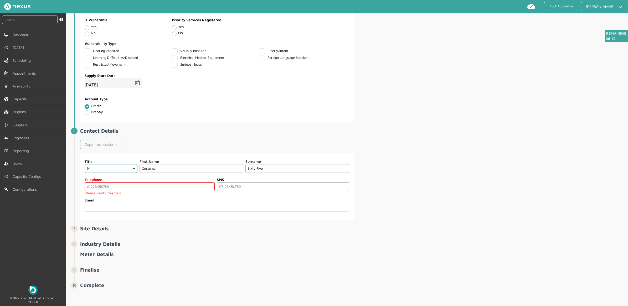
scroll to position [416, 0]
click at [122, 182] on label "Telephone" at bounding box center [150, 180] width 130 height 6
click at [124, 185] on input "tel" at bounding box center [150, 186] width 130 height 9
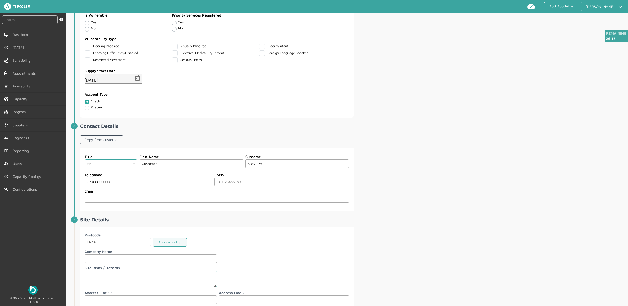
type input "07000000000"
click at [446, 194] on div "Title Choose Dr Mr Mrs Miss Ms Mx Sir Lady First Name Customer Surname Sixty Fi…" at bounding box center [353, 180] width 547 height 63
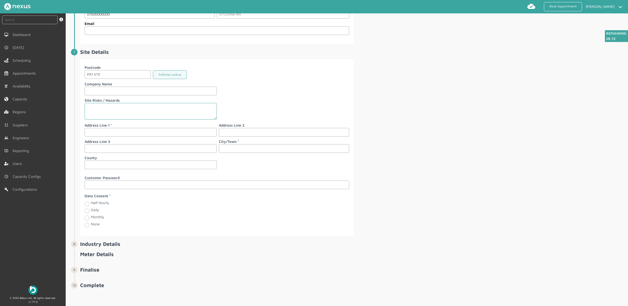
click at [123, 129] on input "text" at bounding box center [151, 132] width 132 height 9
click at [337, 88] on div at bounding box center [283, 89] width 132 height 16
click at [109, 133] on input "text" at bounding box center [151, 132] width 132 height 9
type input "65 Customer Road"
click at [263, 149] on input "text" at bounding box center [284, 148] width 130 height 9
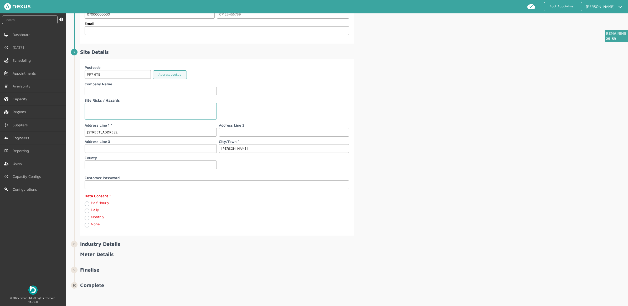
type input "[PERSON_NAME]"
click at [91, 218] on label "Monthly" at bounding box center [97, 217] width 13 height 4
click at [88, 218] on input "Monthly" at bounding box center [87, 217] width 4 height 5
radio input "true"
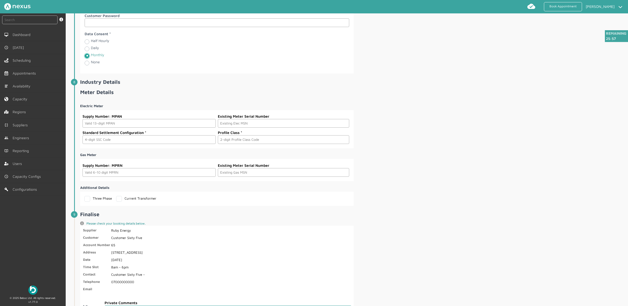
scroll to position [747, 0]
click at [153, 127] on input "text" at bounding box center [149, 122] width 133 height 9
paste input "2302000000226"
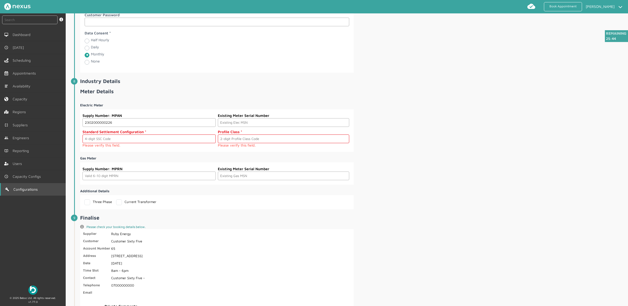
type input "2302000000226"
click at [260, 127] on input "text" at bounding box center [283, 122] width 131 height 9
paste input "S000000023"
type input "S000000023"
click at [104, 143] on input "text" at bounding box center [149, 139] width 133 height 9
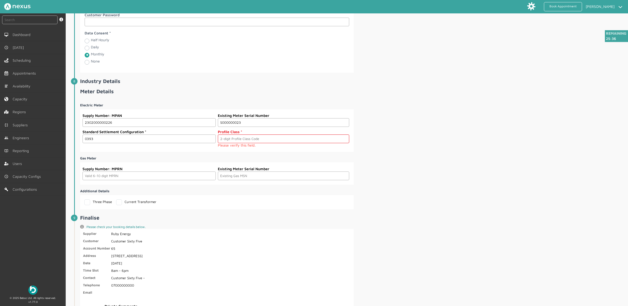
type input "0393"
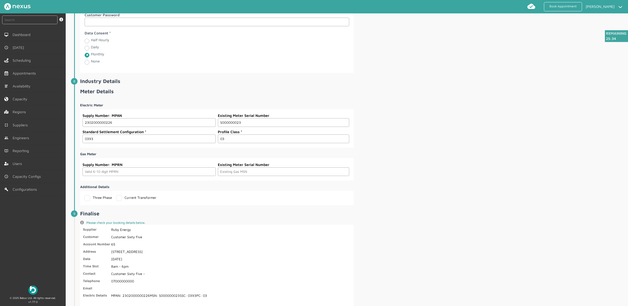
type input "03"
click at [422, 144] on div "Electric Meter Supply Number: MPAN 2302000000226 Existing Meter Serial Number S…" at bounding box center [353, 152] width 547 height 107
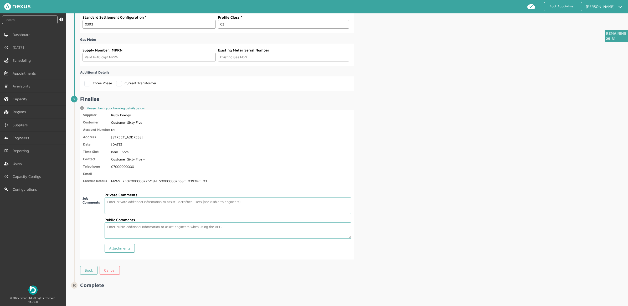
scroll to position [867, 0]
click at [87, 274] on link "Book" at bounding box center [88, 270] width 17 height 9
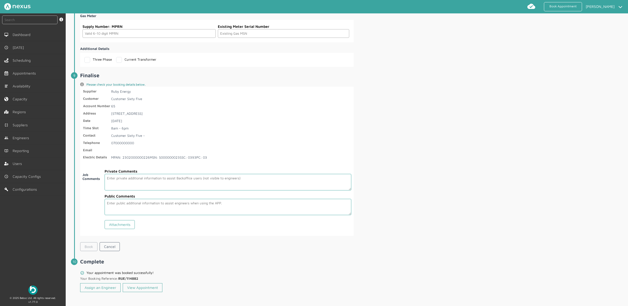
scroll to position [891, 0]
click at [103, 289] on link "Assign an Engineer" at bounding box center [100, 286] width 40 height 9
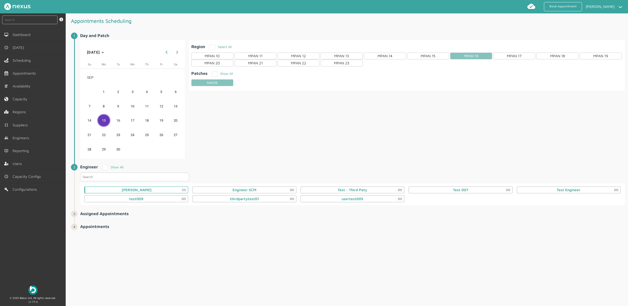
click at [153, 192] on div "Daniel Metcalfe (3)" at bounding box center [136, 190] width 104 height 7
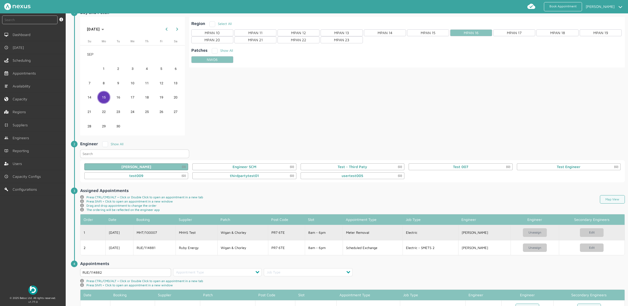
scroll to position [47, 0]
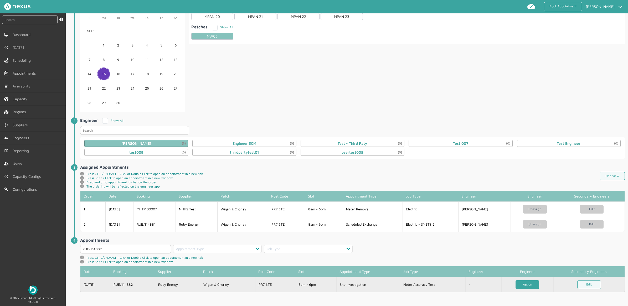
click at [532, 285] on link "Assign" at bounding box center [528, 285] width 24 height 9
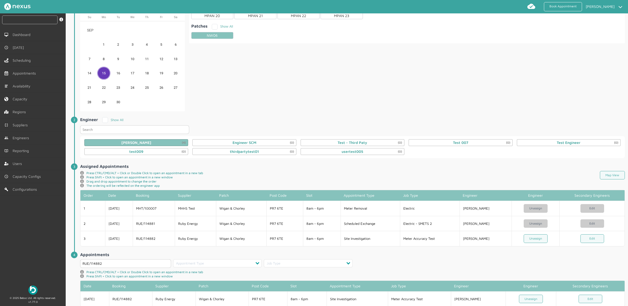
click at [33, 19] on input "text" at bounding box center [29, 20] width 55 height 9
type input "114882"
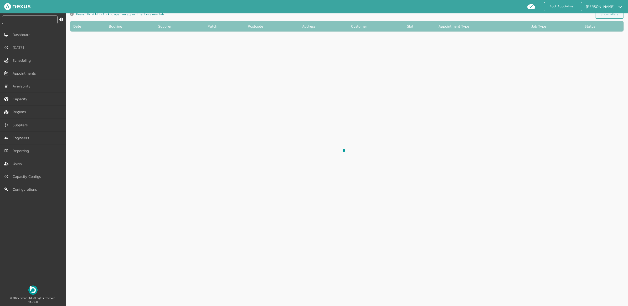
scroll to position [2, 0]
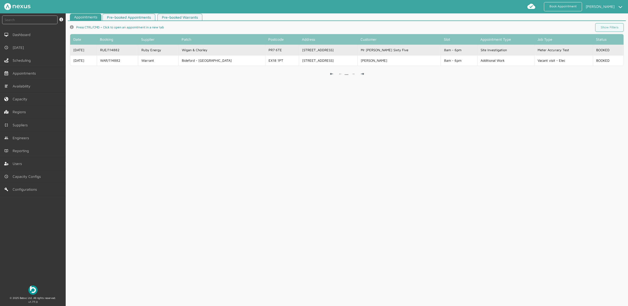
click at [241, 48] on td "Wigan & Chorley" at bounding box center [222, 50] width 87 height 11
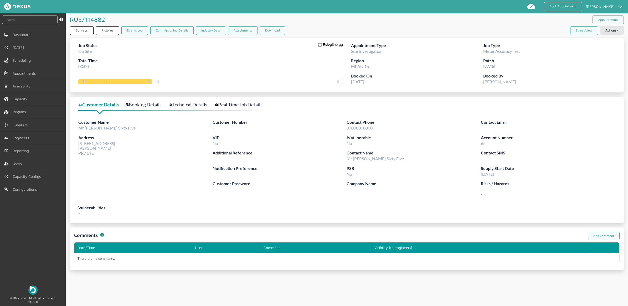
click at [192, 104] on link "Technical Details" at bounding box center [192, 105] width 44 height 8
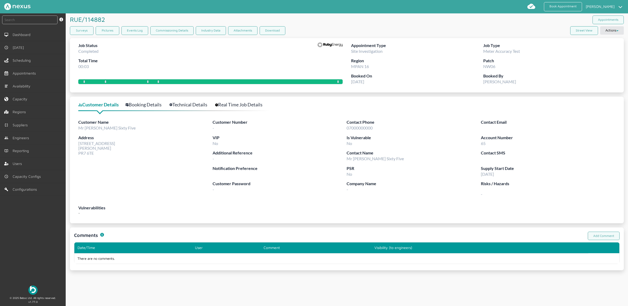
click at [84, 35] on div "Surveys" at bounding box center [83, 31] width 26 height 11
click at [85, 32] on link "Surveys" at bounding box center [82, 30] width 24 height 9
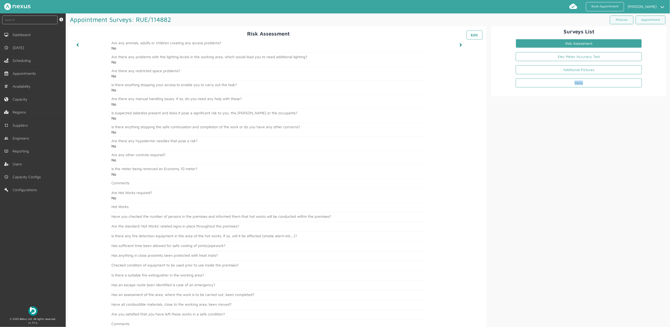
drag, startPoint x: 667, startPoint y: 72, endPoint x: 671, endPoint y: 84, distance: 12.3
click at [628, 84] on html "Book Appointment [PERSON_NAME] My profile Return to Hub Logout instant search S…" at bounding box center [335, 163] width 670 height 327
click at [628, 88] on div "Surveys List Risk Assessment Elec Meter Accuracy Test Additional Pictures Meta" at bounding box center [578, 61] width 175 height 70
drag, startPoint x: 668, startPoint y: 90, endPoint x: 670, endPoint y: 97, distance: 7.7
click at [628, 97] on div "instant search Search by: Booking Reference, Customer Number, Account Number, M…" at bounding box center [335, 169] width 670 height 313
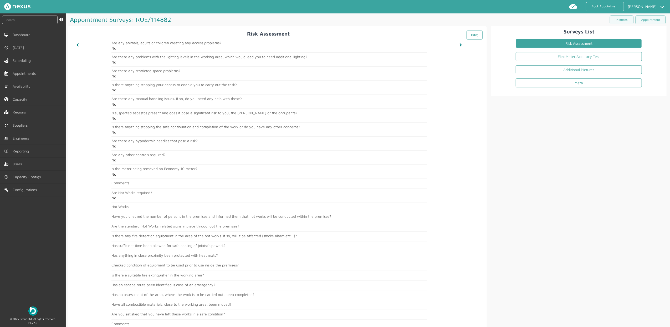
click at [628, 306] on article "Appointment Surveys: RUE/114882 ️️️ Pictures Appointment Risk Assessment ️️️ Ed…" at bounding box center [367, 174] width 603 height 322
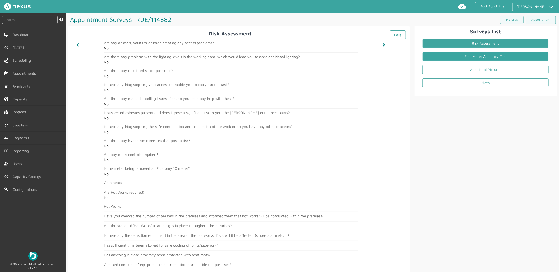
click at [486, 55] on link "Elec Meter Accuracy Test" at bounding box center [485, 56] width 126 height 9
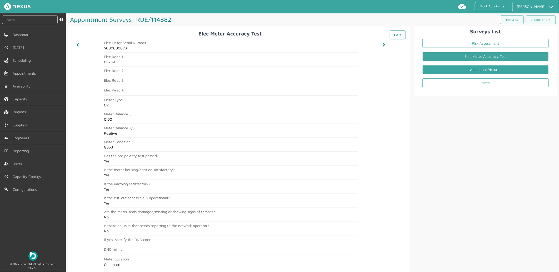
click at [496, 73] on link "Additional Pictures" at bounding box center [485, 69] width 126 height 9
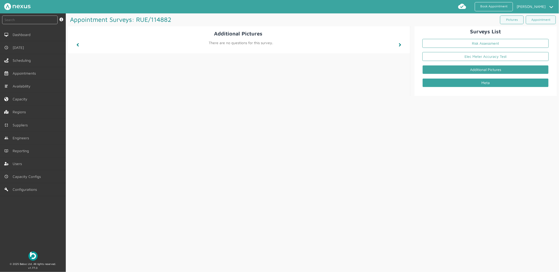
click at [490, 82] on link "Meta" at bounding box center [485, 82] width 126 height 9
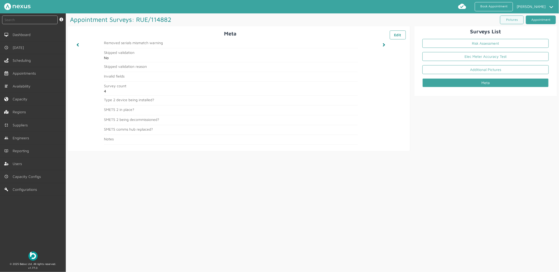
click at [527, 17] on link "Appointment" at bounding box center [540, 20] width 30 height 9
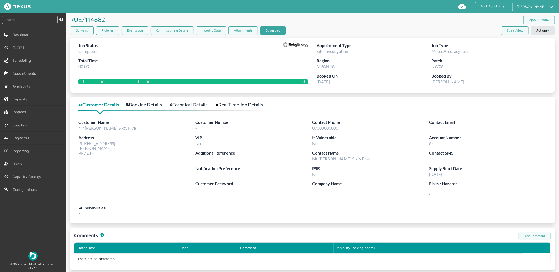
click at [279, 32] on button "Download" at bounding box center [273, 30] width 26 height 9
click at [502, 4] on link "Book Appointment" at bounding box center [493, 6] width 38 height 9
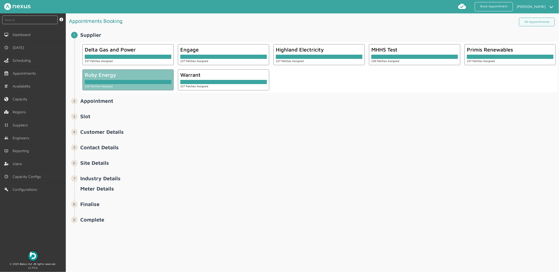
click at [123, 78] on div at bounding box center [128, 81] width 87 height 6
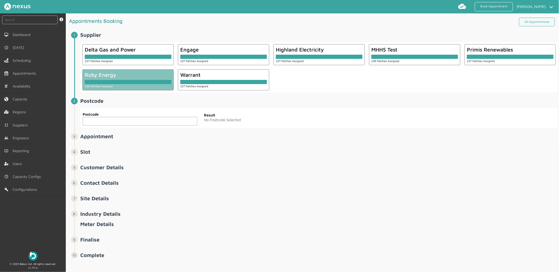
click at [135, 124] on input "text" at bounding box center [140, 121] width 115 height 9
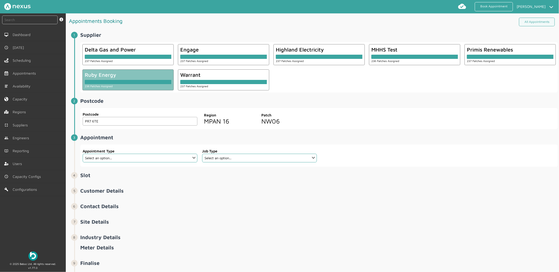
type input "PR7 6TE"
click at [151, 161] on select "Select an option... Additional Work Check Meter Electric Vehicle Emergency Exch…" at bounding box center [140, 158] width 115 height 9
select select "13: 5da647ca4fc5f258734955ce"
click at [83, 154] on select "Select an option... Additional Work Check Meter Electric Vehicle Emergency Exch…" at bounding box center [140, 158] width 115 height 9
click at [265, 159] on select "Select an option... Dual Fuel Dual Fuel - SMETS 2 Electric Electric - SMETS 2 E…" at bounding box center [259, 158] width 115 height 9
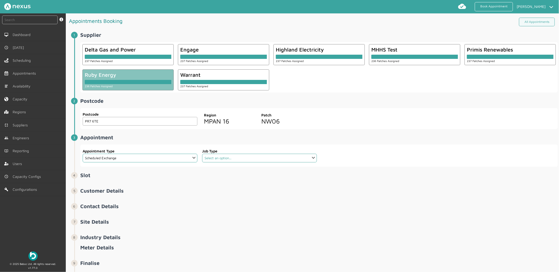
click at [265, 159] on select "Select an option... Dual Fuel Dual Fuel - SMETS 2 Electric Electric - SMETS 2 E…" at bounding box center [259, 158] width 115 height 9
select select "4: 5cc9657c13944aebe30702ae"
click at [202, 154] on select "Select an option... Dual Fuel Dual Fuel - SMETS 2 Electric Electric - SMETS 2 E…" at bounding box center [259, 158] width 115 height 9
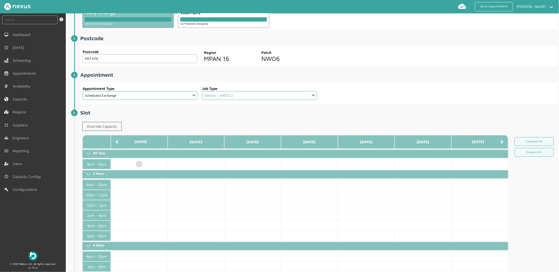
scroll to position [88, 0]
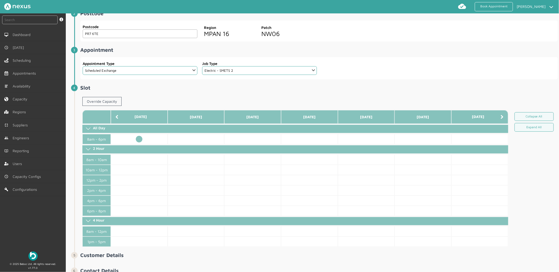
click at [137, 137] on td at bounding box center [139, 139] width 57 height 10
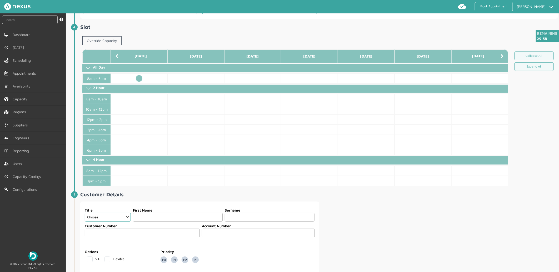
scroll to position [204, 0]
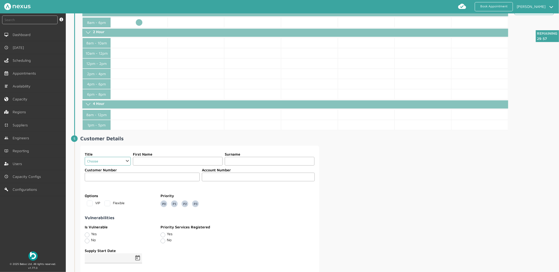
click at [124, 165] on select "Choose Dr Mr Mrs Miss Ms [PERSON_NAME][DEMOGRAPHIC_DATA]" at bounding box center [108, 161] width 46 height 9
select select "2: Mr"
click at [85, 157] on select "Choose Dr Mr Mrs Miss Ms [PERSON_NAME][DEMOGRAPHIC_DATA]" at bounding box center [108, 161] width 46 height 9
click at [149, 162] on input "text" at bounding box center [178, 161] width 90 height 9
type input "Customer"
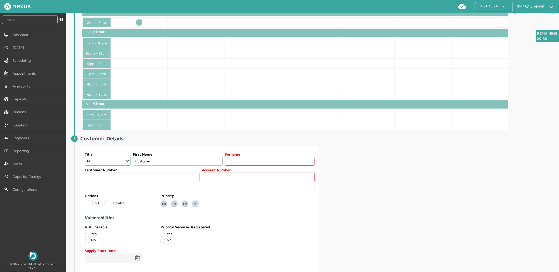
click at [235, 161] on input "text" at bounding box center [270, 161] width 90 height 9
type input "Sixty Two"
click at [223, 181] on input "text" at bounding box center [258, 177] width 113 height 9
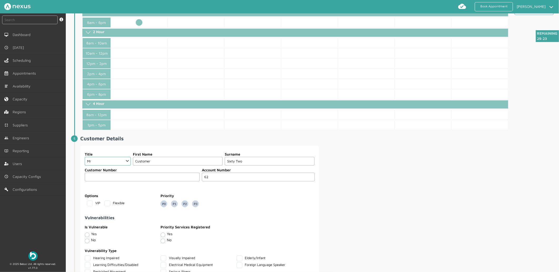
type input "62"
click at [406, 152] on div "Title Choose Dr Mr Mrs Miss Ms [PERSON_NAME] Sir [DEMOGRAPHIC_DATA] First Name …" at bounding box center [318, 238] width 477 height 184
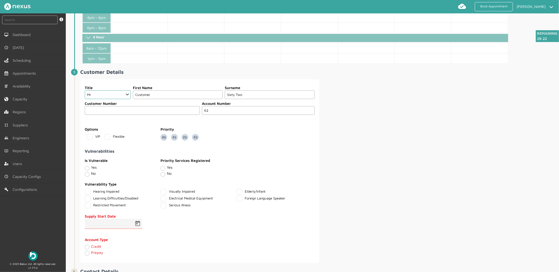
scroll to position [292, 0]
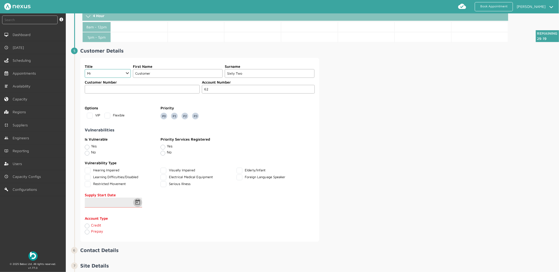
click at [135, 206] on span "Open calendar" at bounding box center [137, 202] width 13 height 13
click at [103, 170] on span "15" at bounding box center [102, 170] width 9 height 9
type input "[DATE]"
click at [91, 227] on label "Credit" at bounding box center [96, 225] width 10 height 4
click at [86, 227] on input "Credit" at bounding box center [87, 225] width 4 height 5
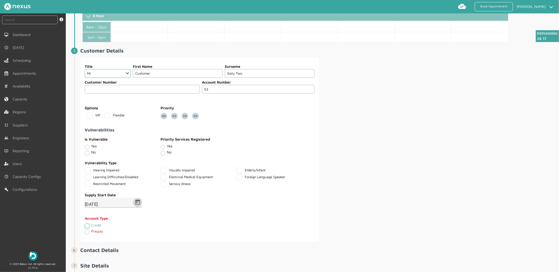
radio input "true"
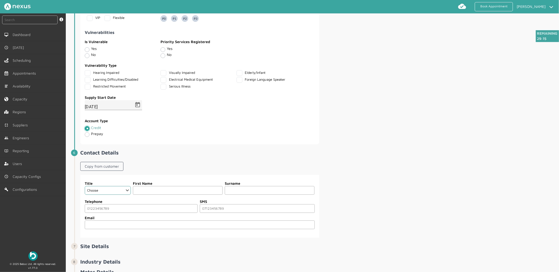
scroll to position [438, 0]
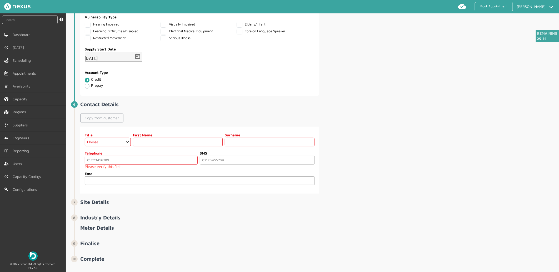
click at [109, 120] on link "Copy from customer" at bounding box center [101, 118] width 43 height 9
select select "2: Mr"
type input "Customer"
type input "Sixty Two"
click at [138, 160] on input "tel" at bounding box center [141, 160] width 113 height 9
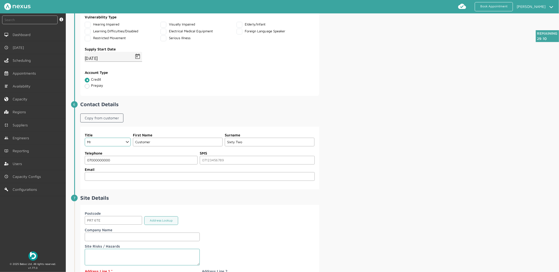
type input "07000000000"
click at [394, 164] on div "Title Choose Dr Mr Mrs Miss Ms [PERSON_NAME] Sir [DEMOGRAPHIC_DATA] First Name …" at bounding box center [318, 158] width 477 height 63
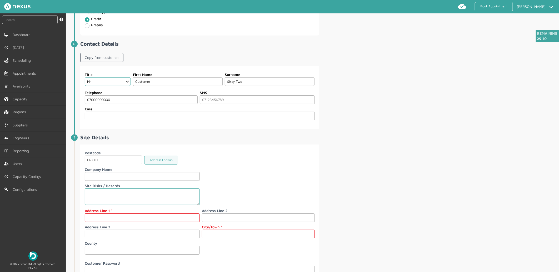
scroll to position [613, 0]
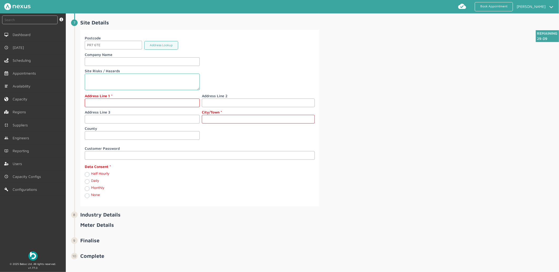
click at [147, 106] on input "text" at bounding box center [142, 103] width 115 height 9
type input "[STREET_ADDRESS]"
type input "[PERSON_NAME]"
click at [91, 190] on label "Monthly" at bounding box center [97, 187] width 13 height 4
click at [88, 190] on input "Monthly" at bounding box center [87, 188] width 4 height 5
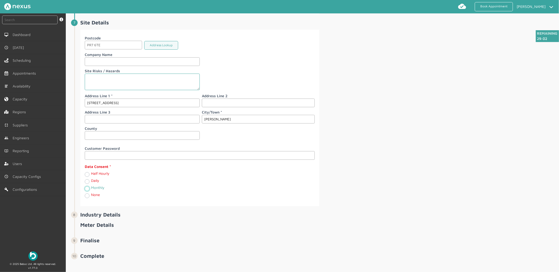
radio input "true"
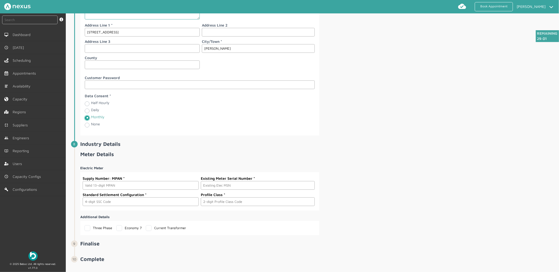
scroll to position [688, 0]
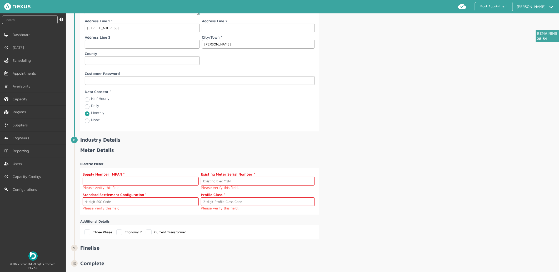
click at [141, 185] on input "text" at bounding box center [141, 181] width 116 height 9
paste input "230200000019"
click at [116, 185] on input "230200000019" at bounding box center [141, 181] width 116 height 9
drag, startPoint x: 121, startPoint y: 182, endPoint x: -69, endPoint y: 166, distance: 191.1
click at [0, 166] on html "Book Appointment [PERSON_NAME] My profile Return to Hub Logout instant search S…" at bounding box center [279, 136] width 559 height 272
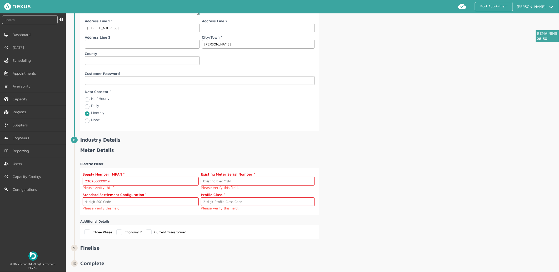
paste input "2"
type input "2302000000192"
click at [225, 185] on input "text" at bounding box center [258, 181] width 114 height 9
click at [245, 180] on input "text" at bounding box center [258, 181] width 114 height 9
paste input "S000000020"
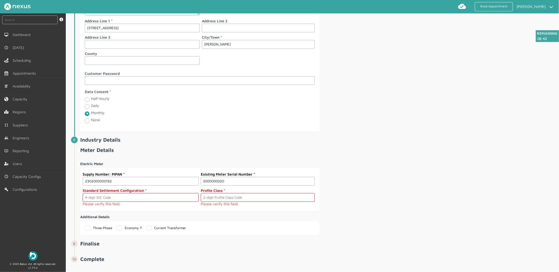
type input "S000000020"
click at [109, 198] on input "text" at bounding box center [141, 197] width 116 height 9
type input "0393"
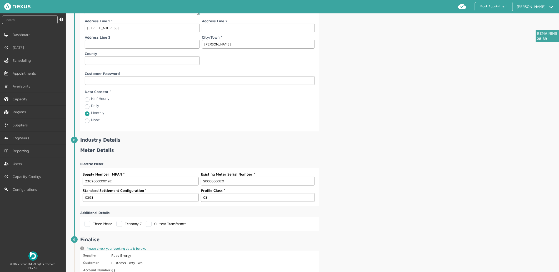
type input "03"
click at [409, 166] on div "Electric Meter Supply Number: MPAN 2302000000192 Existing Meter Serial Number S…" at bounding box center [318, 194] width 477 height 74
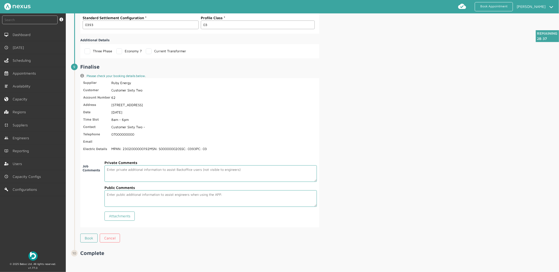
scroll to position [863, 0]
click at [87, 237] on link "Book" at bounding box center [88, 236] width 17 height 9
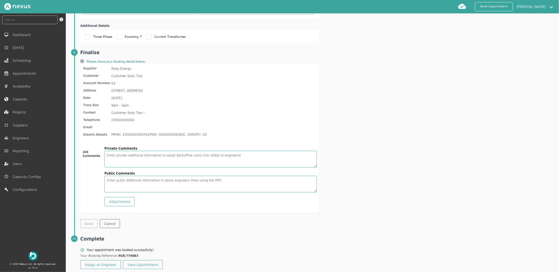
scroll to position [887, 0]
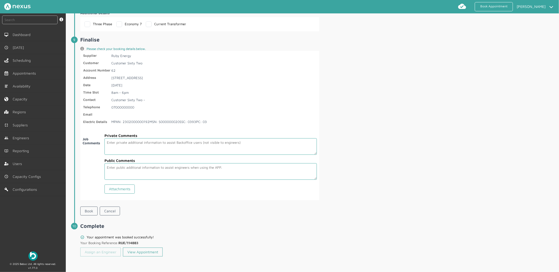
click at [99, 254] on link "Assign an Engineer" at bounding box center [100, 252] width 40 height 9
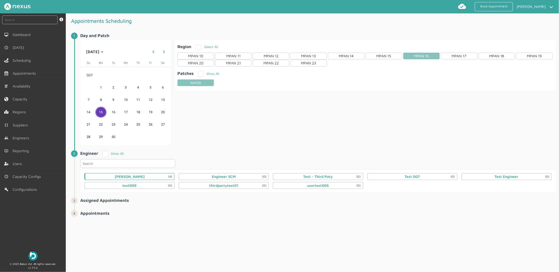
click at [144, 173] on div "[PERSON_NAME] (4)" at bounding box center [129, 176] width 90 height 7
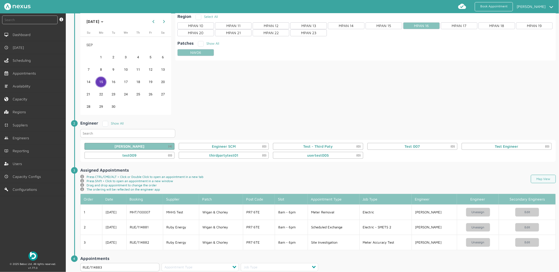
scroll to position [82, 0]
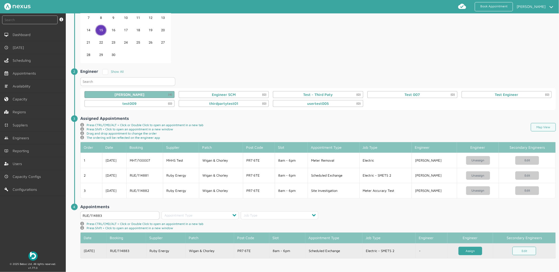
click at [464, 251] on link "Assign" at bounding box center [470, 251] width 24 height 9
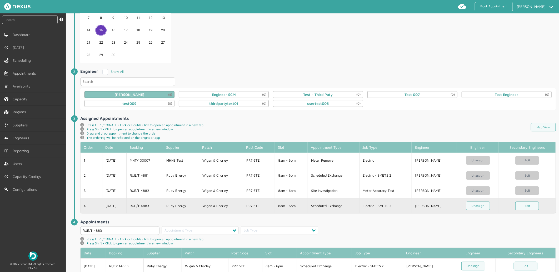
click at [135, 206] on td "RUE/114883" at bounding box center [144, 205] width 37 height 15
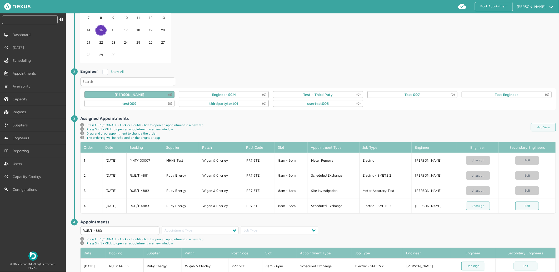
click at [32, 22] on input "text" at bounding box center [29, 20] width 55 height 9
type input "114883"
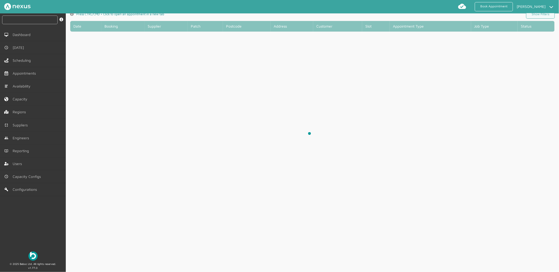
scroll to position [2, 0]
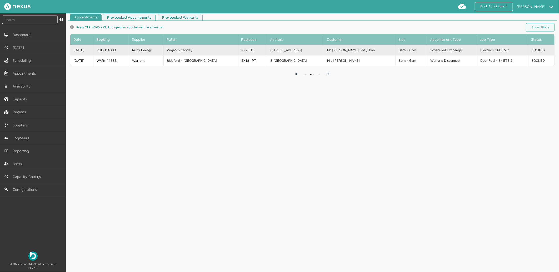
click at [183, 48] on td "Wigan & Chorley" at bounding box center [200, 50] width 75 height 11
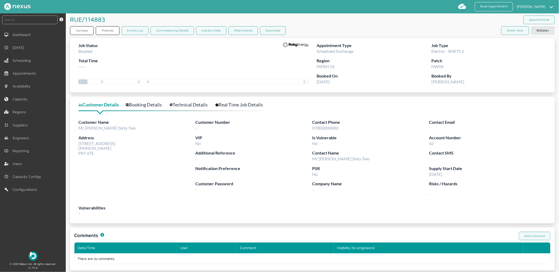
click at [136, 58] on div "Job Status Booked Total Time --:--" at bounding box center [193, 57] width 230 height 31
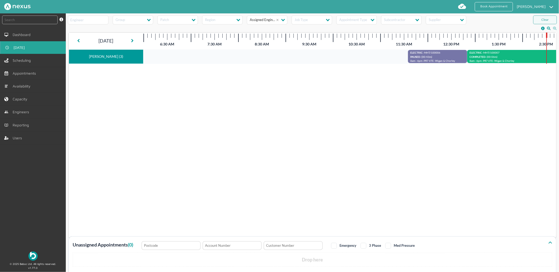
scroll to position [2, 0]
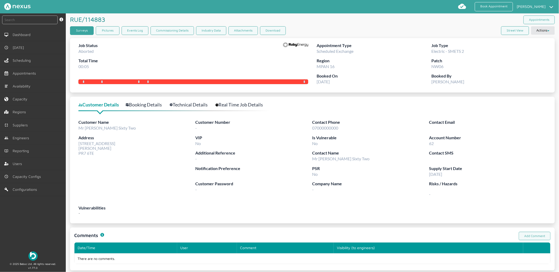
click at [79, 30] on link "Surveys" at bounding box center [82, 30] width 24 height 9
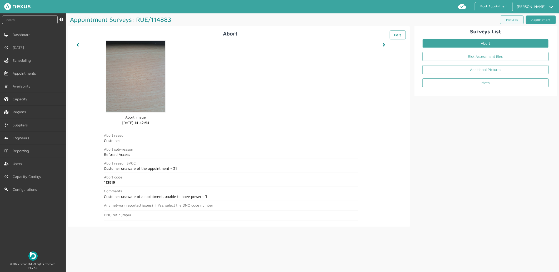
click at [531, 18] on link "Appointment" at bounding box center [540, 20] width 30 height 9
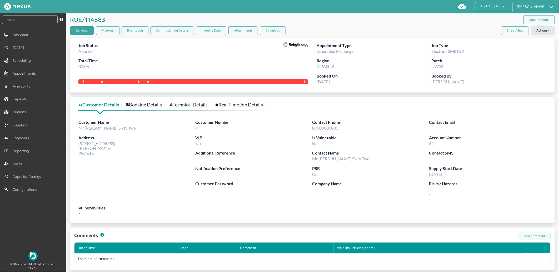
click at [88, 30] on link "Surveys" at bounding box center [82, 30] width 24 height 9
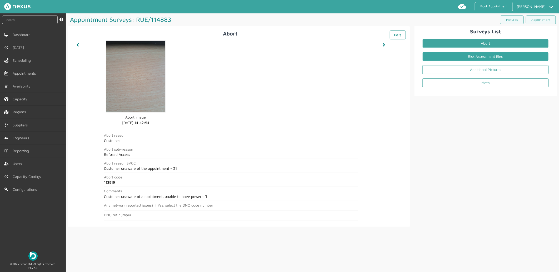
click at [459, 56] on link "Risk Assessment Elec" at bounding box center [485, 56] width 126 height 9
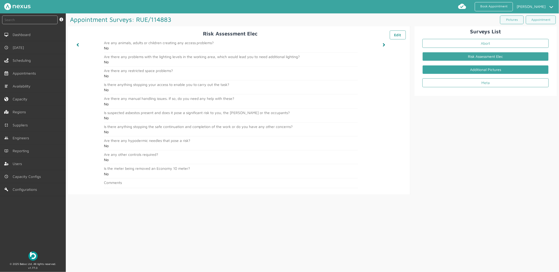
click at [460, 68] on link "Additional Pictures" at bounding box center [485, 69] width 126 height 9
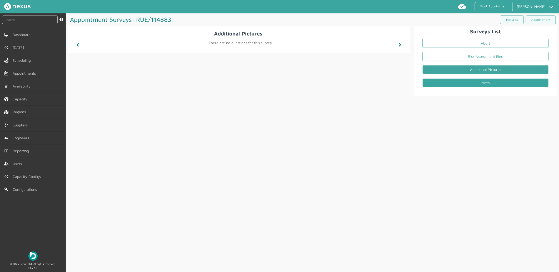
click at [459, 83] on link "Meta" at bounding box center [485, 82] width 126 height 9
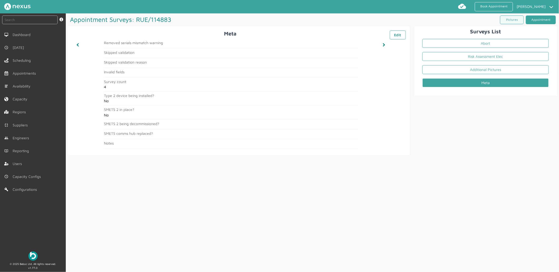
click at [534, 21] on link "Appointment" at bounding box center [540, 20] width 30 height 9
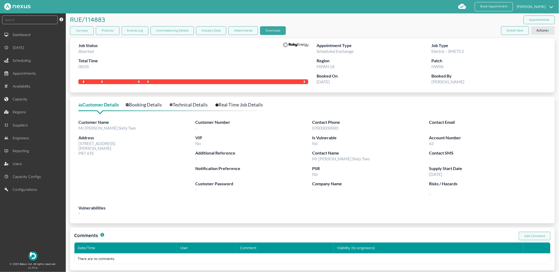
click at [274, 29] on button "Download" at bounding box center [273, 30] width 26 height 9
drag, startPoint x: 119, startPoint y: 177, endPoint x: 123, endPoint y: 174, distance: 4.7
click at [119, 177] on div "Customer Name Mr [PERSON_NAME] Sixty Two Address [STREET_ADDRESS]" at bounding box center [136, 161] width 117 height 85
click at [491, 2] on link "Book Appointment" at bounding box center [493, 6] width 38 height 9
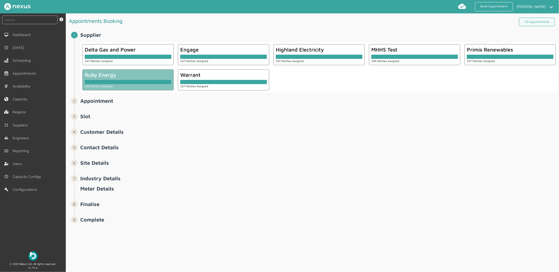
click at [99, 86] on small "236 Patches Assigned" at bounding box center [99, 86] width 28 height 3
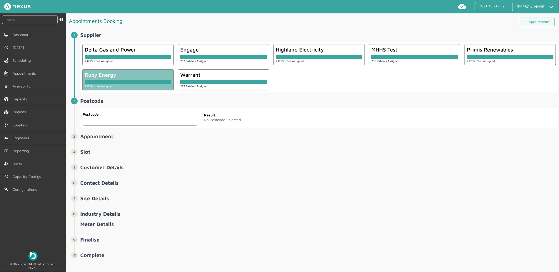
click at [116, 125] on input "text" at bounding box center [140, 121] width 115 height 9
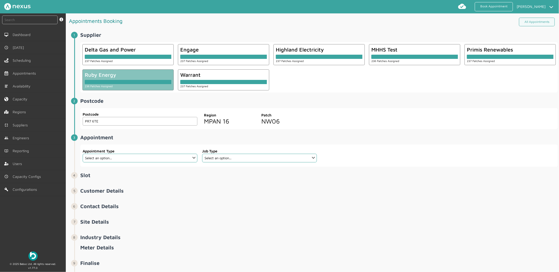
type input "PR7 6TE"
click at [109, 157] on select "Select an option... Additional Work Check Meter Electric Vehicle Emergency Exch…" at bounding box center [140, 158] width 115 height 9
click at [105, 159] on select "Select an option... Additional Work Check Meter Electric Vehicle Emergency Exch…" at bounding box center [140, 158] width 115 height 9
select select "14: 5e6b4c2e4fc5f2587355e76f"
click at [83, 154] on select "Select an option... Additional Work Check Meter Electric Vehicle Emergency Exch…" at bounding box center [140, 158] width 115 height 9
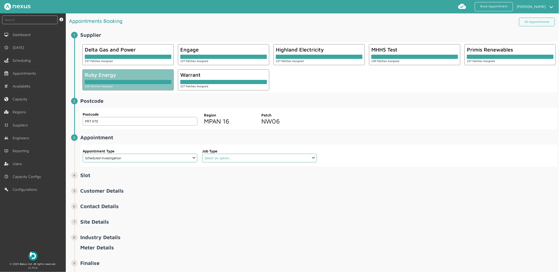
click at [224, 156] on select "Select an option... De-energise De-energise / Energise Smart De-energise / Ener…" at bounding box center [259, 158] width 115 height 9
select select "6: 5e765c5c2921cf3754cdace5"
click at [202, 154] on select "Select an option... De-energise De-energise / Energise Smart De-energise / Ener…" at bounding box center [259, 158] width 115 height 9
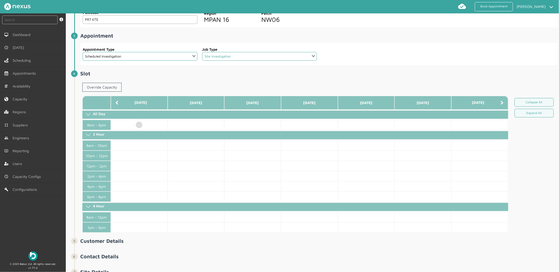
scroll to position [117, 0]
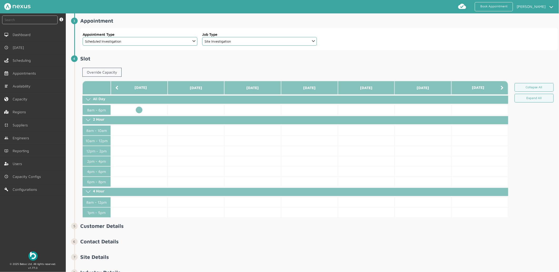
click at [140, 109] on td at bounding box center [139, 110] width 57 height 10
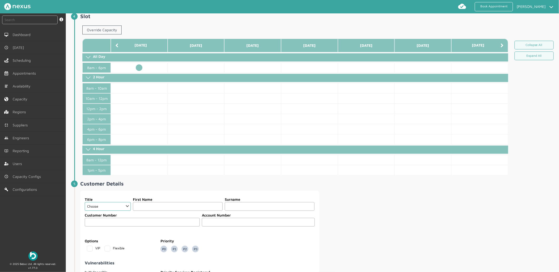
scroll to position [234, 0]
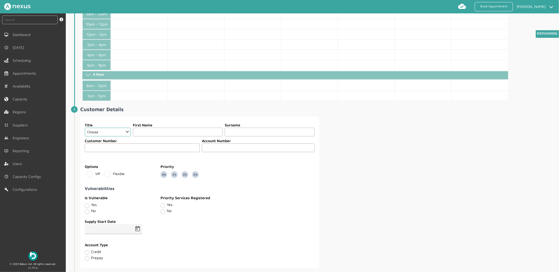
click at [114, 128] on label "Title" at bounding box center [108, 125] width 46 height 6
click at [111, 131] on select "Choose Dr Mr Mrs Miss Ms Mx Sir Lady" at bounding box center [108, 132] width 46 height 9
select select "2: Mr"
click at [85, 128] on select "Choose Dr Mr Mrs Miss Ms Mx Sir Lady" at bounding box center [108, 132] width 46 height 9
click at [133, 139] on label "Customer Number" at bounding box center [142, 141] width 115 height 6
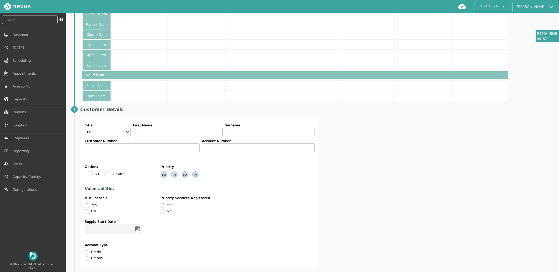
click at [153, 132] on input "text" at bounding box center [178, 132] width 90 height 9
click at [155, 130] on input "text" at bounding box center [177, 132] width 92 height 9
type input "Customer"
type input "Sixty Three"
click at [221, 149] on input "text" at bounding box center [258, 148] width 113 height 9
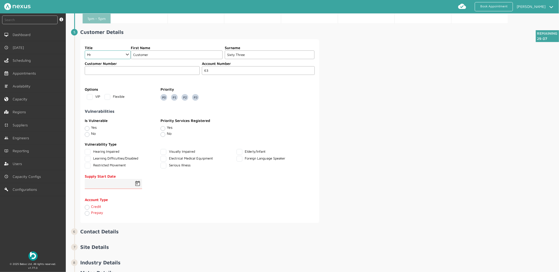
scroll to position [321, 0]
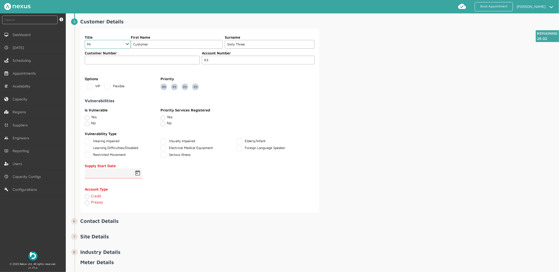
type input "63"
click at [167, 119] on label "Yes" at bounding box center [170, 117] width 6 height 4
click at [162, 119] on input "Yes" at bounding box center [162, 117] width 4 height 5
radio input "true"
click at [161, 143] on label "Visually Impaired" at bounding box center [177, 141] width 34 height 4
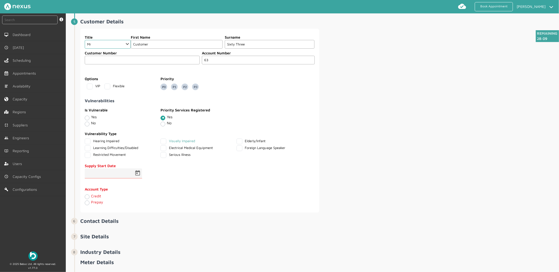
click at [161, 142] on Impaired "Visually Impaired" at bounding box center [161, 140] width 3 height 3
checkbox Impaired "true"
click at [138, 174] on span "Open calendar" at bounding box center [137, 173] width 13 height 13
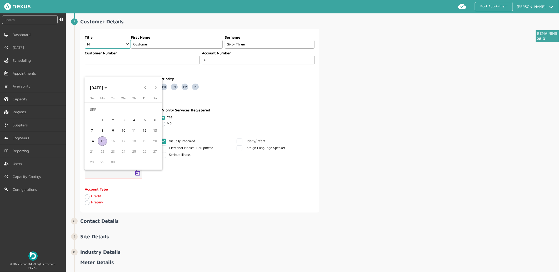
click at [100, 141] on span "15" at bounding box center [102, 140] width 9 height 9
type input "[DATE]"
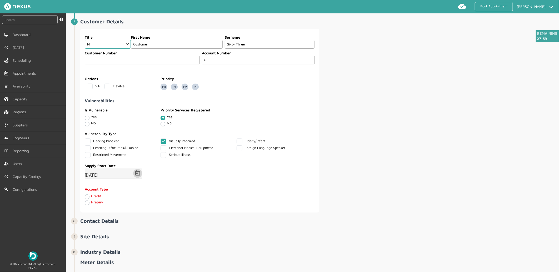
click at [91, 198] on label "Credit" at bounding box center [96, 196] width 10 height 4
click at [87, 199] on input "Credit" at bounding box center [87, 196] width 4 height 5
radio input "true"
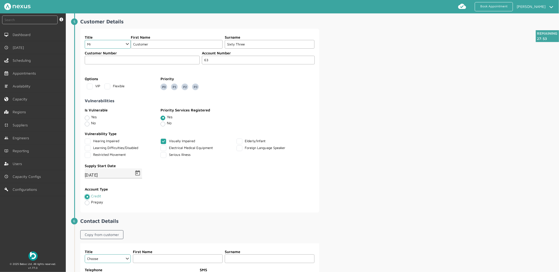
scroll to position [409, 0]
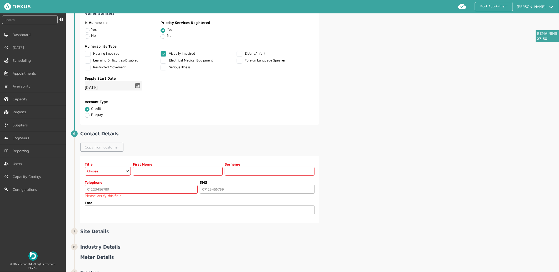
click at [101, 146] on link "Copy from customer" at bounding box center [101, 147] width 43 height 9
select select "2: Mr"
type input "Customer"
type input "Sixty Three"
click at [115, 193] on input "tel" at bounding box center [141, 189] width 113 height 9
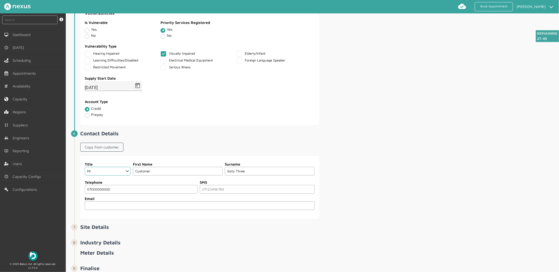
type input "07000000000"
click at [412, 140] on span "Contact Details Copy from customer Title Choose Dr Mr Mrs Miss Ms [PERSON_NAME]…" at bounding box center [318, 174] width 477 height 88
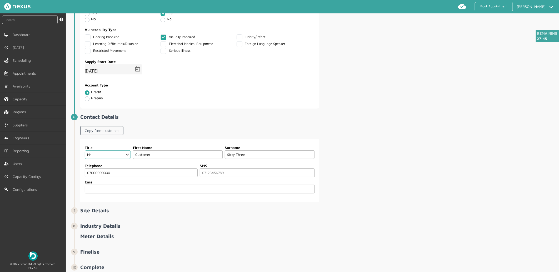
scroll to position [443, 0]
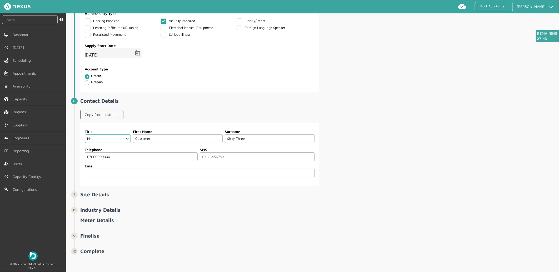
click at [129, 170] on input "email" at bounding box center [200, 173] width 230 height 9
click at [226, 158] on input "tel" at bounding box center [257, 157] width 115 height 9
click at [262, 170] on input "email" at bounding box center [200, 173] width 230 height 9
type input ","
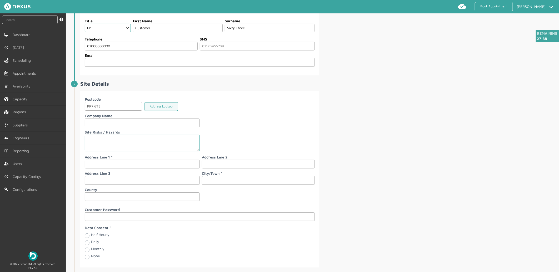
scroll to position [560, 0]
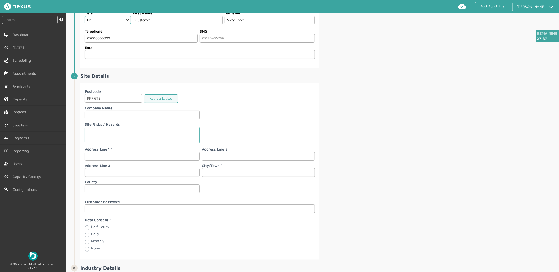
click at [99, 156] on input "text" at bounding box center [142, 156] width 115 height 9
type input "[STREET_ADDRESS]"
click at [237, 170] on input "text" at bounding box center [258, 172] width 113 height 9
type input "[PERSON_NAME]"
click at [332, 144] on div "Postcode PR7 6TE Address Lookup Company Name Site Risks / Hazards Address Line …" at bounding box center [318, 171] width 477 height 177
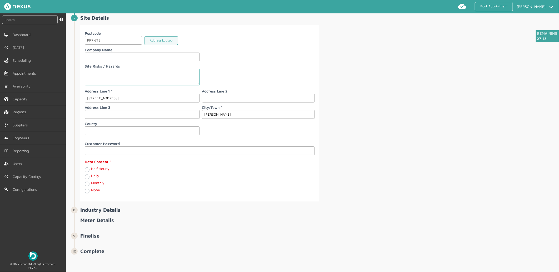
scroll to position [620, 0]
click at [91, 182] on label "Monthly" at bounding box center [97, 183] width 13 height 4
click at [87, 182] on input "Monthly" at bounding box center [87, 183] width 4 height 5
radio input "true"
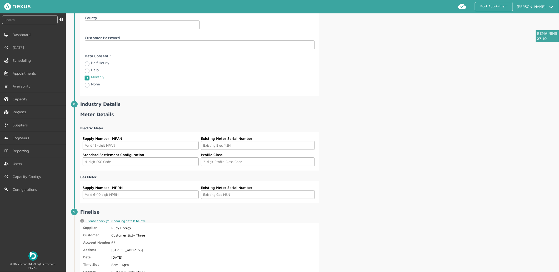
scroll to position [724, 0]
click at [158, 146] on input "text" at bounding box center [141, 145] width 116 height 9
paste input "2302000000208"
type input "2302000000208"
click at [259, 146] on input "text" at bounding box center [258, 145] width 114 height 9
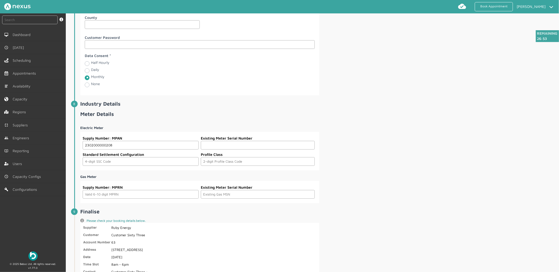
paste input "S000000021"
type input "S000000021"
click at [128, 164] on input "text" at bounding box center [141, 161] width 116 height 9
type input "0393"
click at [262, 161] on input "text" at bounding box center [258, 161] width 114 height 9
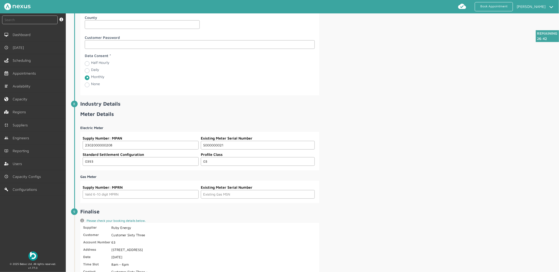
type input "03"
click at [432, 180] on div "Electric Meter Supply Number: MPAN 2302000000208 Existing Meter Serial Number S…" at bounding box center [318, 162] width 477 height 82
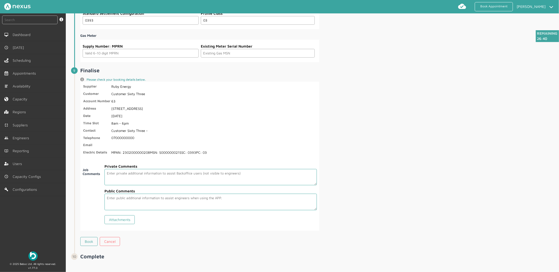
scroll to position [871, 0]
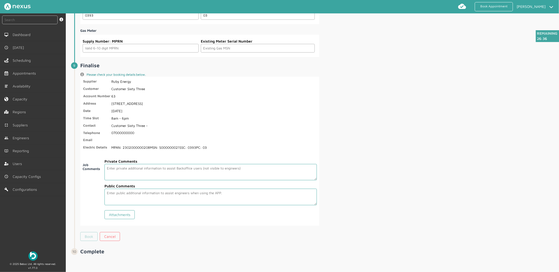
click at [87, 237] on link "Book" at bounding box center [88, 236] width 17 height 9
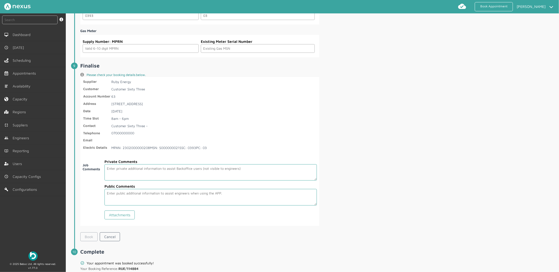
scroll to position [895, 0]
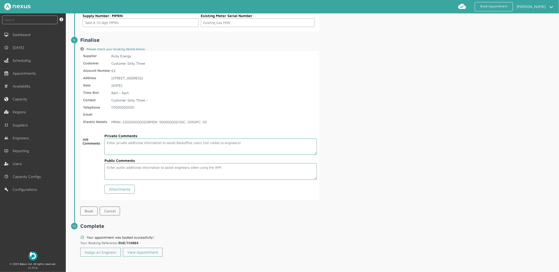
click at [107, 247] on div "Assign an Engineer View Appointment" at bounding box center [199, 252] width 239 height 13
click at [106, 251] on link "Assign an Engineer" at bounding box center [100, 252] width 40 height 9
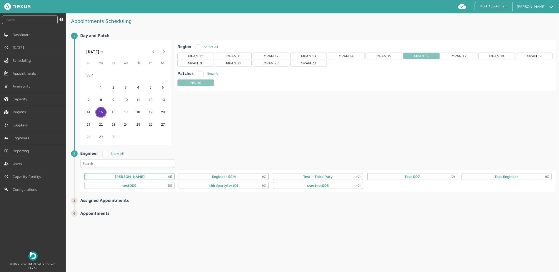
click at [123, 175] on div "Daniel Metcalfe (5)" at bounding box center [130, 177] width 30 height 4
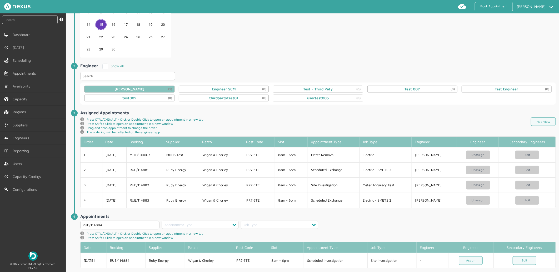
scroll to position [97, 0]
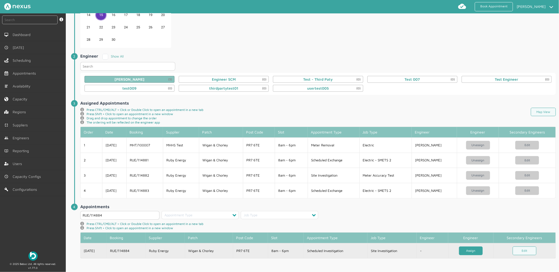
click at [474, 252] on link "Assign" at bounding box center [471, 251] width 24 height 9
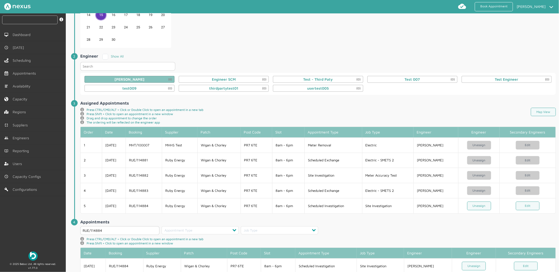
click at [22, 23] on input "text" at bounding box center [29, 20] width 55 height 9
type input "114884"
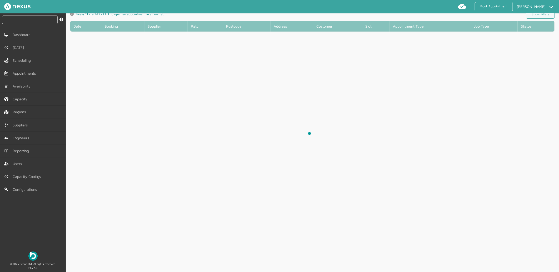
scroll to position [2, 0]
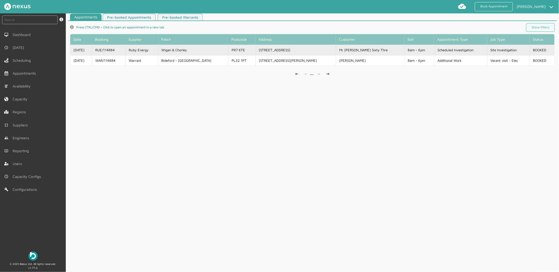
click at [190, 50] on td "Wigan & Chorley" at bounding box center [193, 50] width 70 height 11
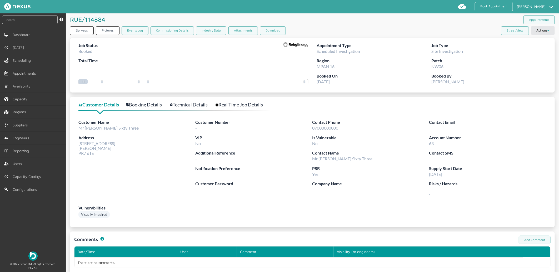
click at [131, 183] on div "Customer Name Mr [PERSON_NAME] Sixty Three Address [STREET_ADDRESS]" at bounding box center [136, 161] width 117 height 85
click at [540, 29] on button "Actions" at bounding box center [543, 30] width 24 height 8
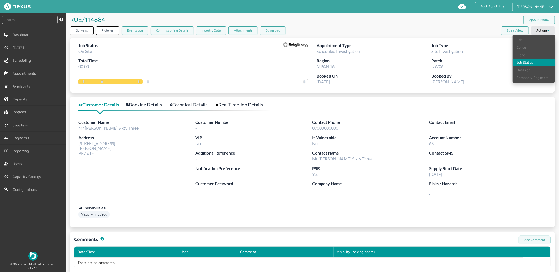
click at [516, 62] on link "Job Status" at bounding box center [533, 63] width 42 height 8
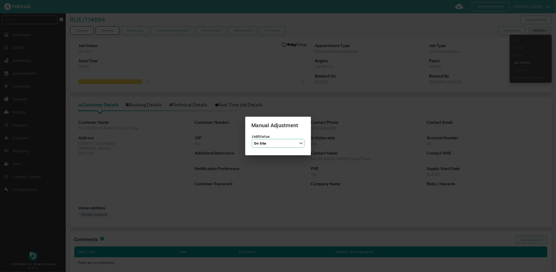
click at [258, 145] on select "Job Status Completed Started On Site On Route Aborted Booked Paused" at bounding box center [278, 143] width 53 height 9
select select "6: BOOKED"
click at [252, 139] on select "Job Status Completed Started On Site On Route Aborted Booked Paused" at bounding box center [278, 143] width 53 height 9
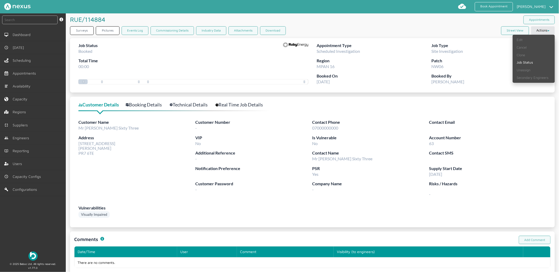
click at [171, 60] on div "Job Status Booked Total Time 00:00" at bounding box center [193, 57] width 230 height 31
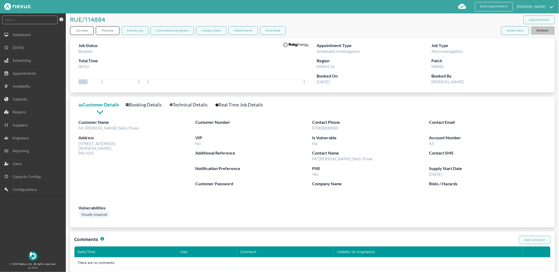
click at [546, 27] on button "Actions" at bounding box center [543, 30] width 24 height 8
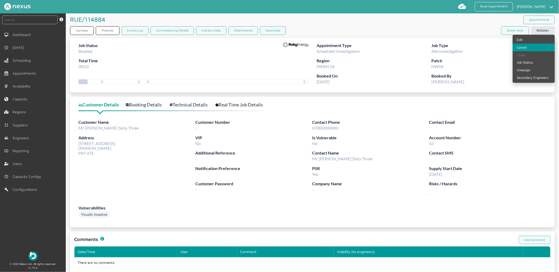
click at [526, 50] on link "Cancel" at bounding box center [533, 48] width 42 height 8
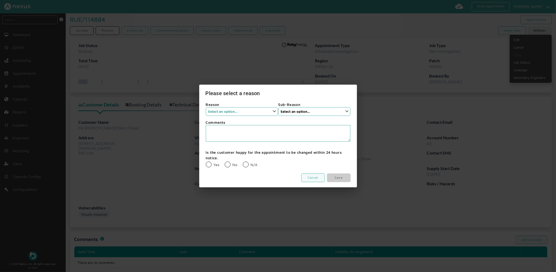
click at [252, 113] on select "Select an option... None Supplier Cancellation Installer Cancellation Customer …" at bounding box center [242, 111] width 72 height 9
select select "1: None"
click at [206, 107] on select "Select an option... None Supplier Cancellation Installer Cancellation Customer …" at bounding box center [242, 111] width 72 height 9
click at [311, 113] on select "Select an option... None" at bounding box center [314, 111] width 72 height 9
select select "1: None"
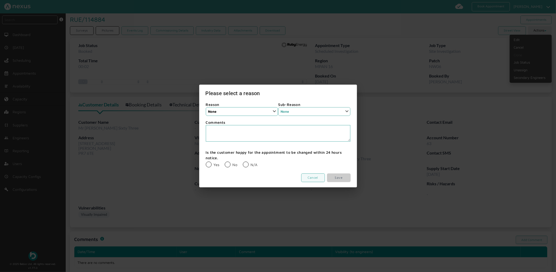
click at [278, 107] on select "Select an option... None" at bounding box center [314, 111] width 72 height 9
click at [246, 163] on label "N/A" at bounding box center [250, 165] width 15 height 4
click at [243, 162] on input "N/A" at bounding box center [243, 161] width 0 height 0
radio input "true"
click at [352, 183] on div "Reason Select an option... None Supplier Cancellation Installer Cancellation Cu…" at bounding box center [278, 143] width 158 height 87
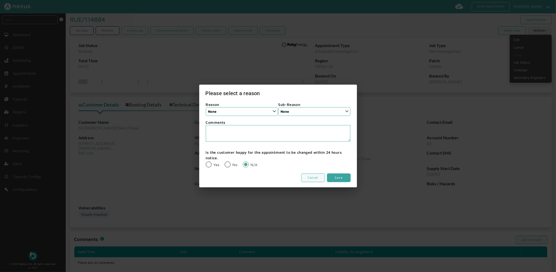
click at [346, 182] on link "Save" at bounding box center [339, 178] width 24 height 9
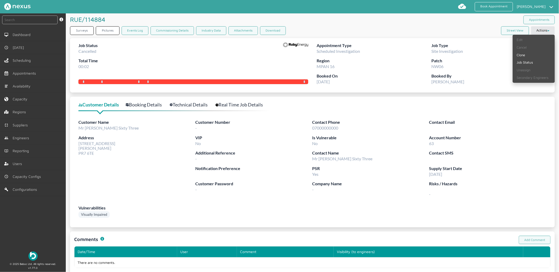
click at [365, 27] on div "Surveys Pictures Events Log Commissioning Details Industry Data Attachments Dow…" at bounding box center [312, 31] width 484 height 11
click at [184, 106] on link "Technical Details" at bounding box center [192, 105] width 44 height 8
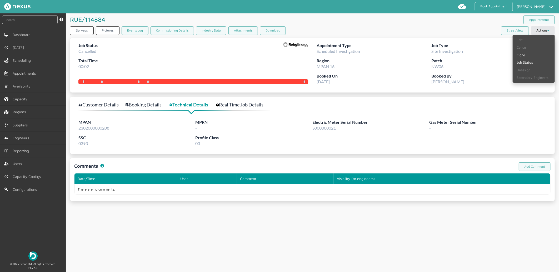
click at [160, 104] on link "Booking Details" at bounding box center [146, 105] width 42 height 8
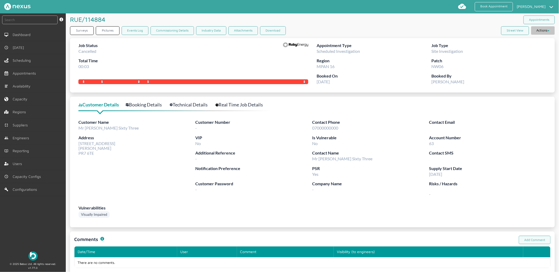
click at [540, 31] on button "Actions" at bounding box center [543, 30] width 24 height 8
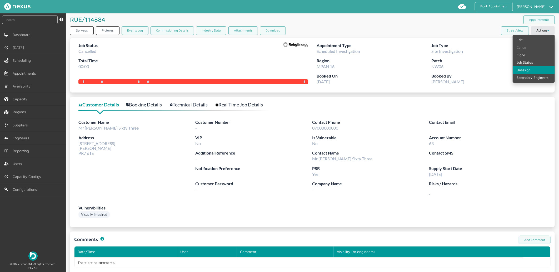
click at [520, 67] on link "Unassign" at bounding box center [533, 70] width 42 height 8
click at [21, 46] on span "[DATE]" at bounding box center [19, 47] width 13 height 4
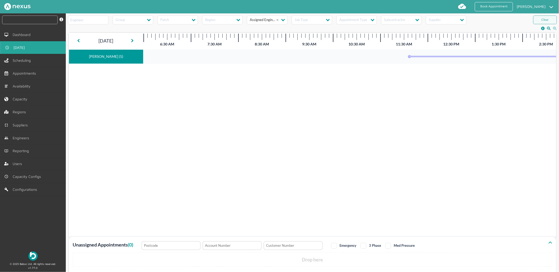
click at [39, 20] on input "text" at bounding box center [29, 20] width 55 height 9
type input "mht/100006"
click at [43, 19] on input "text" at bounding box center [29, 20] width 55 height 9
type input "MHT/100006"
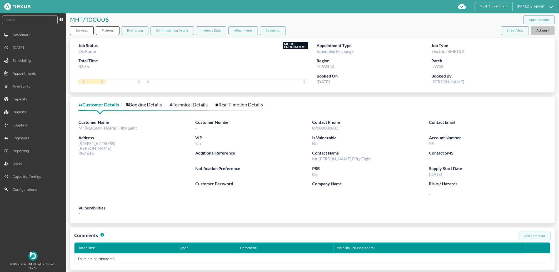
click at [536, 30] on button "Actions" at bounding box center [543, 30] width 24 height 8
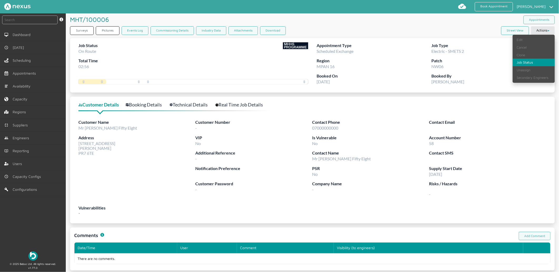
click at [539, 62] on link "Job Status" at bounding box center [533, 63] width 42 height 8
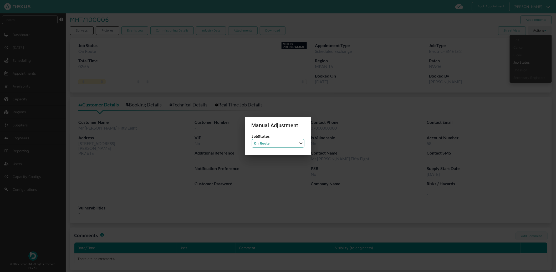
click at [295, 143] on select "Job Status Completed Started On Site On Route Aborted Booked Paused" at bounding box center [278, 143] width 53 height 9
select select "6: BOOKED"
click at [252, 139] on select "Job Status Completed Started On Site On Route Aborted Booked Paused" at bounding box center [278, 143] width 53 height 9
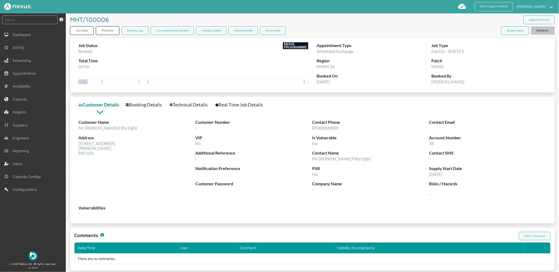
click at [546, 29] on button "Actions" at bounding box center [543, 30] width 24 height 8
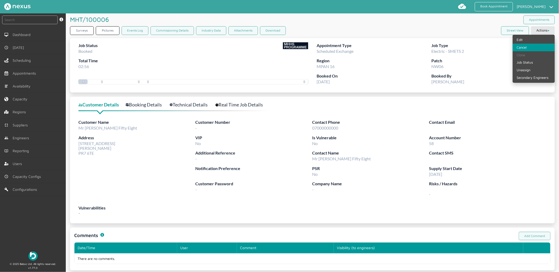
click at [519, 49] on link "Cancel" at bounding box center [533, 48] width 42 height 8
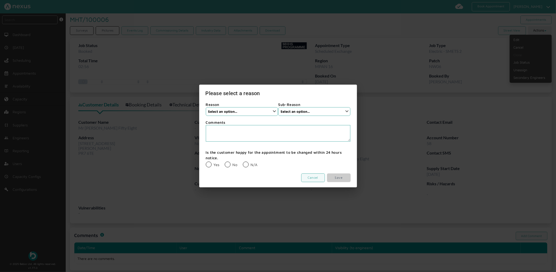
click at [243, 106] on label "Reason" at bounding box center [242, 105] width 72 height 6
click at [241, 113] on select "Select an option... None Supplier Cancellation Installer Cancellation Customer …" at bounding box center [242, 111] width 72 height 9
select select "1: None"
click at [206, 107] on select "Select an option... None Supplier Cancellation Installer Cancellation Customer …" at bounding box center [242, 111] width 72 height 9
click at [311, 115] on select "Select an option... None" at bounding box center [314, 111] width 72 height 9
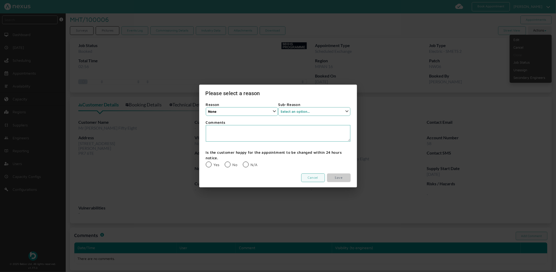
select select "1: None"
click at [278, 107] on select "Select an option... None" at bounding box center [314, 111] width 72 height 9
click at [246, 163] on label "N/A" at bounding box center [250, 165] width 15 height 4
click at [243, 162] on input "N/A" at bounding box center [243, 161] width 0 height 0
radio input "true"
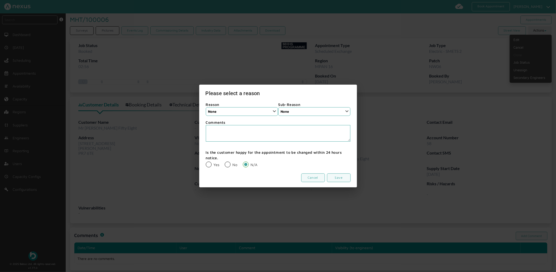
click at [336, 173] on div "Cancel Save" at bounding box center [278, 178] width 145 height 10
click at [338, 176] on link "Save" at bounding box center [339, 178] width 24 height 9
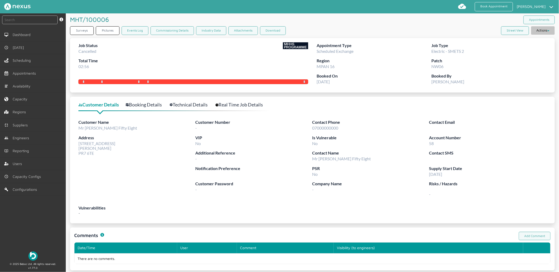
click at [538, 29] on button "Actions" at bounding box center [543, 30] width 24 height 8
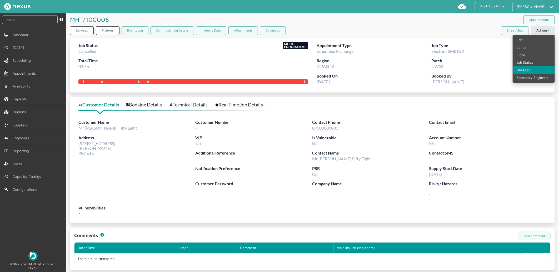
click at [523, 70] on link "Unassign" at bounding box center [533, 70] width 42 height 8
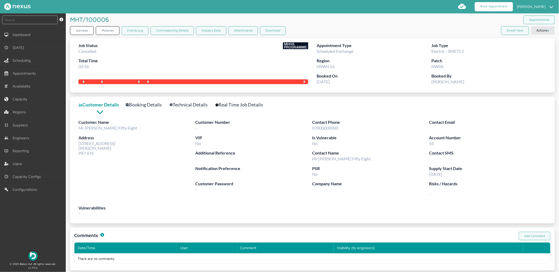
click at [493, 4] on link "Book Appointment" at bounding box center [493, 6] width 38 height 9
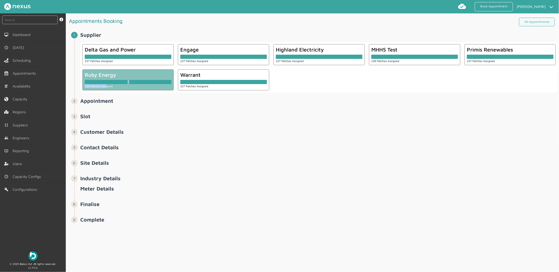
click at [105, 84] on div "Ruby Energy 236 Patches Assigned" at bounding box center [127, 79] width 91 height 21
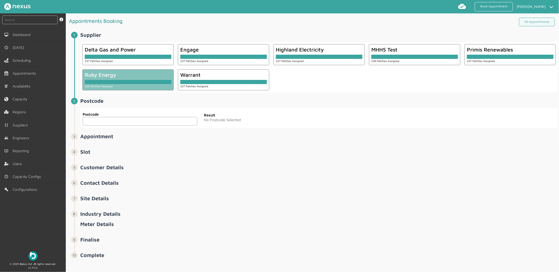
drag, startPoint x: 105, startPoint y: 84, endPoint x: 112, endPoint y: 102, distance: 18.9
click at [112, 102] on h2 "Postcode ️️️" at bounding box center [318, 101] width 477 height 6
click at [101, 120] on input "text" at bounding box center [140, 121] width 115 height 9
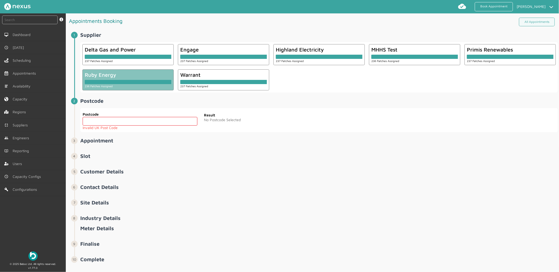
click at [109, 118] on input "text" at bounding box center [140, 121] width 115 height 9
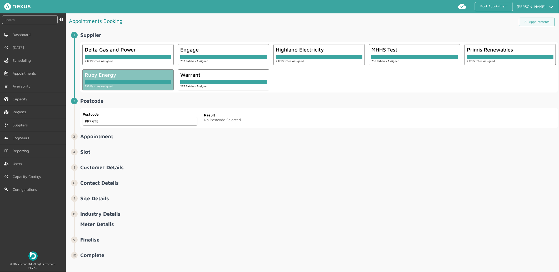
click at [124, 121] on input "PR7 6TE" at bounding box center [140, 121] width 115 height 9
type input "PR7 6TE"
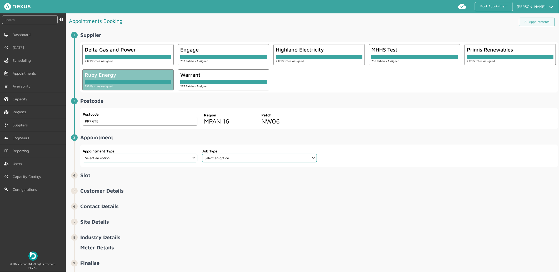
click at [311, 119] on div "Patch NW06" at bounding box center [287, 118] width 53 height 13
click at [126, 156] on select "Select an option... Additional Work Check Meter Electric Vehicle Emergency Exch…" at bounding box center [140, 158] width 115 height 9
click at [83, 154] on select "Select an option... Additional Work Check Meter Electric Vehicle Emergency Exch…" at bounding box center [140, 158] width 115 height 9
click at [113, 160] on select "Select an option... Additional Work Check Meter Electric Vehicle Emergency Exch…" at bounding box center [140, 158] width 115 height 9
select select "13: 5da647ca4fc5f258734955ce"
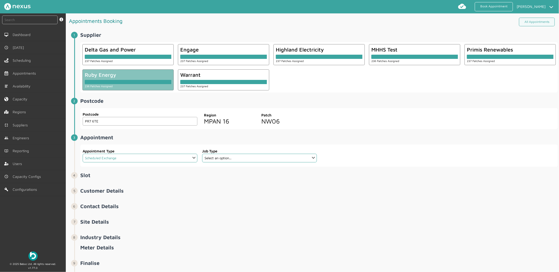
click at [83, 154] on select "Select an option... Additional Work Check Meter Electric Vehicle Emergency Exch…" at bounding box center [140, 158] width 115 height 9
click at [245, 158] on select "Select an option... Dual Fuel Dual Fuel - SMETS 2 Electric Electric - SMETS 2 E…" at bounding box center [259, 158] width 115 height 9
select select "10: 5cc9657c13944aebe30702ae"
click at [202, 154] on select "Select an option... Dual Fuel Dual Fuel - SMETS 2 Electric Electric - SMETS 2 E…" at bounding box center [259, 158] width 115 height 9
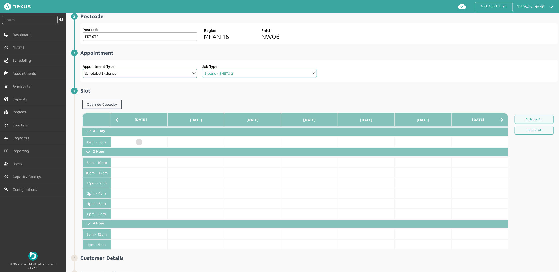
scroll to position [117, 0]
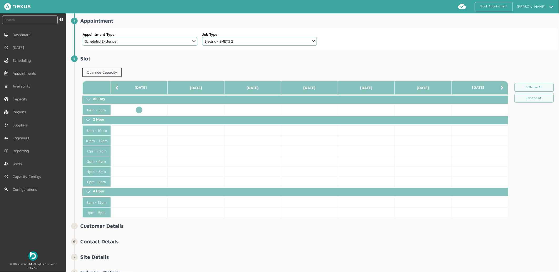
click at [140, 110] on td at bounding box center [139, 110] width 57 height 10
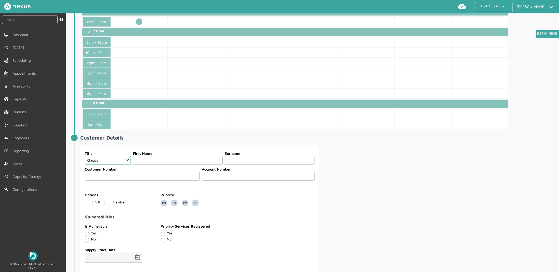
scroll to position [234, 0]
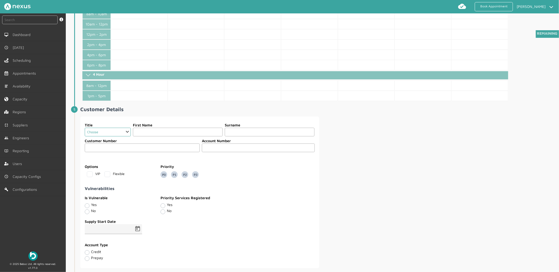
click at [121, 133] on select "Choose Dr Mr Mrs Miss Ms [PERSON_NAME][DEMOGRAPHIC_DATA]" at bounding box center [108, 132] width 46 height 9
select select "2: Mr"
click at [85, 128] on select "Choose Dr Mr Mrs Miss Ms [PERSON_NAME][DEMOGRAPHIC_DATA]" at bounding box center [108, 132] width 46 height 9
click at [150, 134] on input "text" at bounding box center [178, 132] width 90 height 9
type input "Customer"
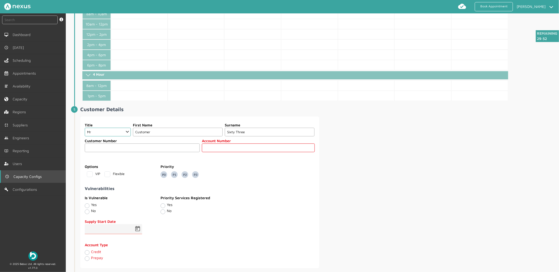
type input "Sixty Three"
click at [223, 150] on input "text" at bounding box center [258, 148] width 113 height 9
type input "63"
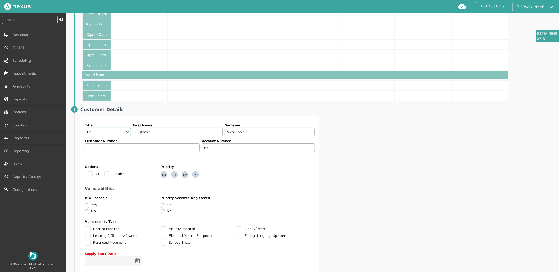
click at [167, 205] on label "Yes" at bounding box center [170, 204] width 6 height 4
click at [161, 205] on input "Yes" at bounding box center [162, 205] width 4 height 5
radio input "true"
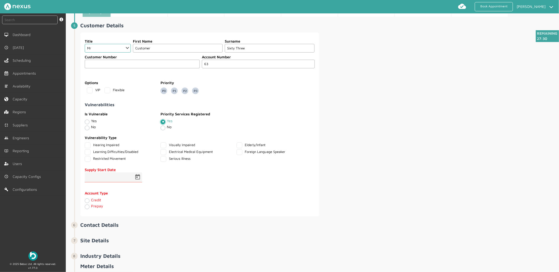
scroll to position [321, 0]
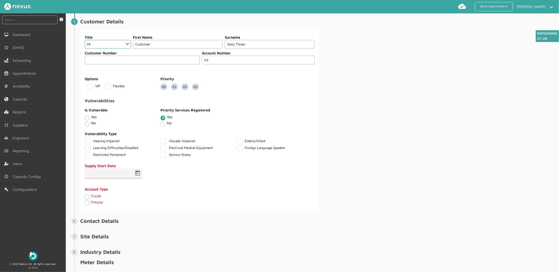
click at [165, 141] on label "Visually Impaired" at bounding box center [177, 141] width 34 height 4
click at [164, 141] on Impaired "Visually Impaired" at bounding box center [161, 140] width 3 height 3
checkbox Impaired "true"
click at [141, 173] on span "Open calendar" at bounding box center [137, 173] width 13 height 13
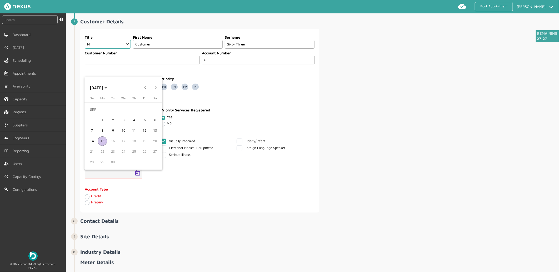
click at [103, 139] on span "15" at bounding box center [102, 140] width 9 height 9
type input "[DATE]"
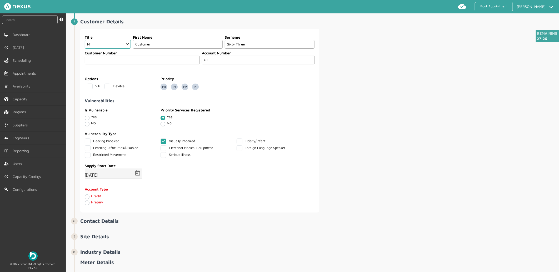
click at [91, 196] on label "Credit" at bounding box center [96, 196] width 10 height 4
click at [86, 196] on input "Credit" at bounding box center [87, 196] width 4 height 5
radio input "true"
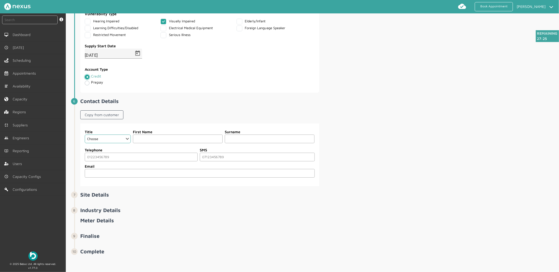
scroll to position [443, 0]
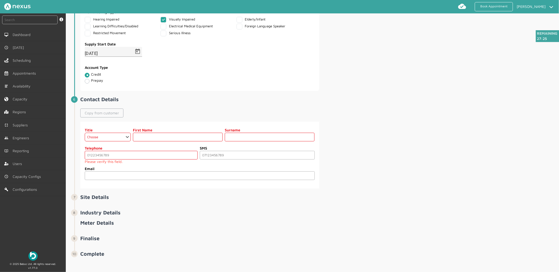
click at [100, 115] on link "Copy from customer" at bounding box center [101, 113] width 43 height 9
select select "2: Mr"
type input "Customer"
type input "Sixty Three"
click at [133, 159] on input "tel" at bounding box center [141, 155] width 113 height 9
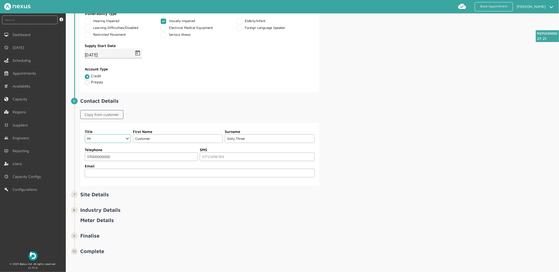
type input "07000000000"
click at [366, 147] on div "Title Choose Dr Mr Mrs Miss Ms [PERSON_NAME] Sir [DEMOGRAPHIC_DATA] First Name …" at bounding box center [318, 154] width 477 height 63
drag, startPoint x: 206, startPoint y: 176, endPoint x: 208, endPoint y: 174, distance: 3.0
click at [206, 176] on input "email" at bounding box center [200, 173] width 230 height 9
click at [404, 188] on li "Contact Details Copy from customer Title Choose Dr Mr Mrs Miss Ms [PERSON_NAME]…" at bounding box center [315, 145] width 483 height 94
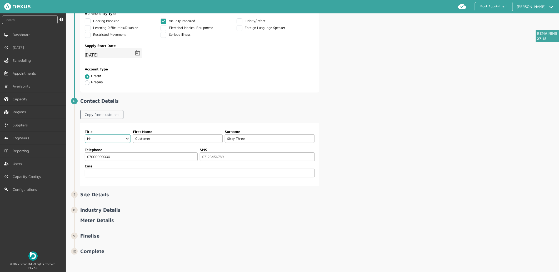
drag, startPoint x: 182, startPoint y: 172, endPoint x: 178, endPoint y: 175, distance: 4.9
click at [182, 172] on input "email" at bounding box center [200, 173] width 230 height 9
type input "[PERSON_NAME][EMAIL_ADDRESS][PERSON_NAME][DOMAIN_NAME]"
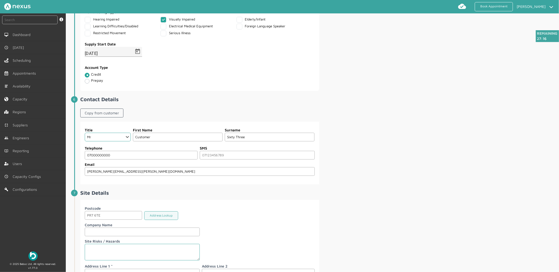
drag, startPoint x: 190, startPoint y: 175, endPoint x: -33, endPoint y: 176, distance: 223.3
click at [0, 176] on html "Book Appointment [PERSON_NAME] My profile Return to Hub Logout instant search S…" at bounding box center [279, 136] width 559 height 272
click at [429, 183] on div "Title Choose Dr Mr Mrs Miss Ms [PERSON_NAME] Sir [DEMOGRAPHIC_DATA] First Name …" at bounding box center [318, 153] width 477 height 63
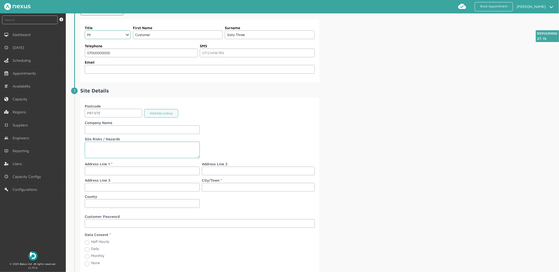
scroll to position [560, 0]
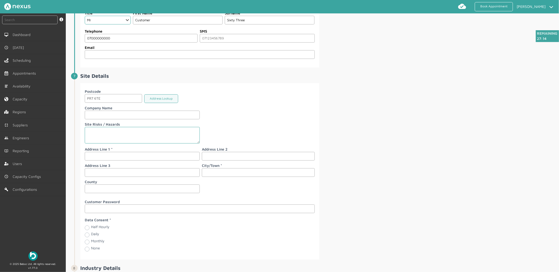
click at [121, 157] on input "text" at bounding box center [142, 156] width 115 height 9
type input "[STREET_ADDRESS]"
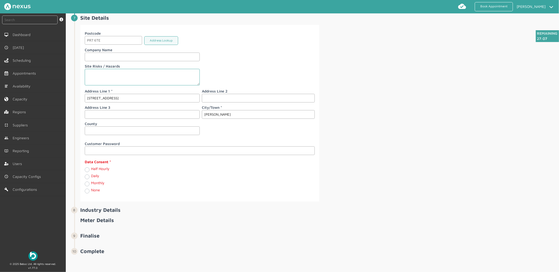
scroll to position [620, 0]
type input "[PERSON_NAME]"
click at [91, 184] on label "Monthly" at bounding box center [97, 183] width 13 height 4
click at [87, 184] on input "Monthly" at bounding box center [87, 183] width 4 height 5
radio input "true"
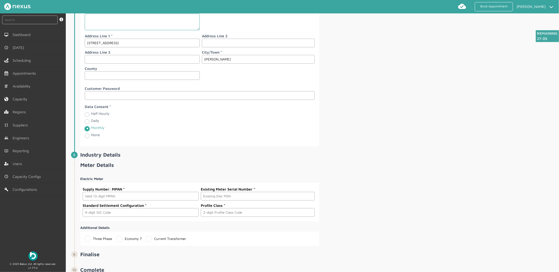
scroll to position [694, 0]
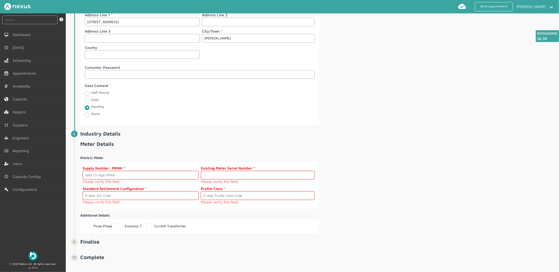
click at [226, 179] on input "text" at bounding box center [258, 175] width 114 height 9
paste input "S000000021"
type input "S000000021"
click at [167, 176] on input "text" at bounding box center [141, 175] width 116 height 9
paste input "2302000000208"
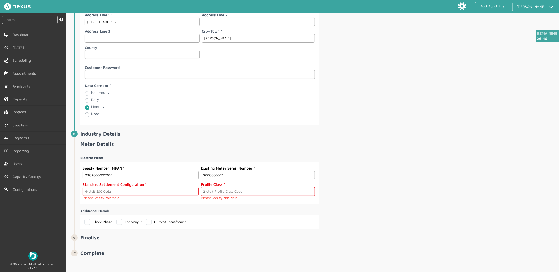
type input "2302000000208"
click at [103, 194] on input "text" at bounding box center [141, 191] width 116 height 9
type input "0393"
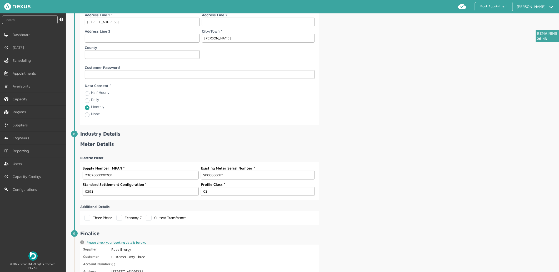
type input "03"
click at [400, 165] on div "Electric Meter Supply Number: MPAN 2302000000208 Existing Meter Serial Number S…" at bounding box center [318, 188] width 477 height 74
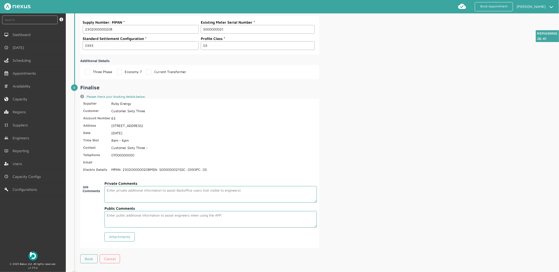
scroll to position [863, 0]
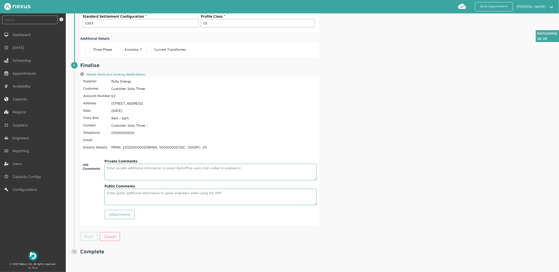
click at [83, 238] on link "Book" at bounding box center [88, 236] width 17 height 9
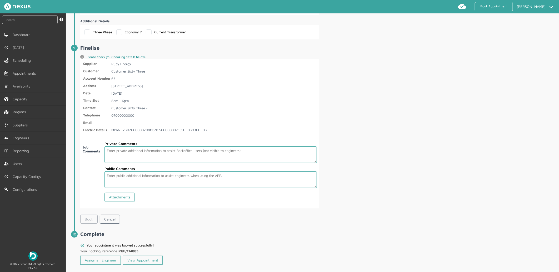
scroll to position [887, 0]
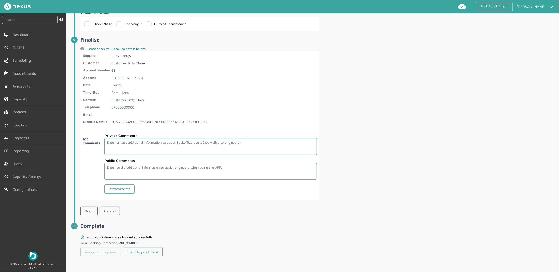
click at [96, 250] on link "Assign an Engineer" at bounding box center [100, 252] width 40 height 9
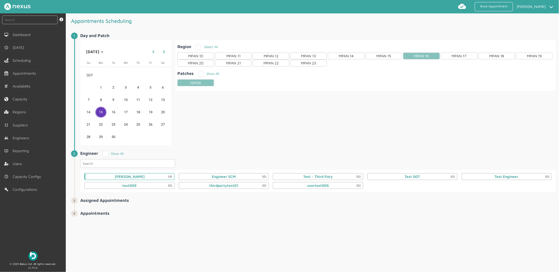
click at [135, 176] on div "[PERSON_NAME] (4)" at bounding box center [130, 177] width 30 height 4
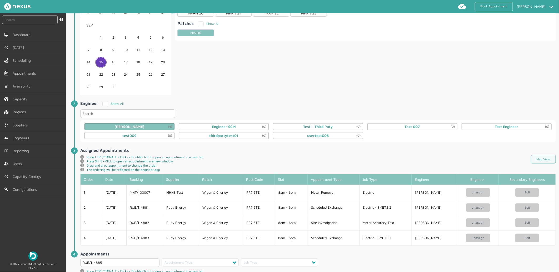
scroll to position [97, 0]
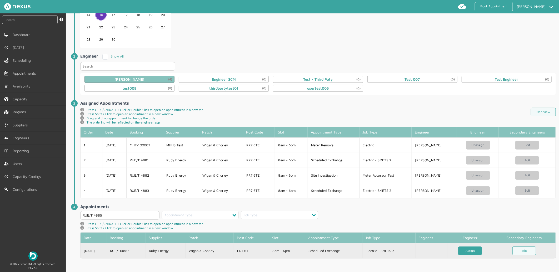
click at [470, 249] on link "Assign" at bounding box center [470, 251] width 24 height 9
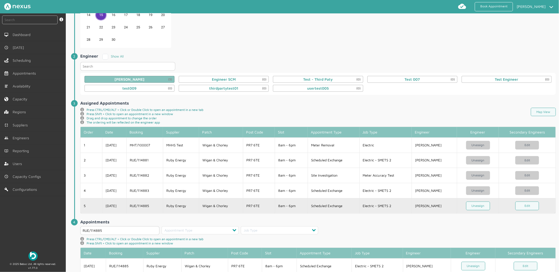
click at [170, 208] on td "Ruby Energy" at bounding box center [181, 205] width 36 height 15
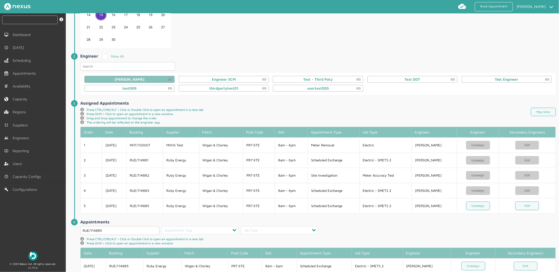
click at [19, 23] on input "text" at bounding box center [29, 20] width 55 height 9
type input "114885"
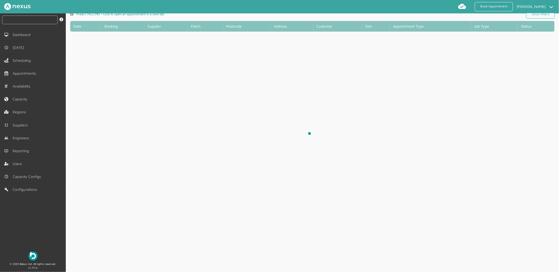
scroll to position [2, 0]
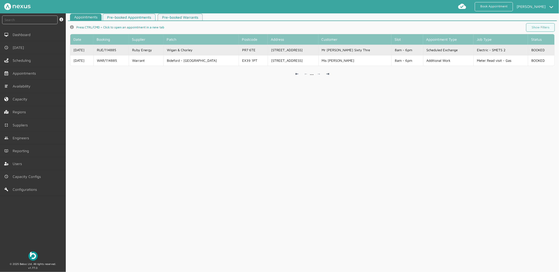
click at [377, 48] on td "Mr [PERSON_NAME] Sixty Thre" at bounding box center [354, 50] width 73 height 11
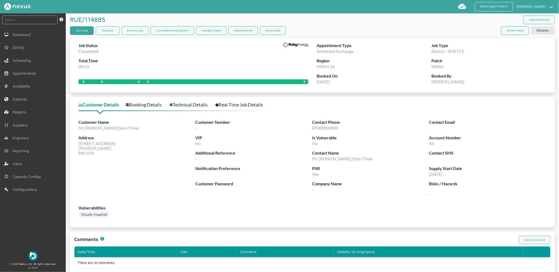
click at [87, 30] on link "Surveys" at bounding box center [82, 30] width 24 height 9
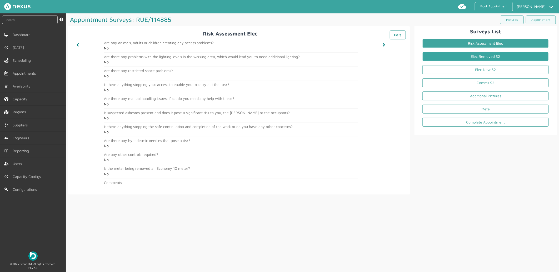
click at [474, 56] on link "Elec Removed S2" at bounding box center [485, 56] width 126 height 9
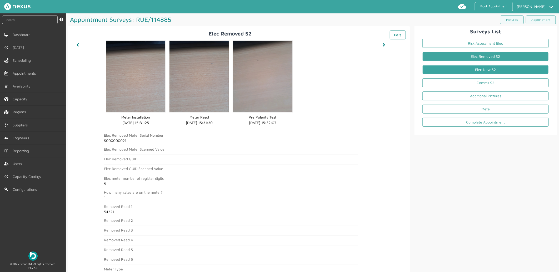
click at [492, 70] on link "Elec New S2" at bounding box center [485, 69] width 126 height 9
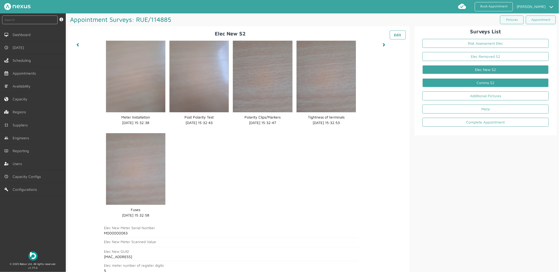
click at [500, 82] on link "Comms S2" at bounding box center [485, 82] width 126 height 9
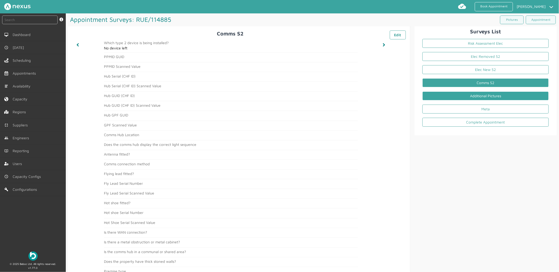
click at [495, 99] on link "Additional Pictures" at bounding box center [485, 96] width 126 height 9
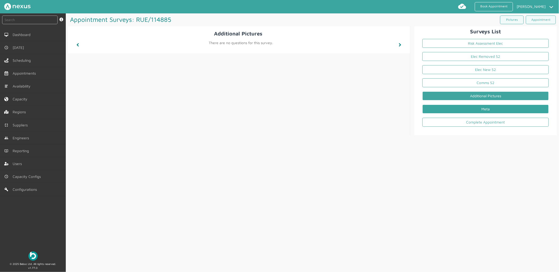
click at [460, 112] on link "Meta" at bounding box center [485, 109] width 126 height 9
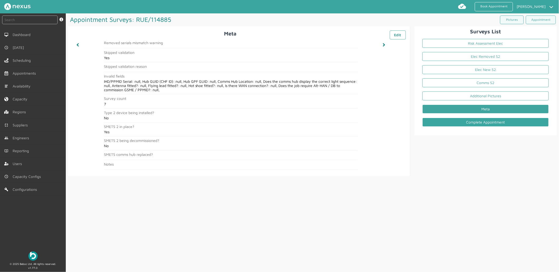
click at [509, 124] on link "Complete Appointment" at bounding box center [485, 122] width 126 height 9
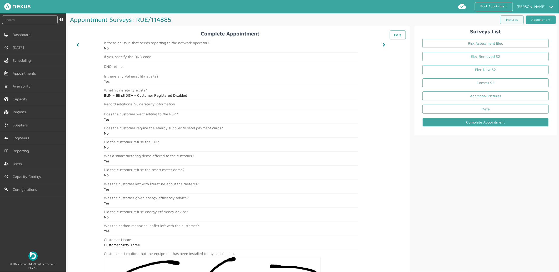
click at [540, 18] on link "Appointment" at bounding box center [540, 20] width 30 height 9
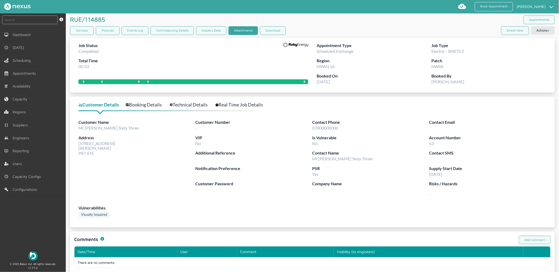
click at [235, 29] on link "Attachments" at bounding box center [242, 30] width 29 height 9
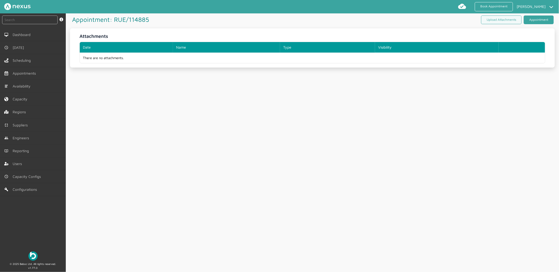
click at [526, 22] on link "Appointment" at bounding box center [538, 20] width 30 height 9
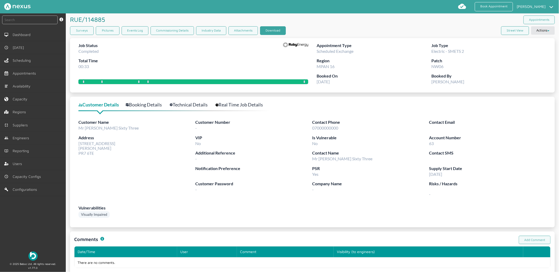
click at [271, 28] on button "Download" at bounding box center [273, 30] width 26 height 9
